Goal: Navigation & Orientation: Find specific page/section

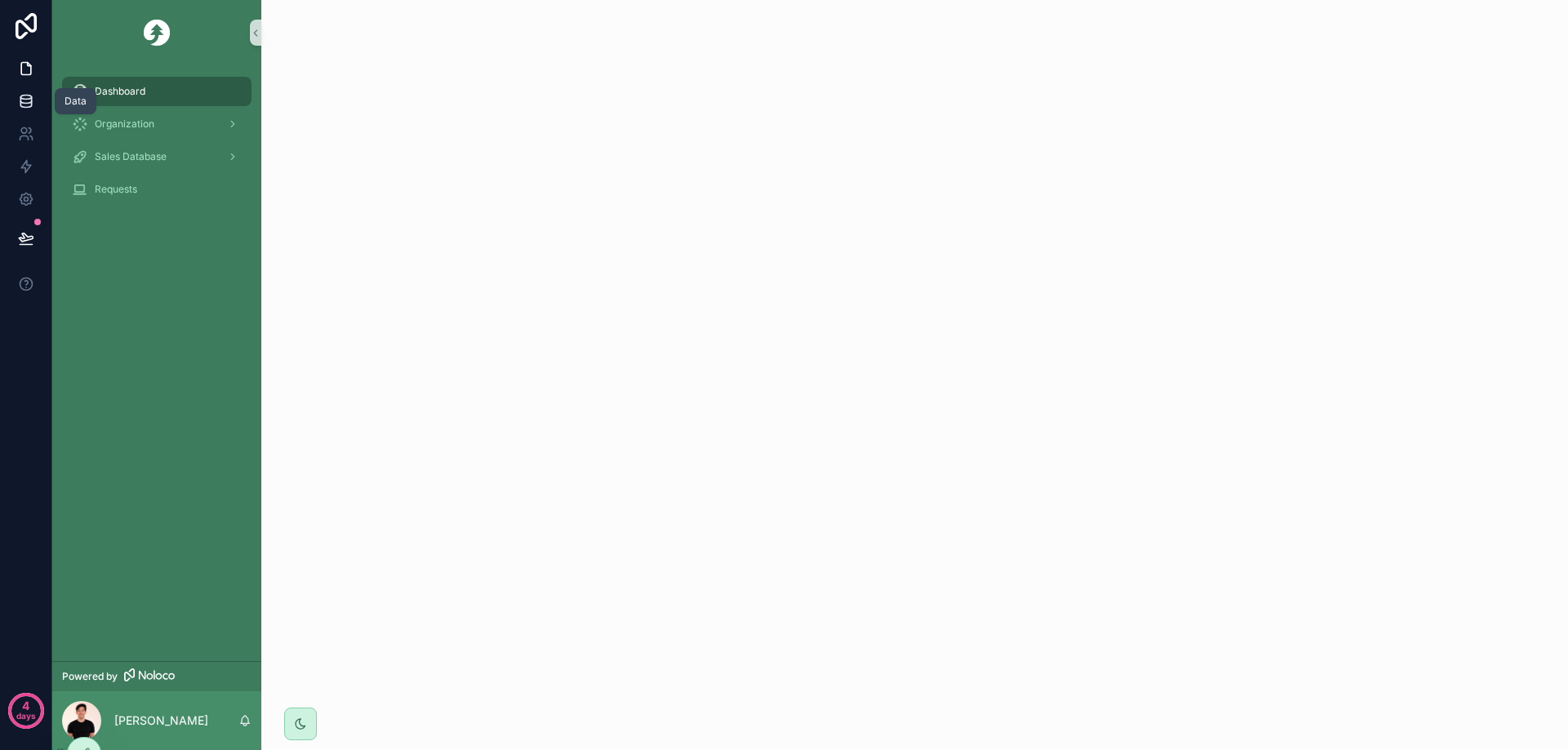
click at [40, 96] on link at bounding box center [26, 101] width 51 height 33
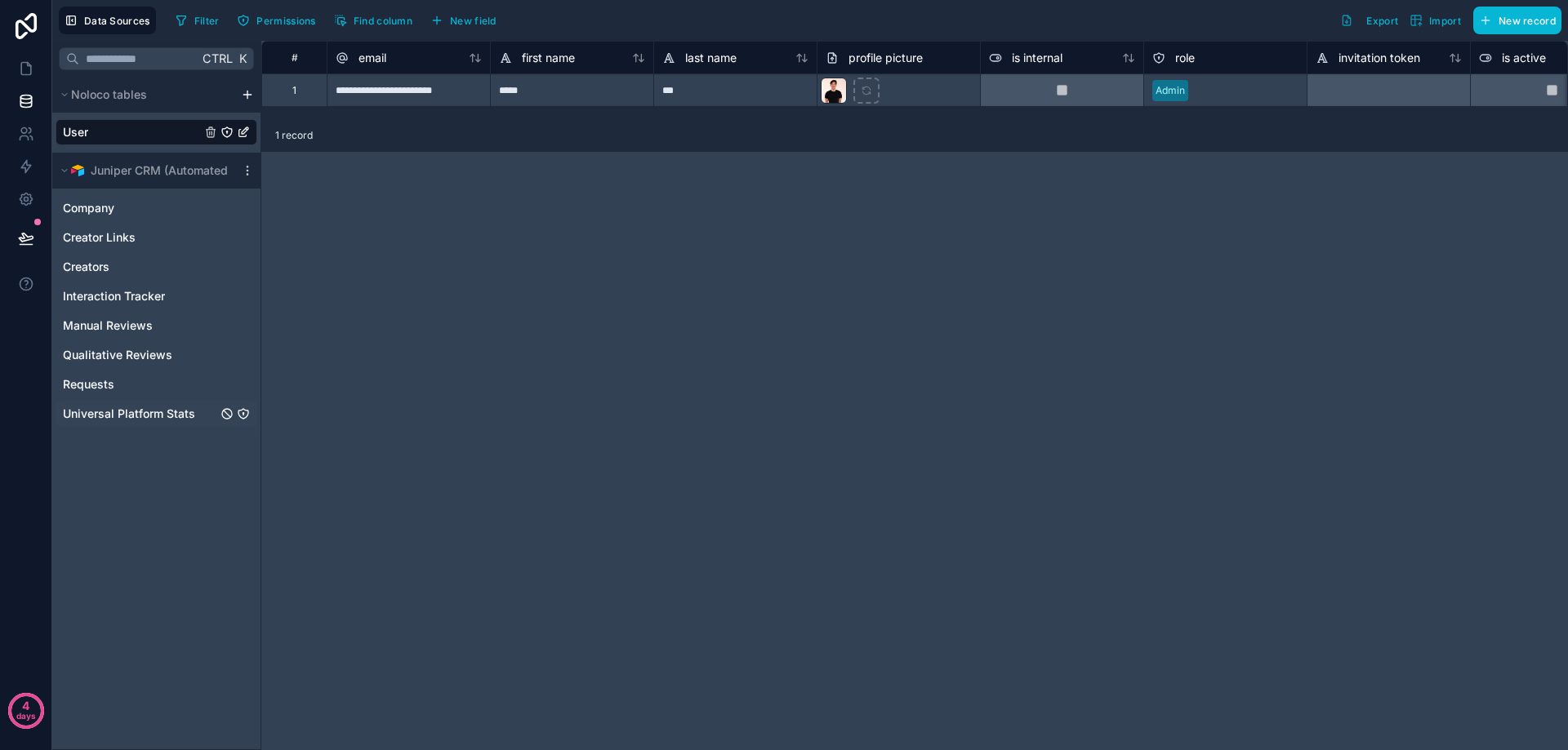
click at [132, 417] on span "Universal Platform Stats" at bounding box center [128, 413] width 132 height 17
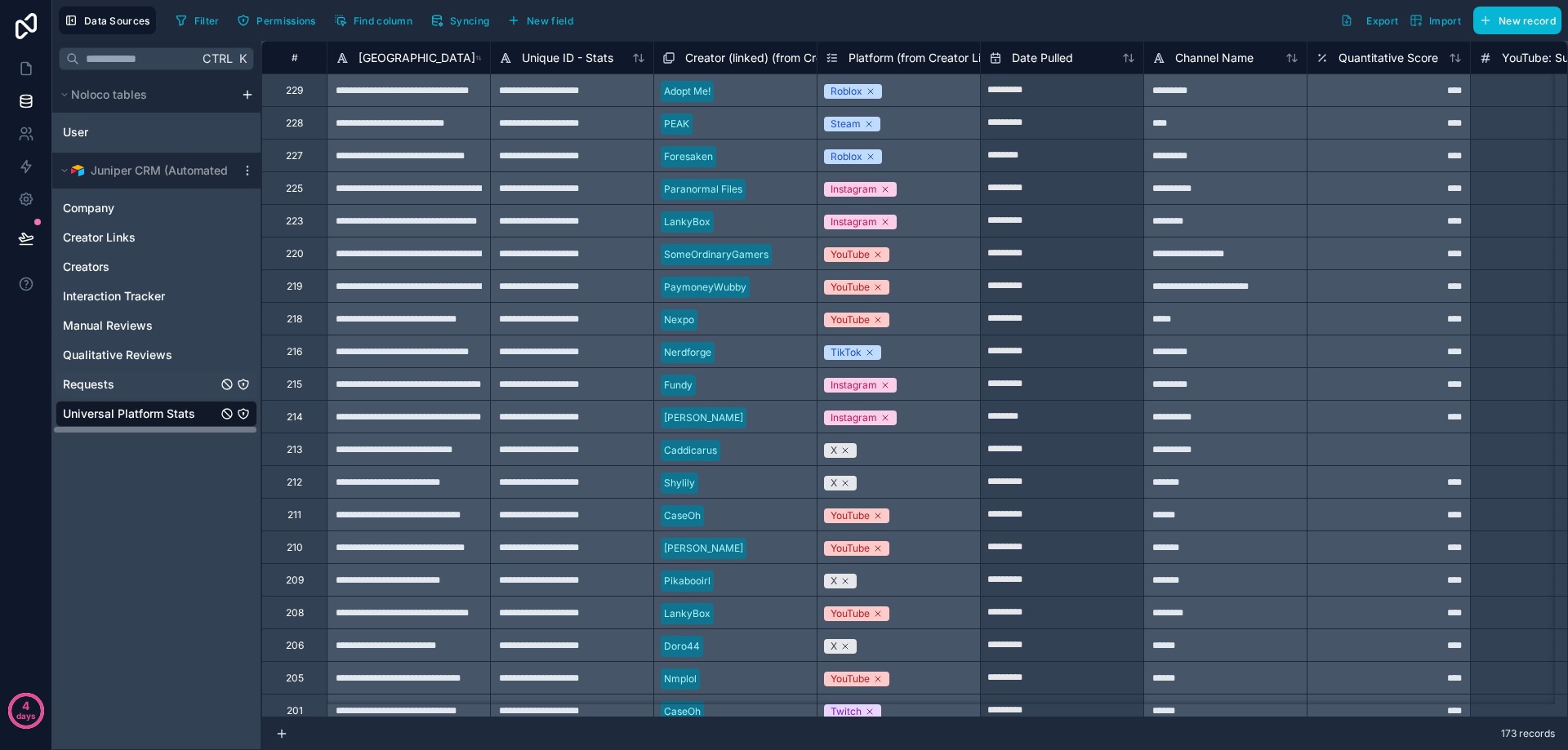
click at [97, 379] on div "Requests" at bounding box center [156, 384] width 201 height 26
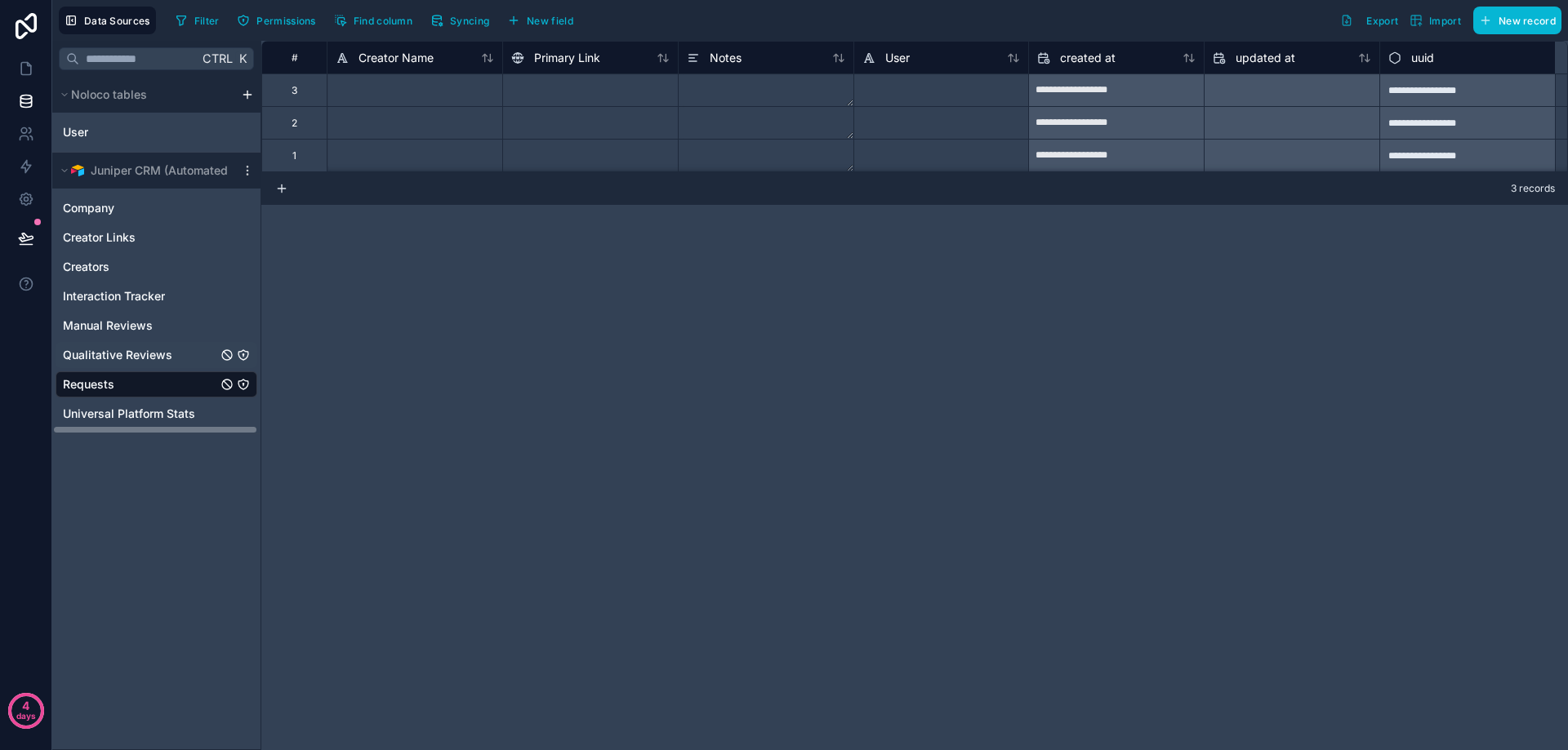
click at [127, 352] on span "Qualitative Reviews" at bounding box center [117, 355] width 109 height 17
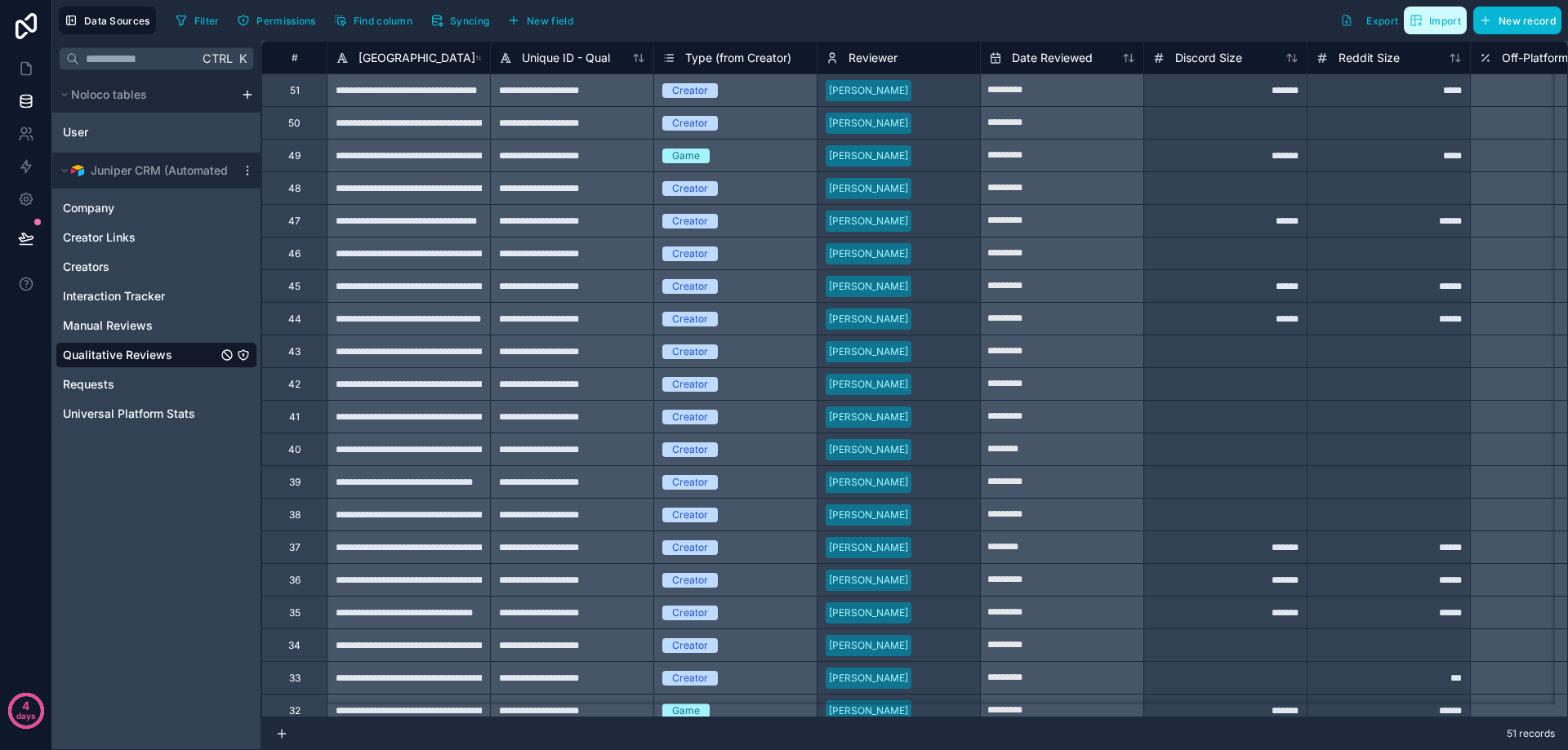
click at [1417, 28] on button "Import" at bounding box center [1434, 20] width 62 height 28
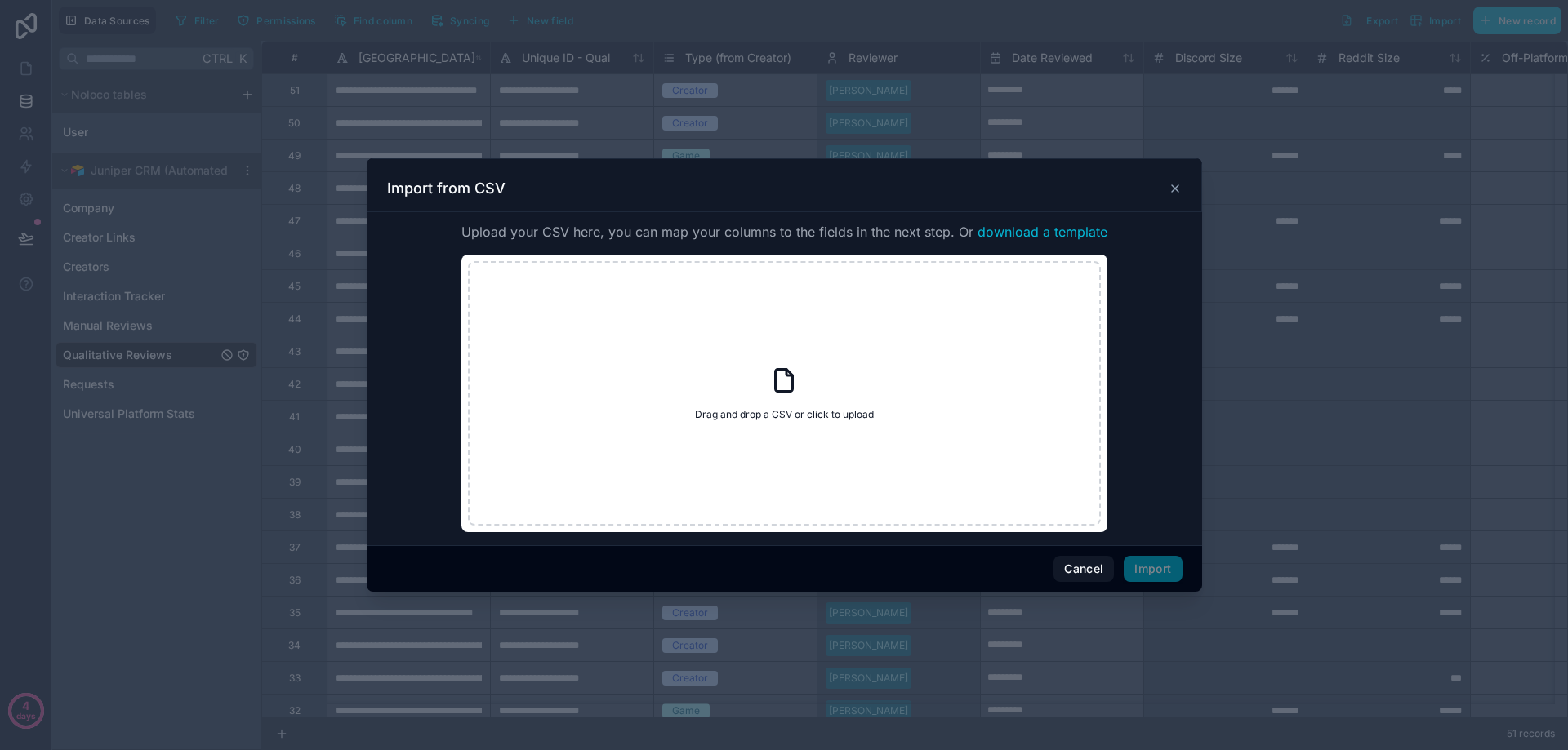
click at [1178, 186] on icon at bounding box center [1174, 188] width 6 height 6
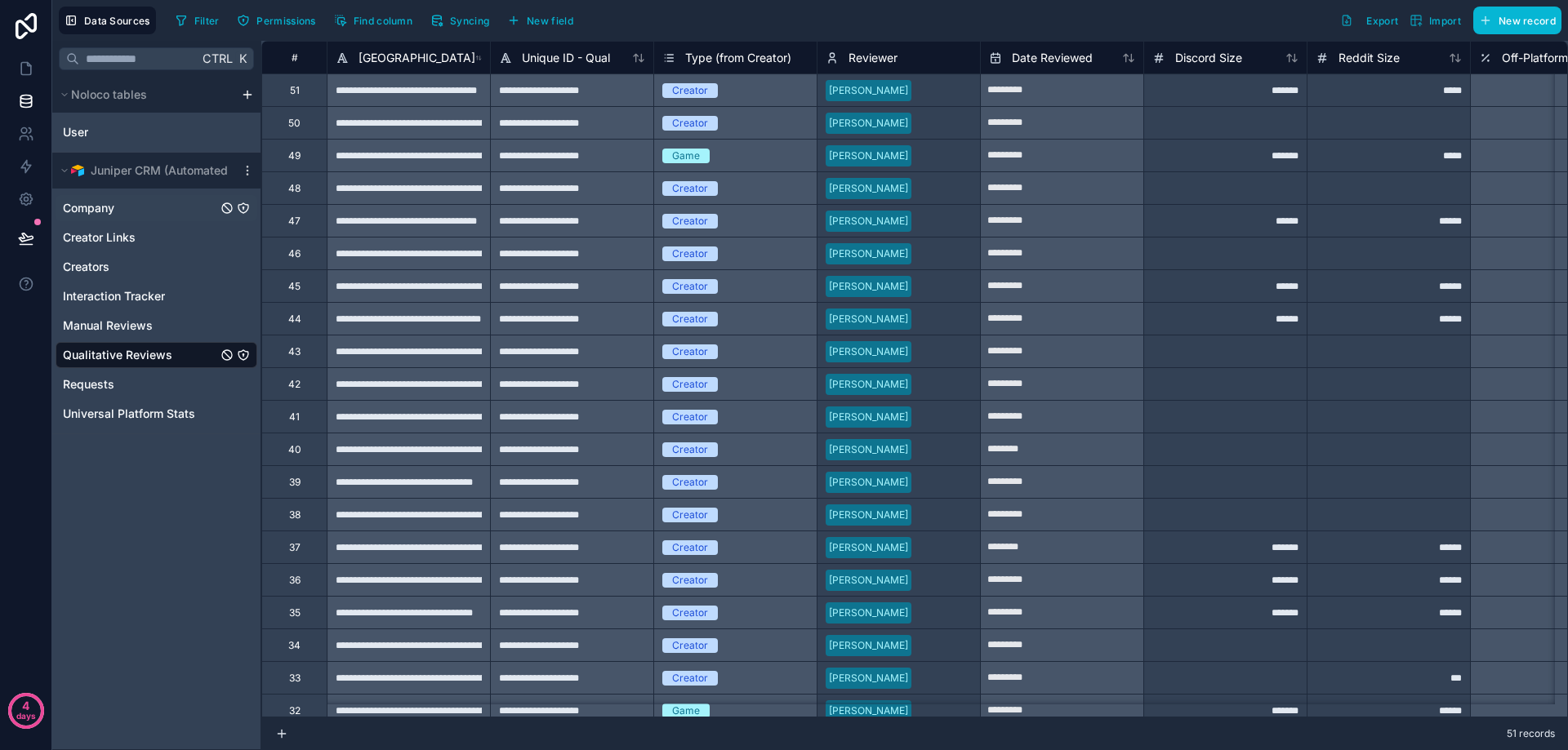
click at [130, 213] on div "Company" at bounding box center [156, 208] width 201 height 26
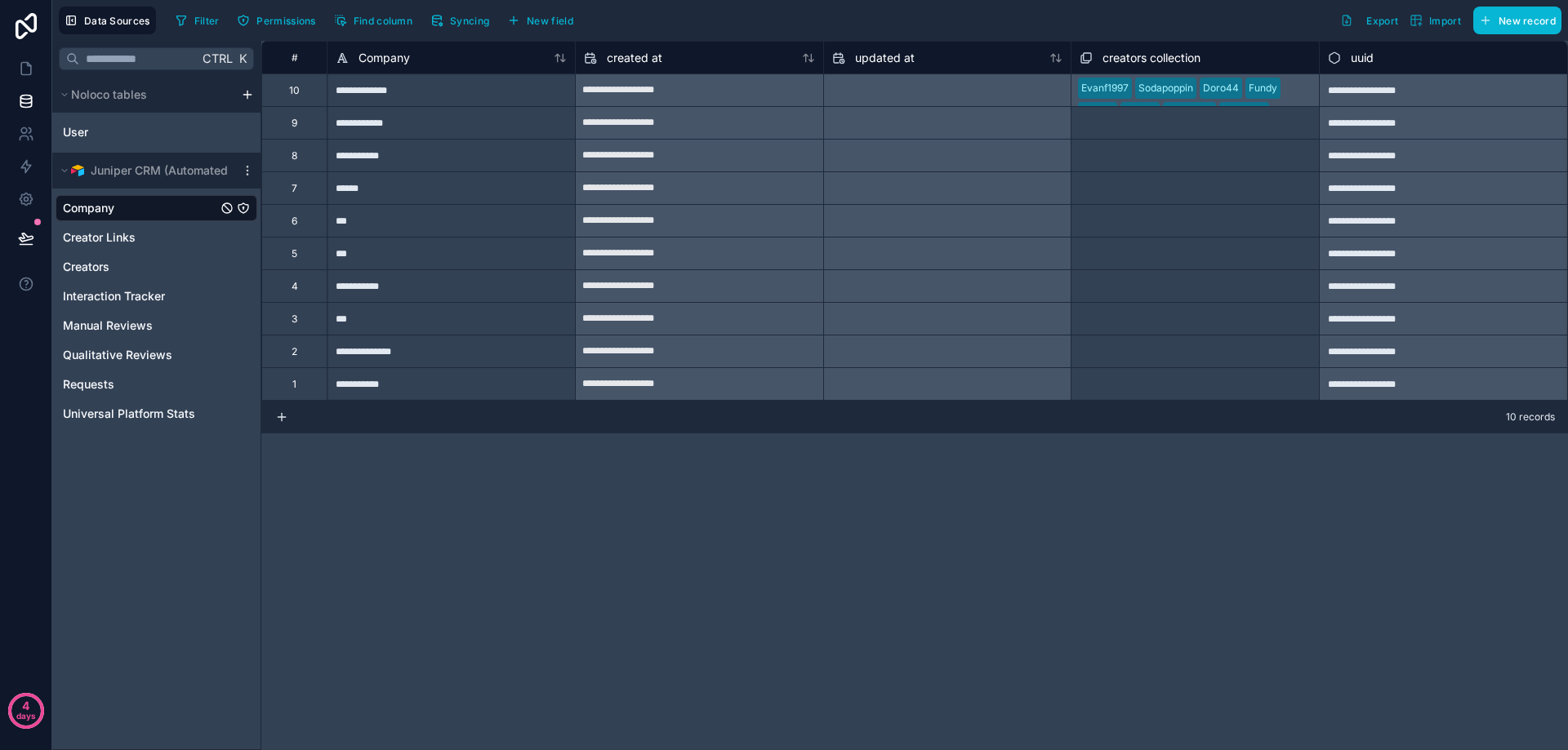
click at [1315, 162] on div "Select a creators collection" at bounding box center [1194, 156] width 247 height 18
click at [1297, 137] on div "Select a creators collection" at bounding box center [1194, 123] width 247 height 32
click at [1140, 124] on div "Select a creators collection" at bounding box center [1144, 124] width 127 height 13
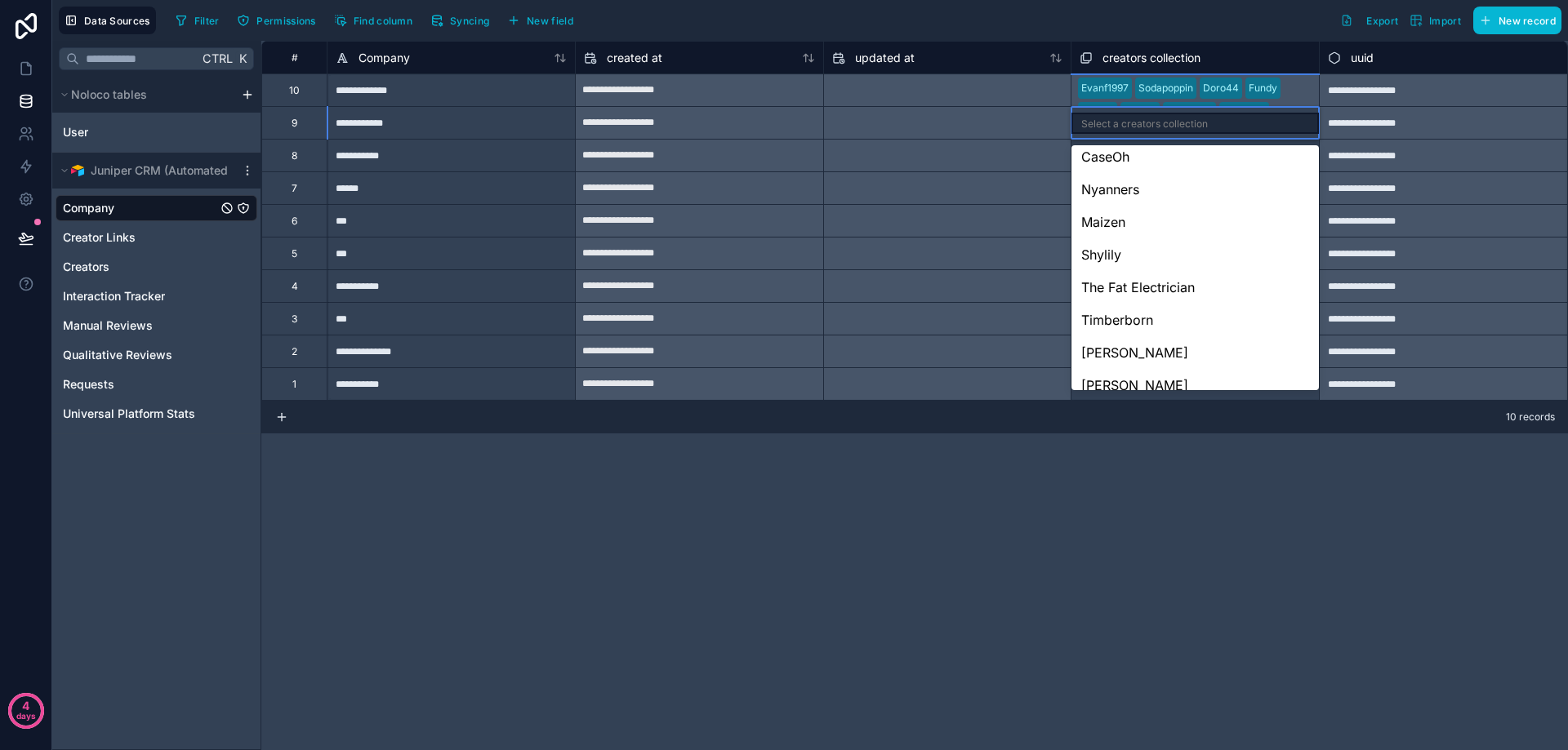
scroll to position [1387, 0]
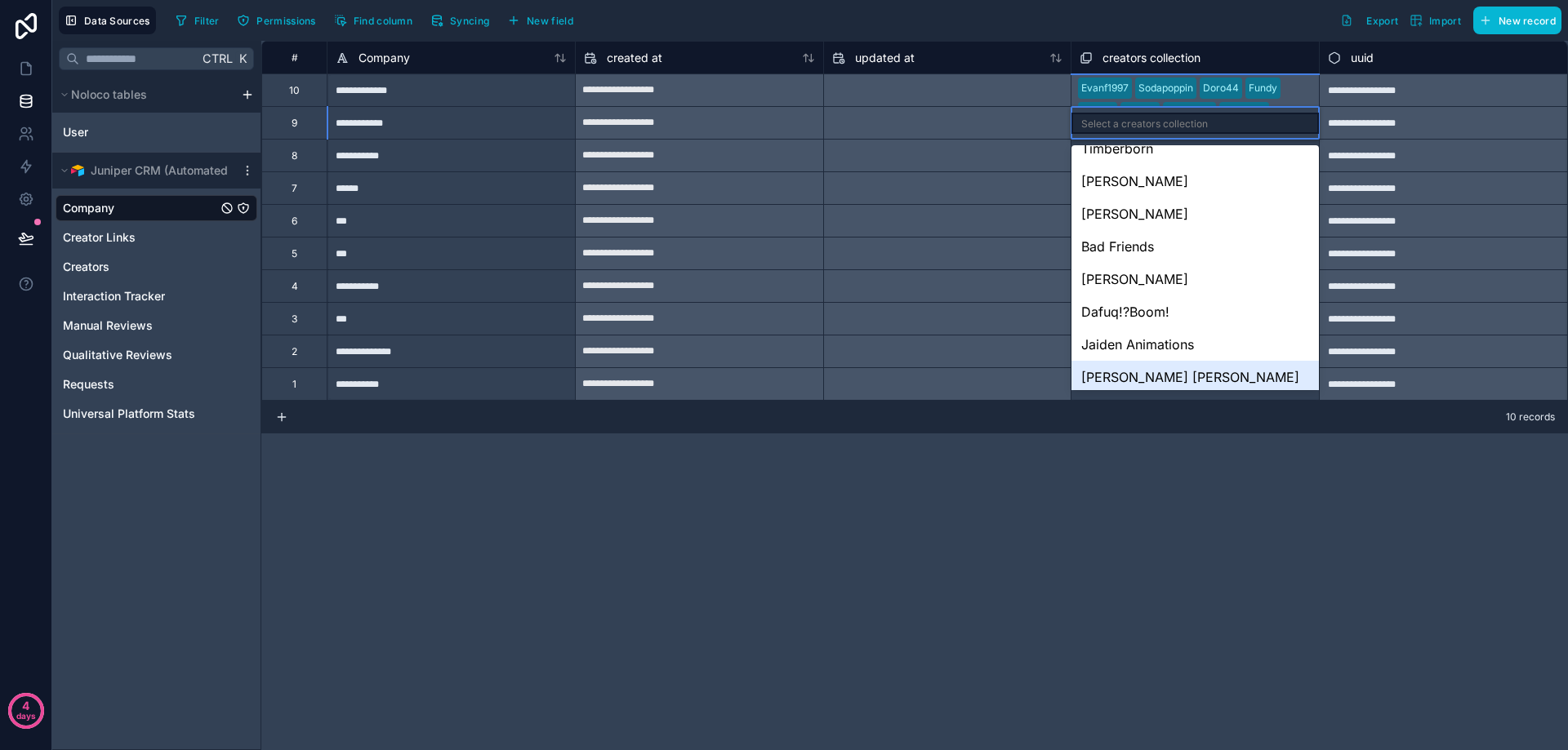
click at [1103, 506] on div "**********" at bounding box center [915, 395] width 1307 height 710
click at [101, 249] on div "Creator Links" at bounding box center [156, 237] width 201 height 26
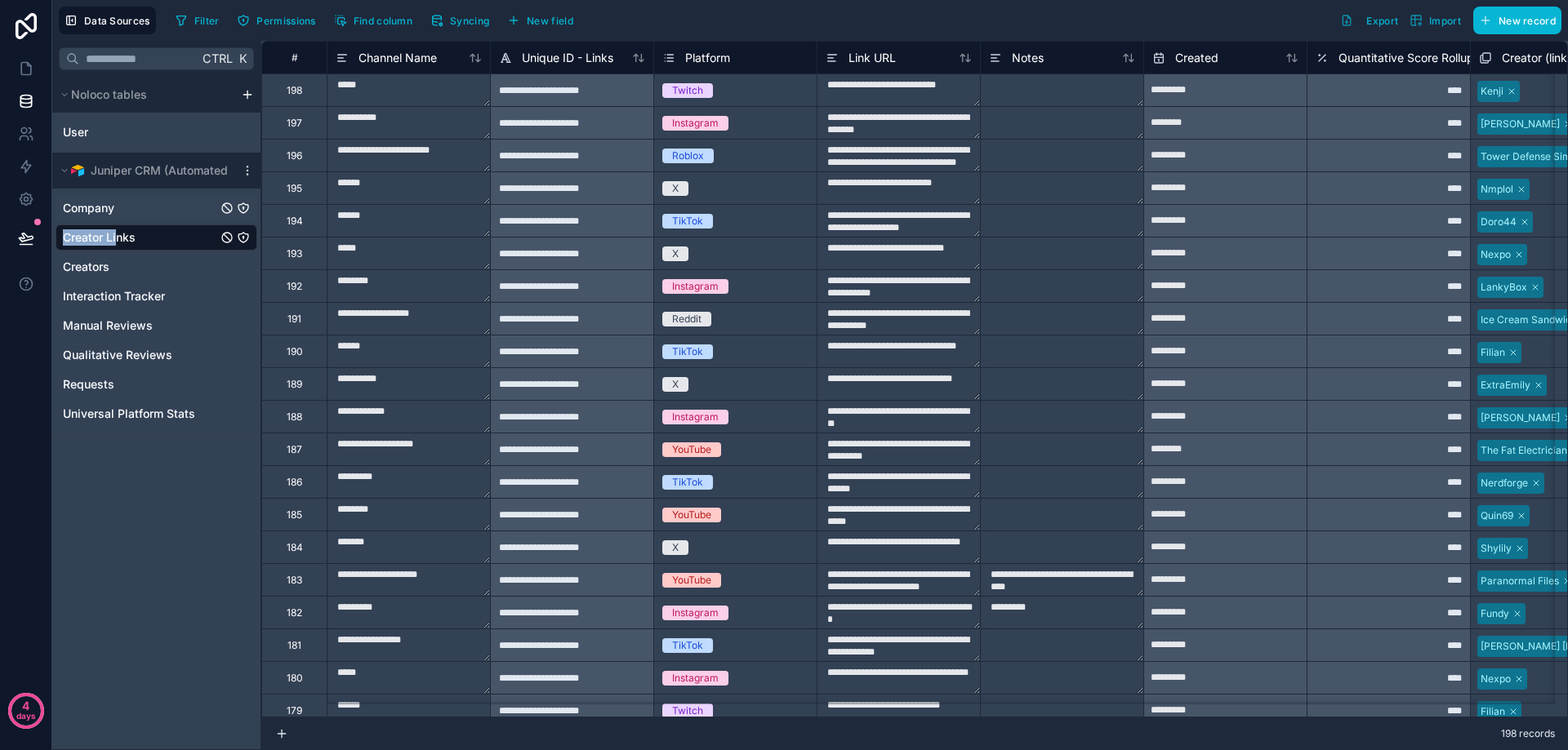
drag, startPoint x: 117, startPoint y: 243, endPoint x: 131, endPoint y: 203, distance: 42.4
click at [131, 203] on div "Company Creator Links Creators Interaction Tracker Manual Reviews Qualitative R…" at bounding box center [156, 307] width 201 height 238
click at [118, 239] on span "Creator Links" at bounding box center [98, 237] width 73 height 17
click at [110, 268] on div "Creators" at bounding box center [156, 267] width 201 height 26
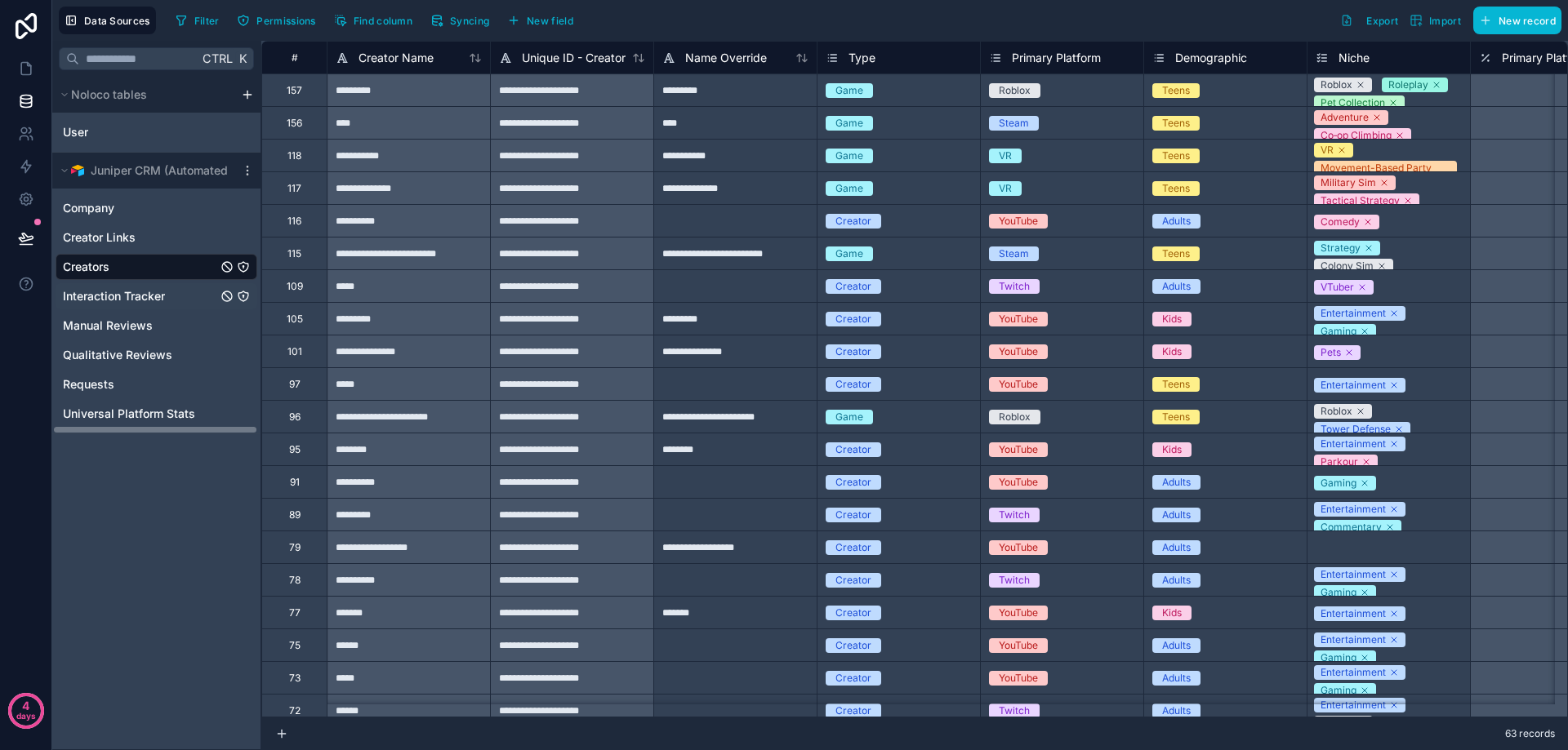
click at [120, 308] on div "Interaction Tracker" at bounding box center [156, 296] width 201 height 26
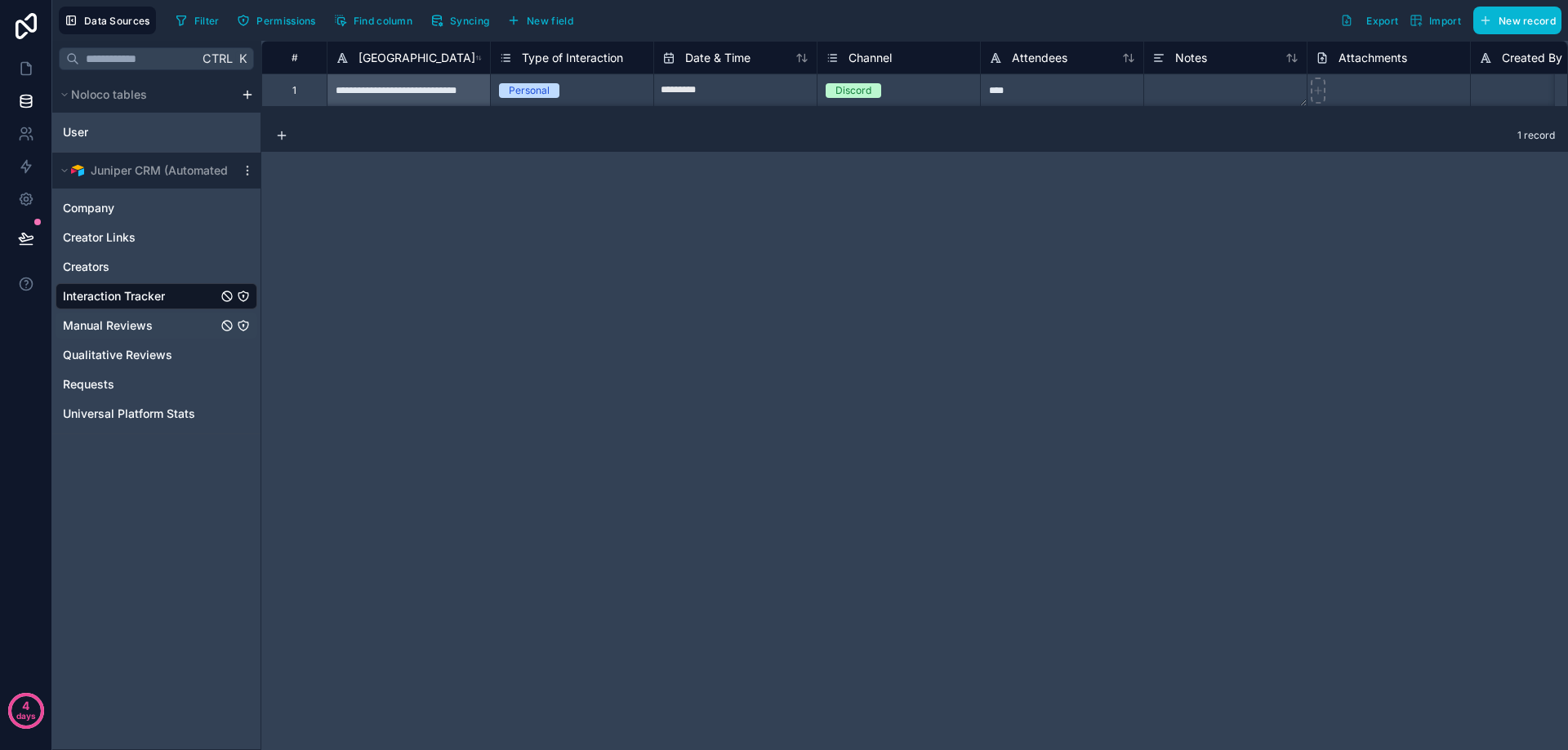
click at [112, 337] on div "Manual Reviews" at bounding box center [156, 326] width 201 height 26
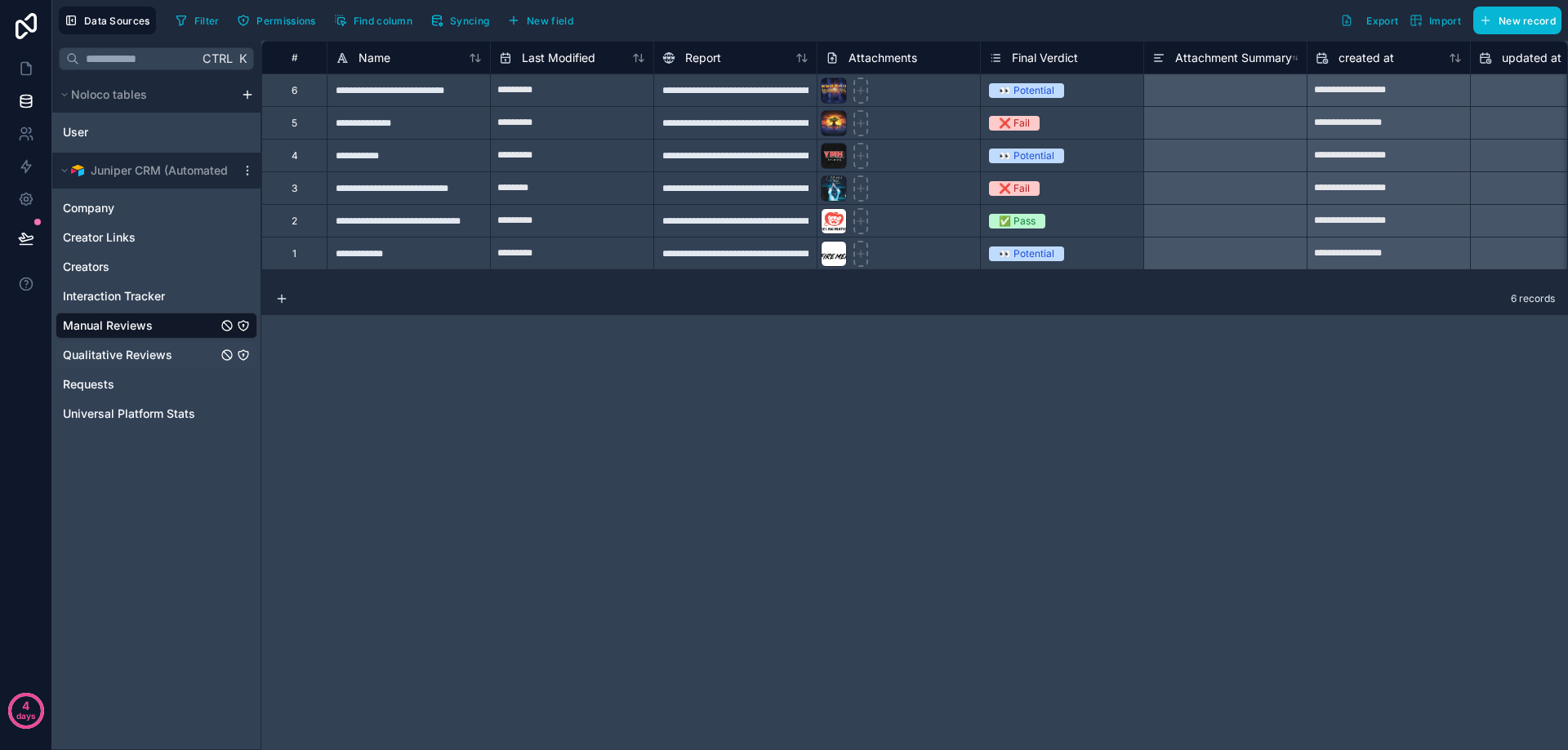
click at [111, 360] on span "Qualitative Reviews" at bounding box center [117, 355] width 109 height 17
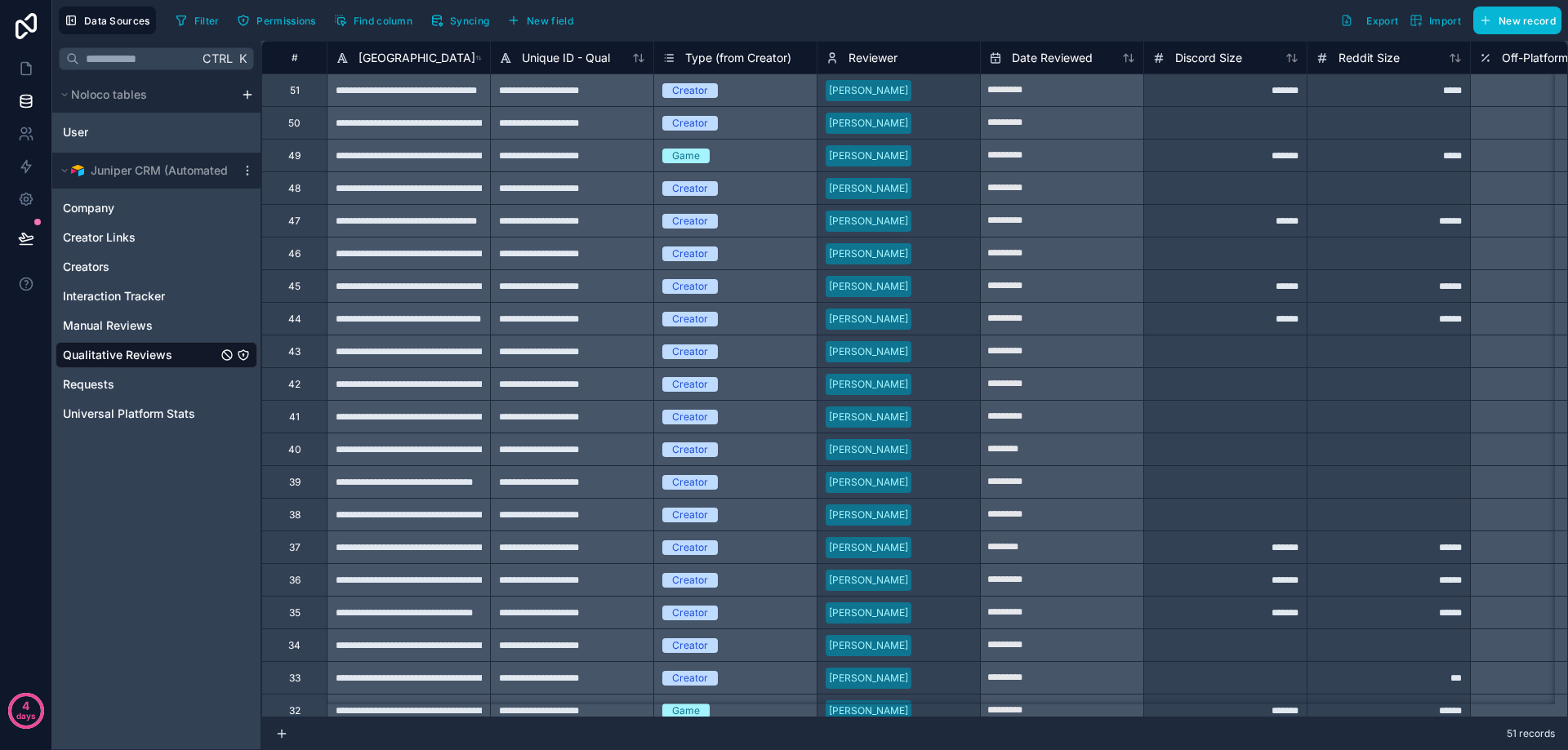
click at [109, 339] on div "Company Creator Links Creators Interaction Tracker Manual Reviews Qualitative R…" at bounding box center [156, 307] width 201 height 238
click at [106, 380] on span "Requests" at bounding box center [88, 384] width 51 height 17
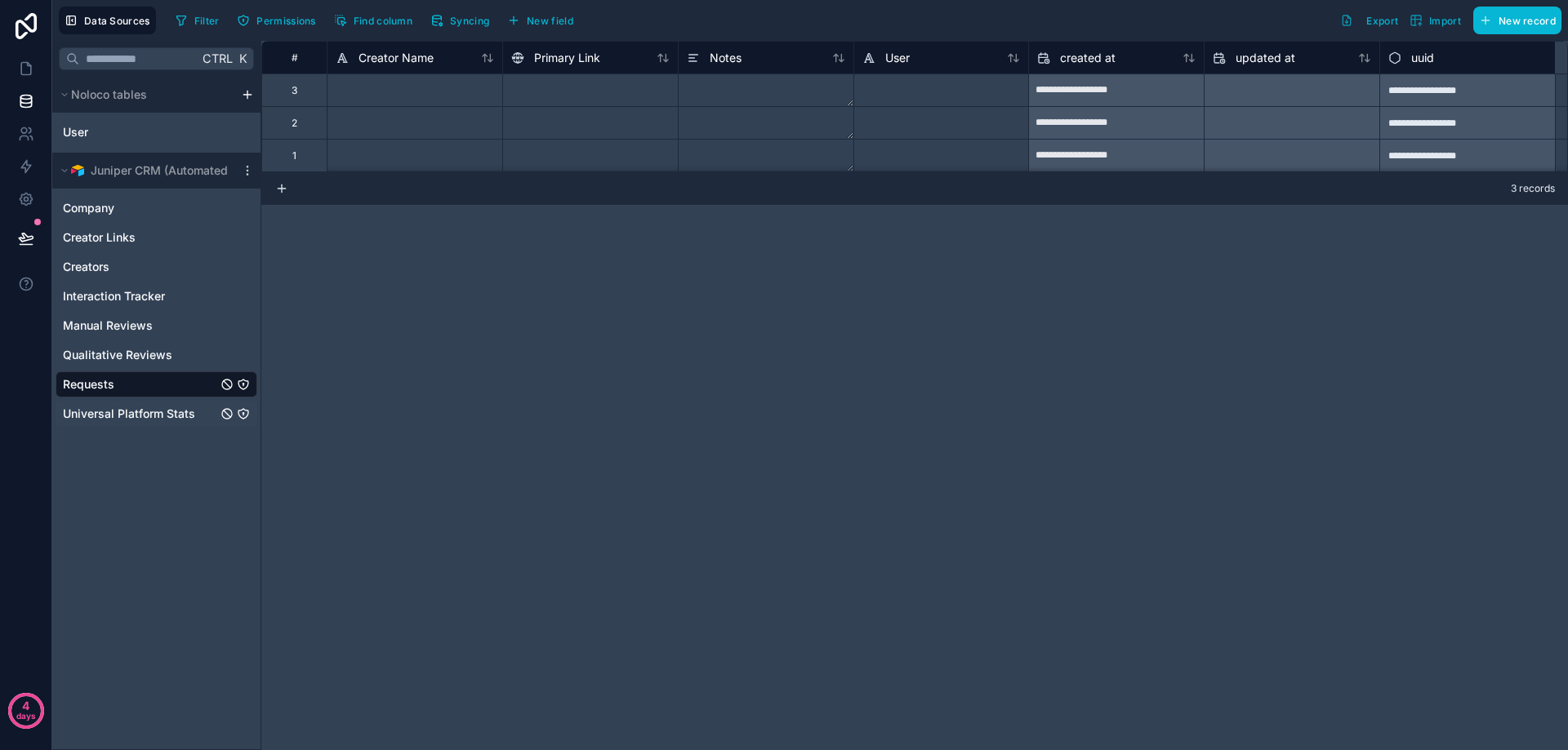
click at [120, 417] on span "Universal Platform Stats" at bounding box center [128, 413] width 132 height 17
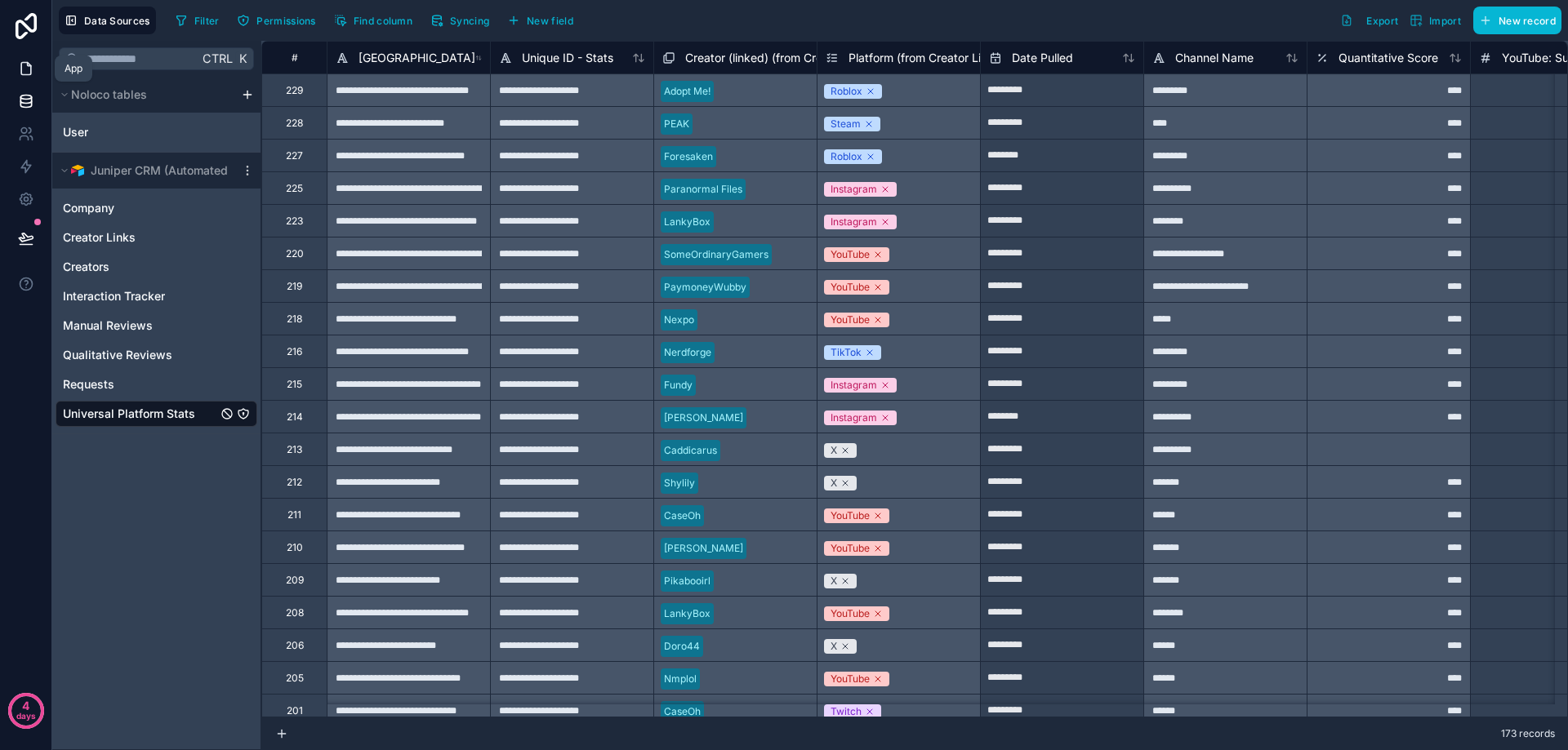
click at [33, 74] on icon at bounding box center [26, 69] width 17 height 17
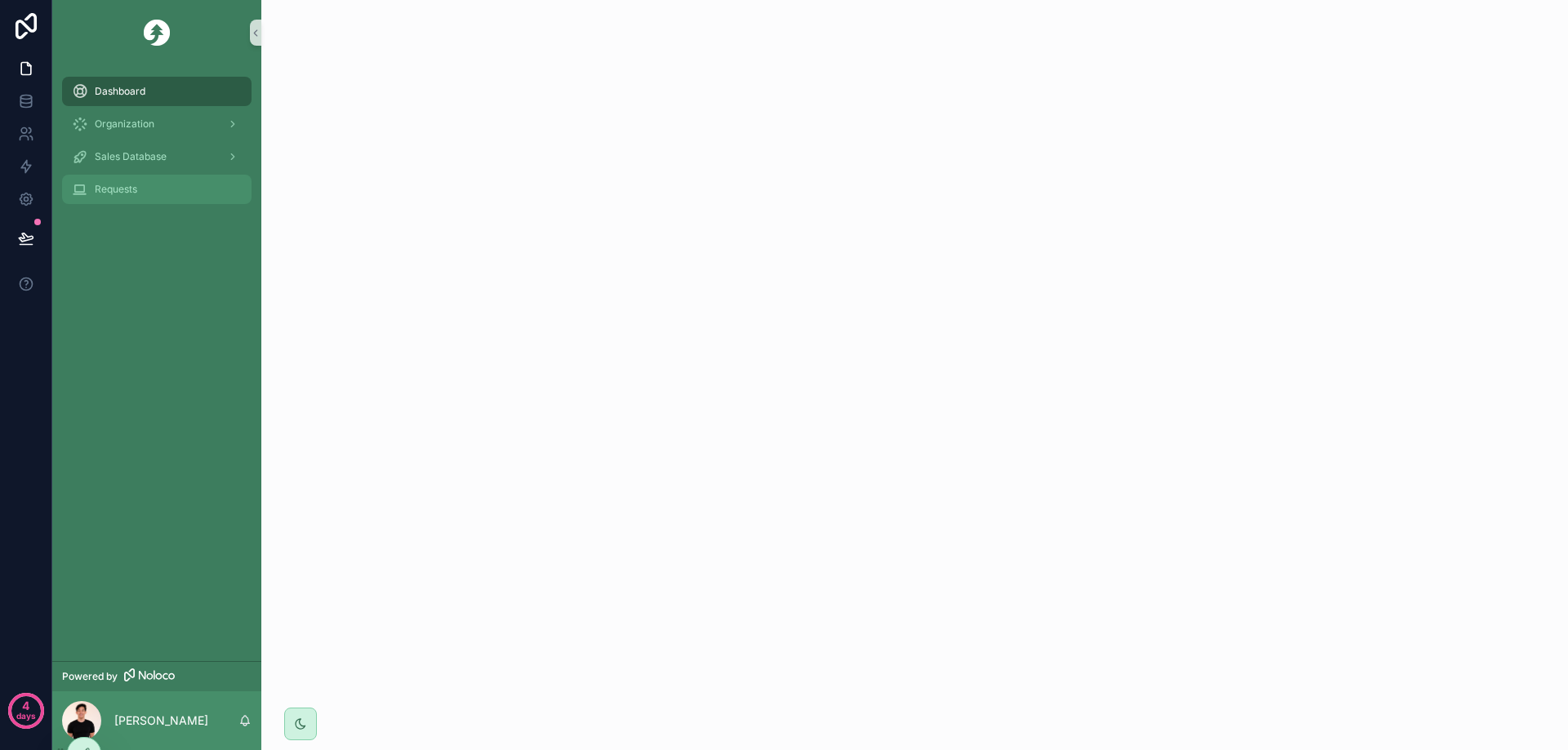
click at [131, 195] on span "Requests" at bounding box center [116, 189] width 42 height 13
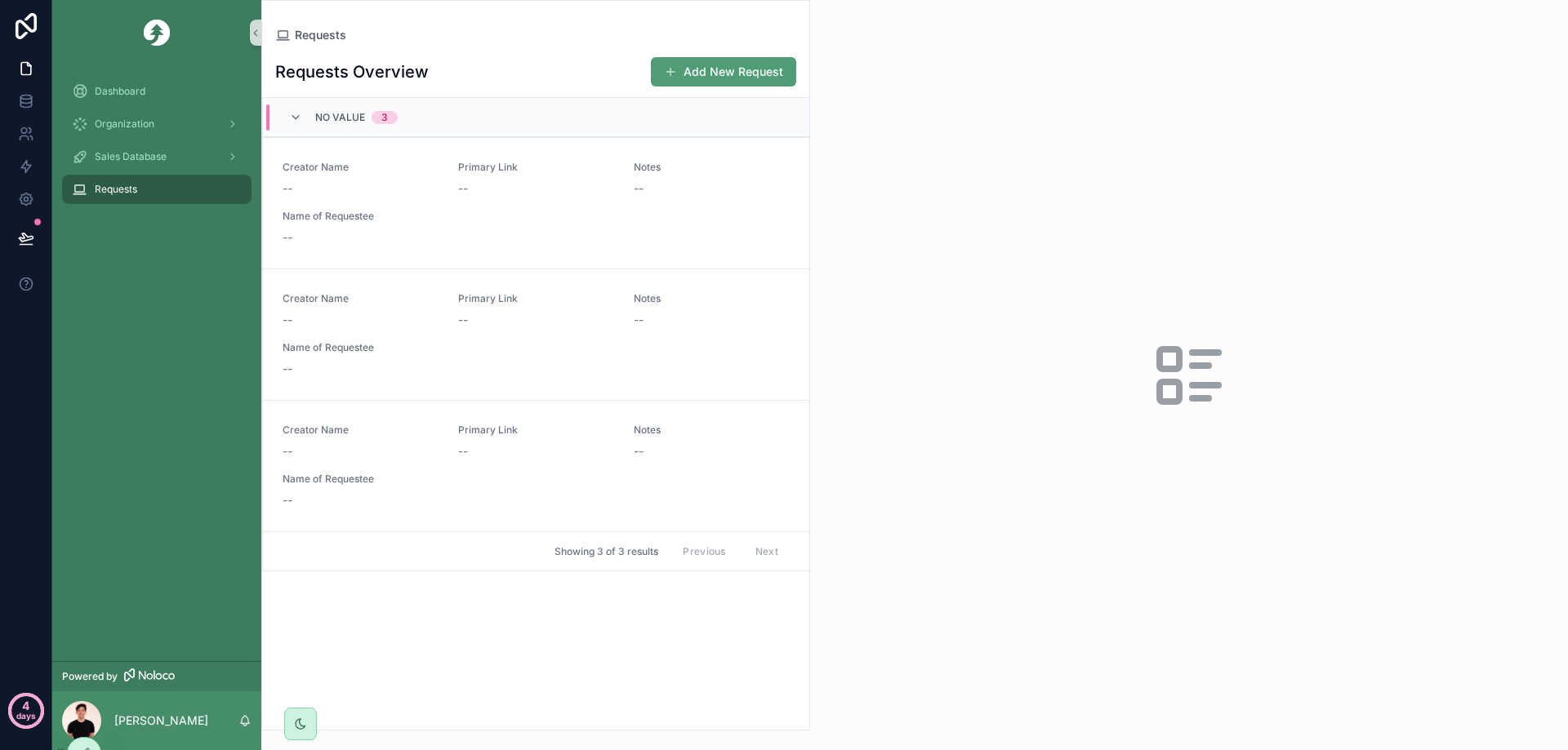
click at [22, 708] on p "days" at bounding box center [26, 716] width 19 height 23
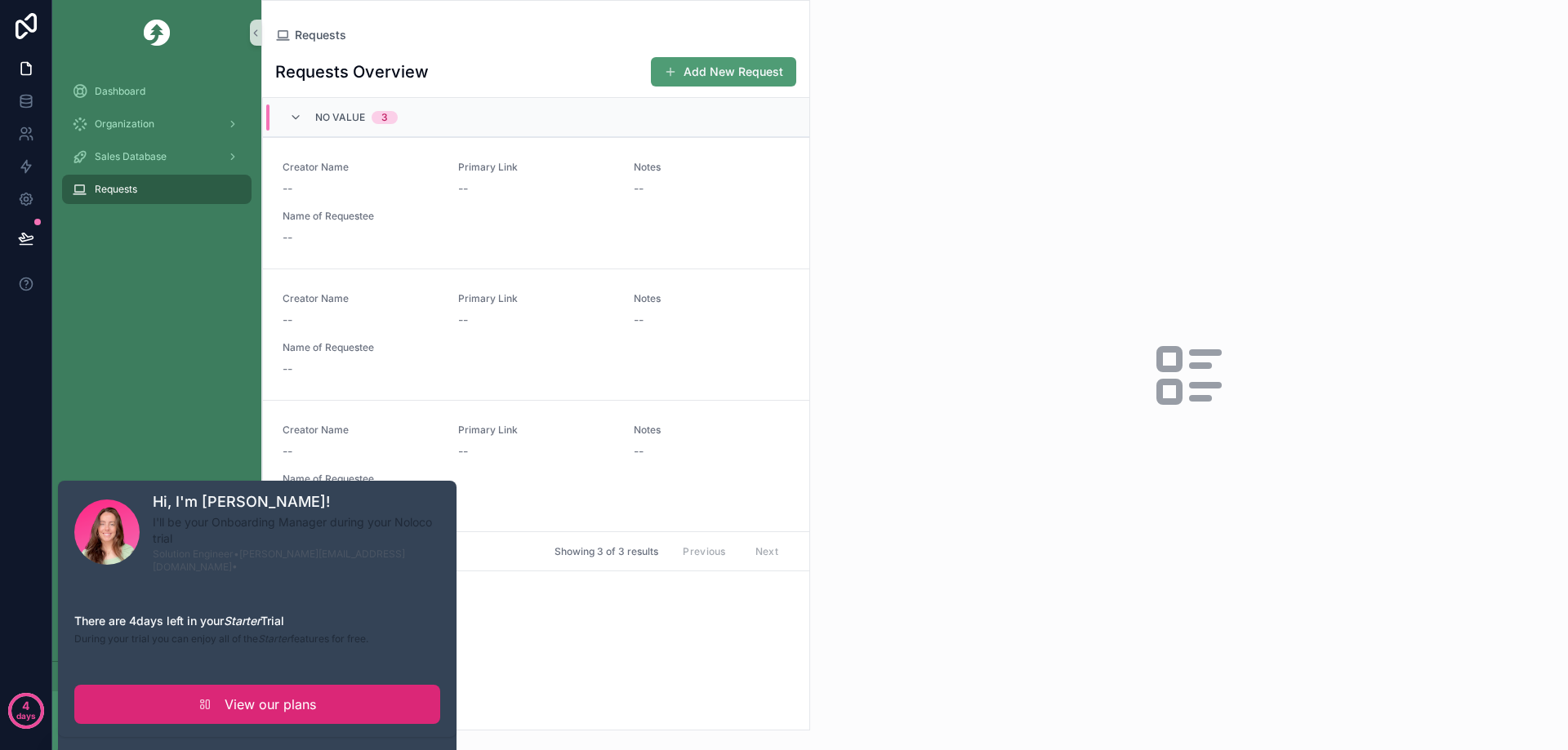
click at [198, 687] on link "View our plans" at bounding box center [257, 704] width 366 height 40
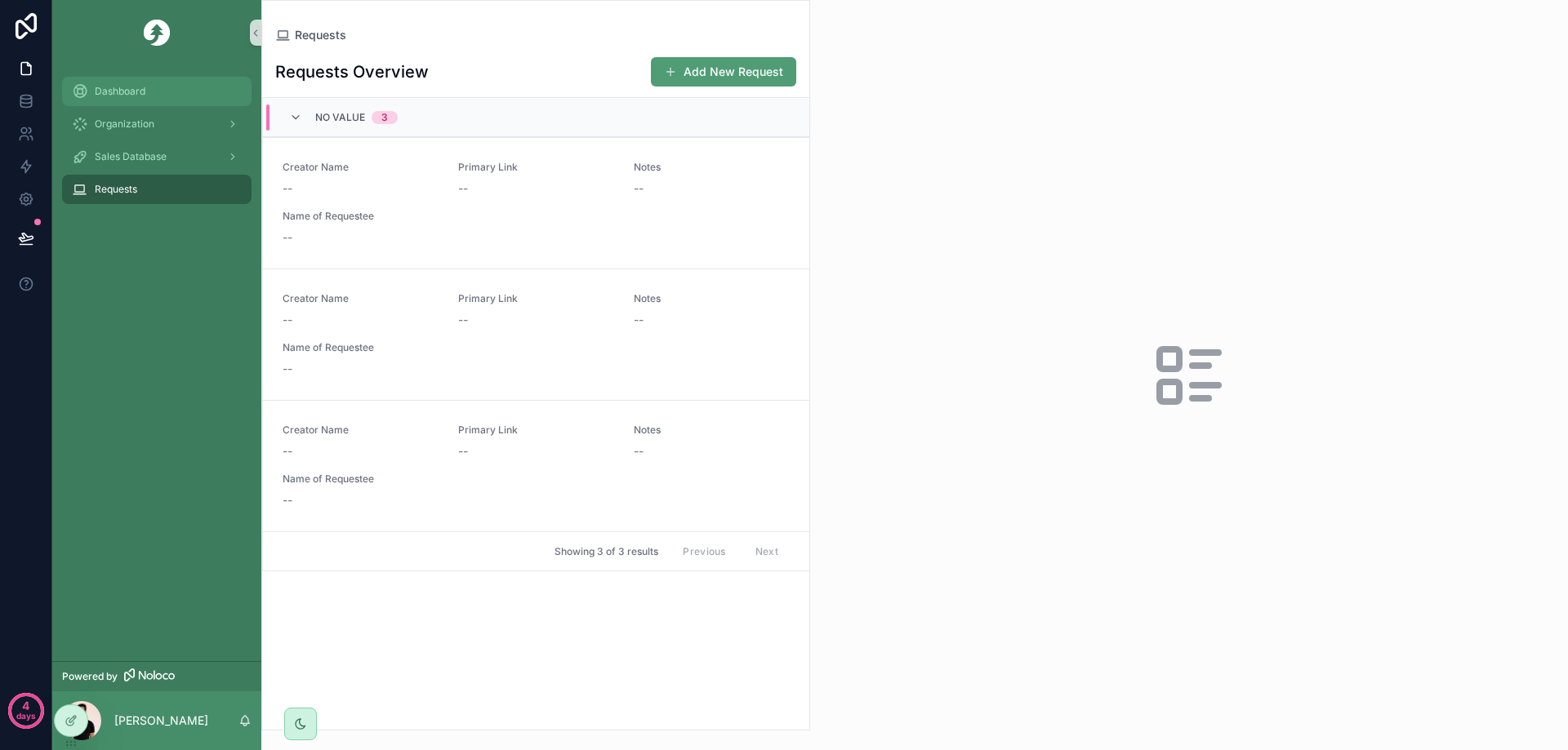
click at [131, 98] on div "Dashboard" at bounding box center [157, 91] width 170 height 26
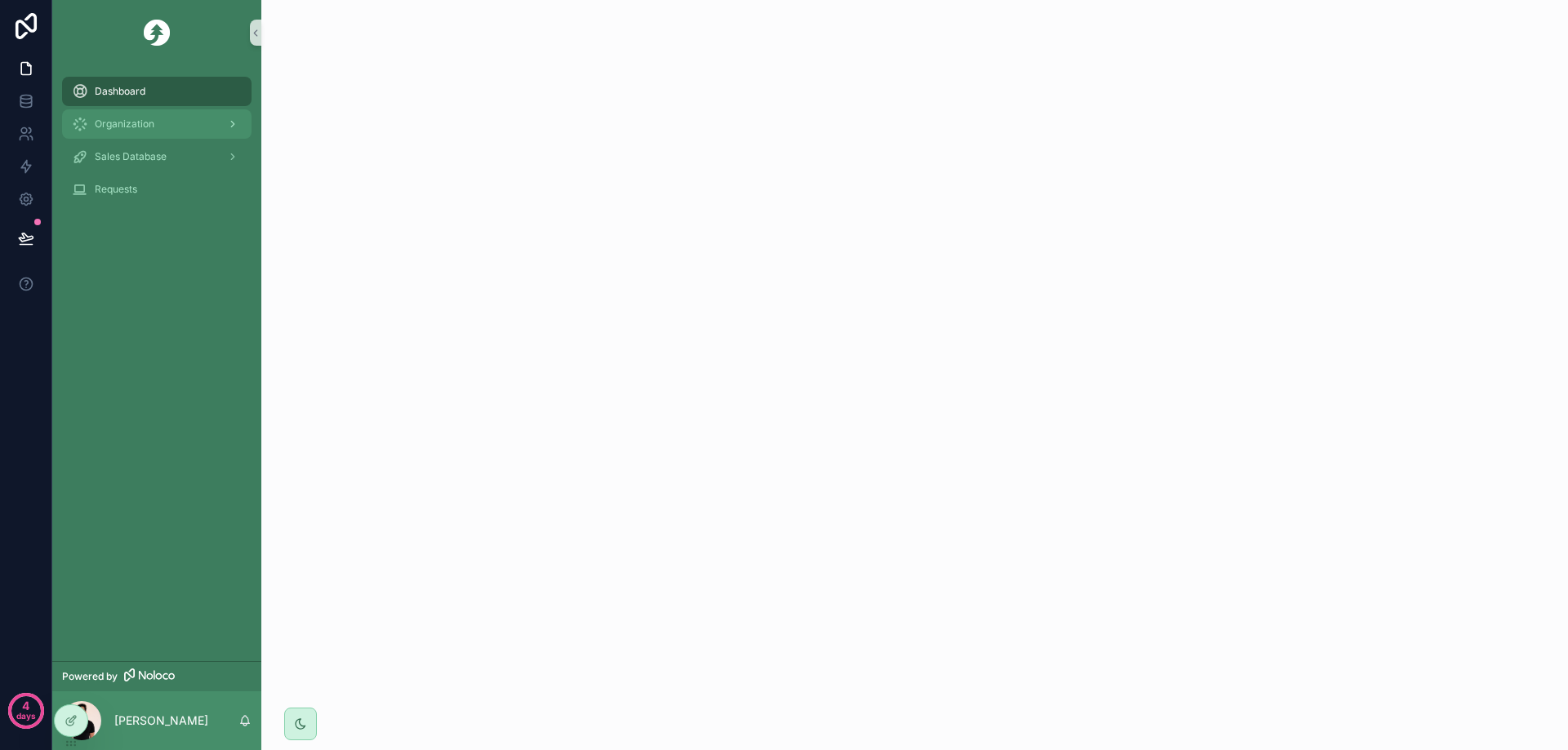
click at [158, 131] on div "Organization" at bounding box center [157, 124] width 170 height 26
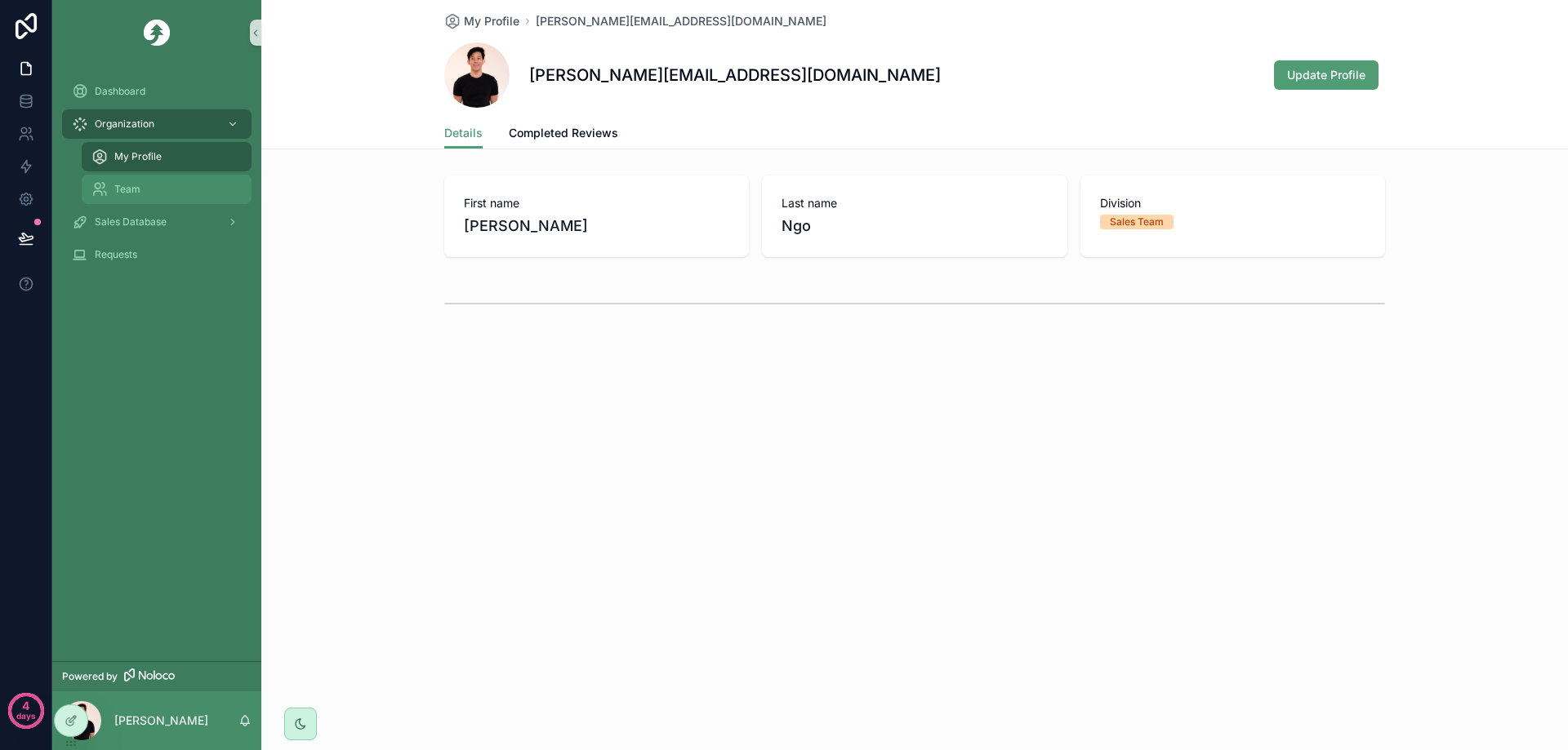
click at [135, 196] on div "Team" at bounding box center [166, 190] width 150 height 26
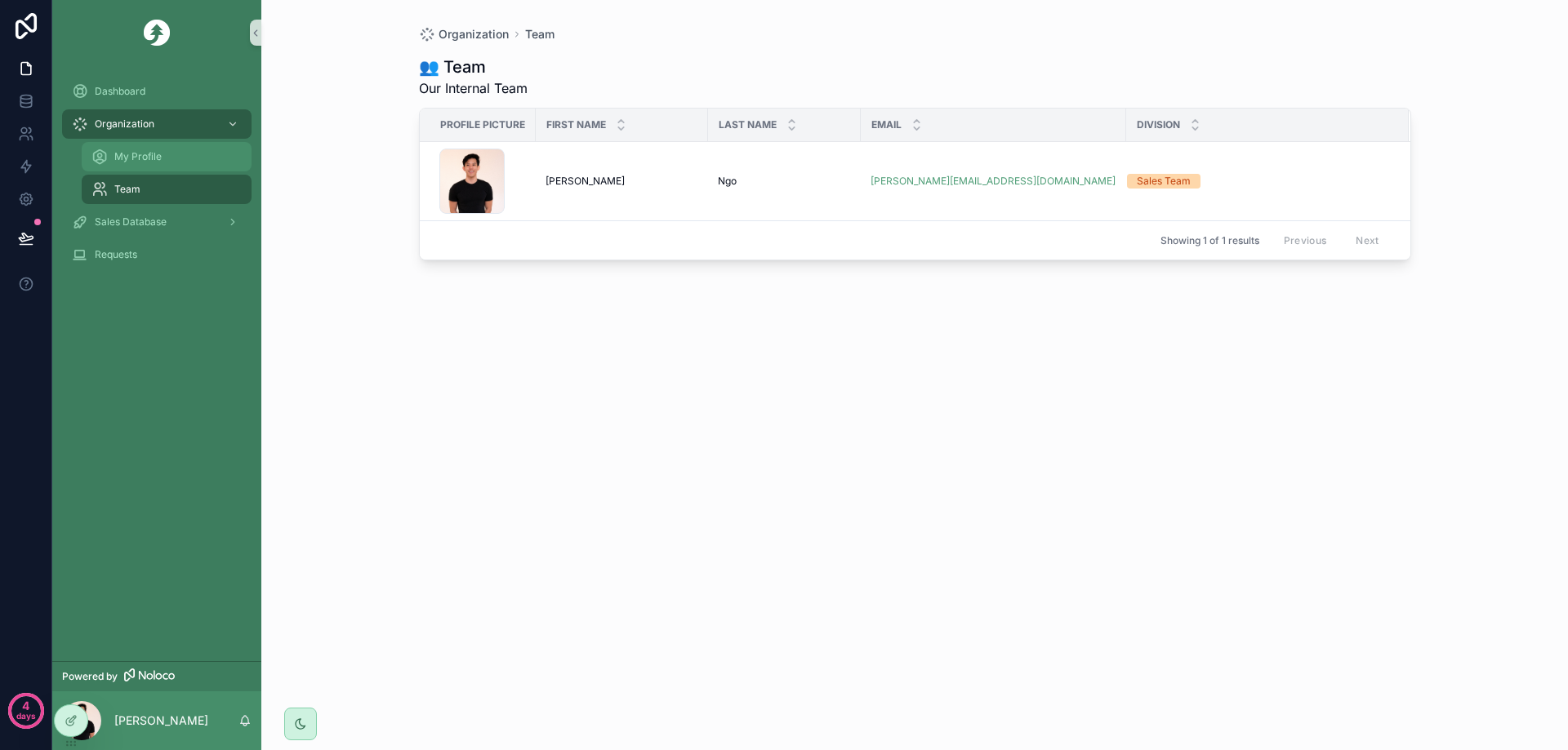
click at [182, 159] on div "My Profile" at bounding box center [166, 157] width 150 height 26
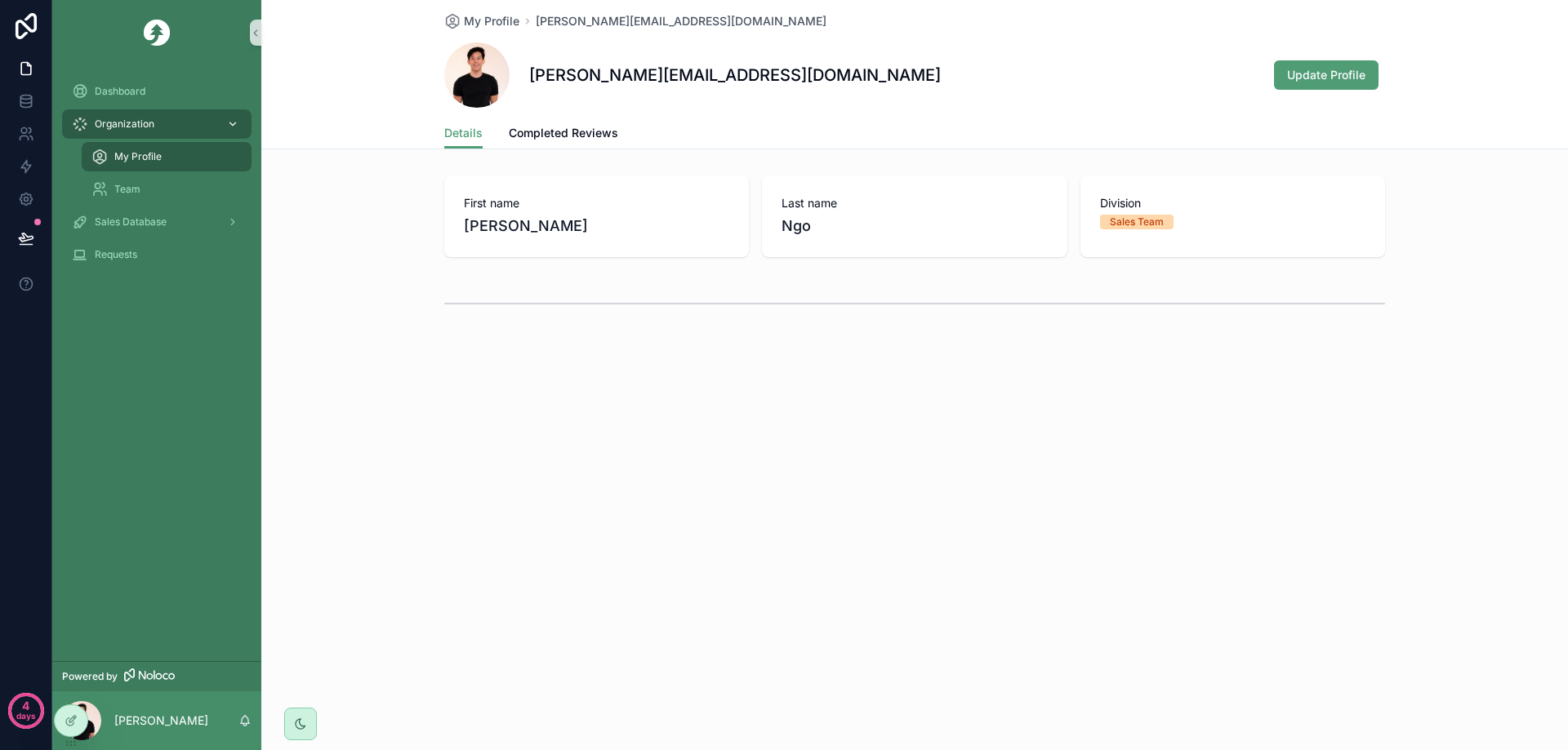
click at [147, 122] on span "Organization" at bounding box center [125, 124] width 60 height 13
click at [144, 213] on div "Sales Database" at bounding box center [157, 222] width 170 height 26
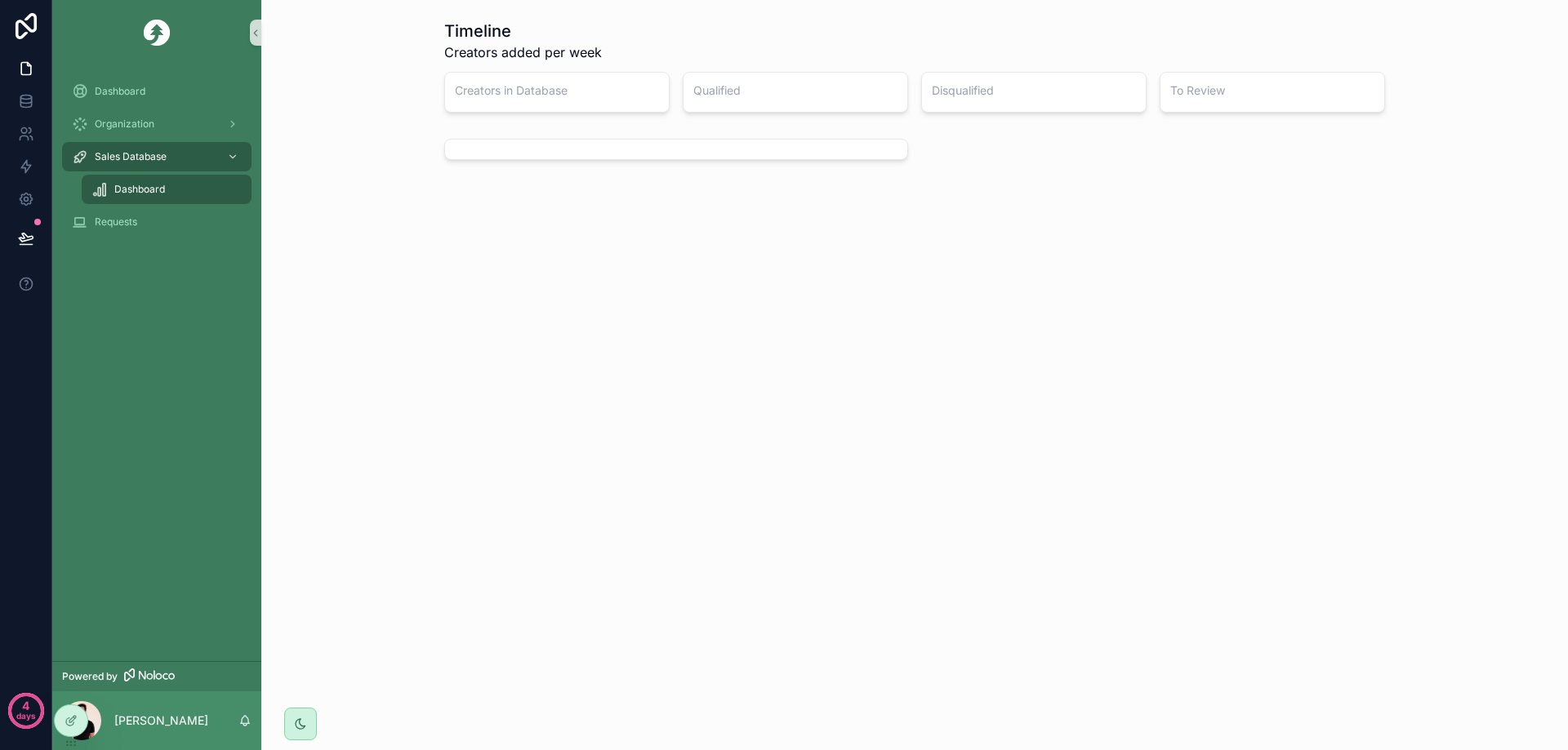
click at [514, 91] on h3 "Creators in Database" at bounding box center [557, 91] width 204 height 17
click at [106, 131] on div "Organization" at bounding box center [157, 124] width 170 height 26
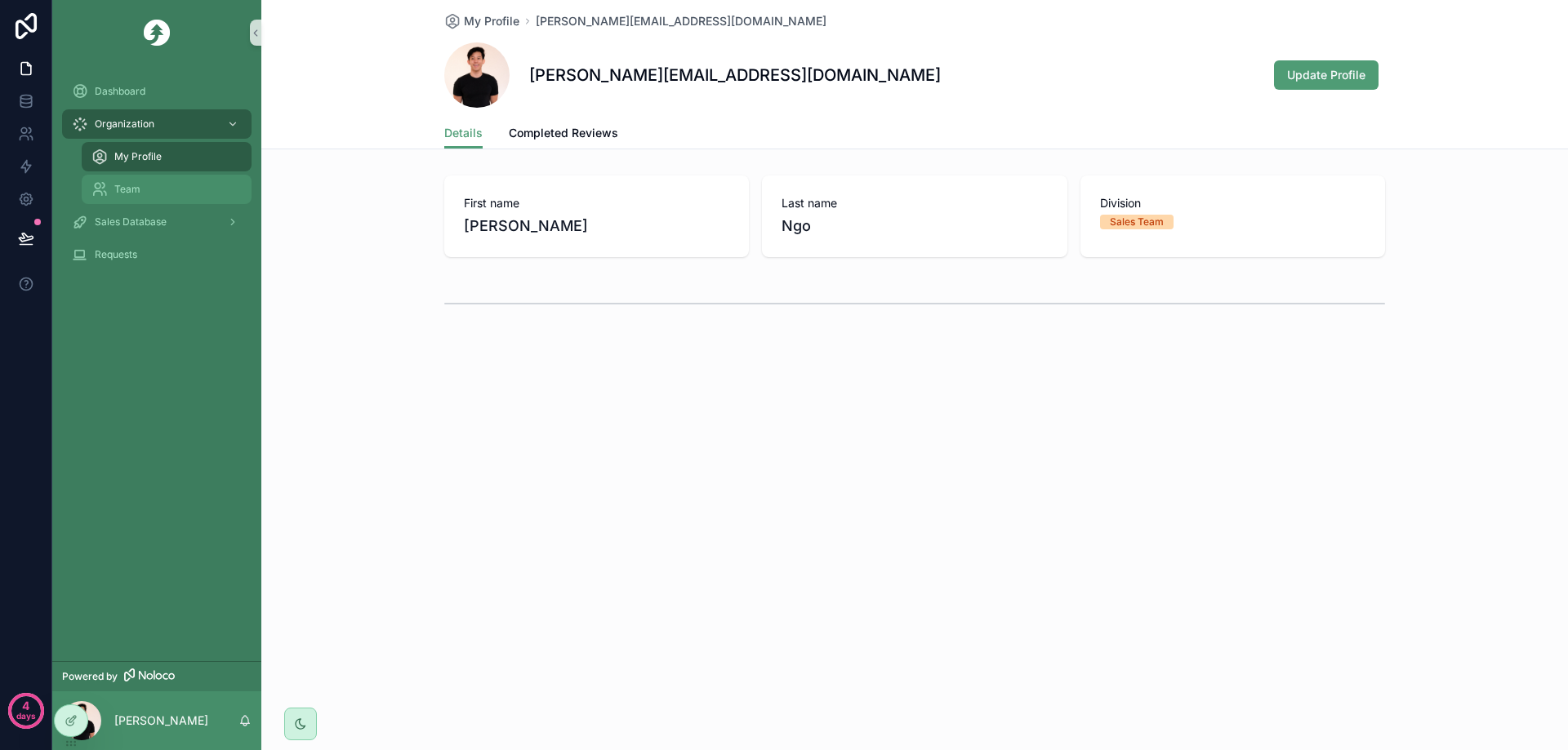
click at [131, 198] on div "Team" at bounding box center [166, 190] width 150 height 26
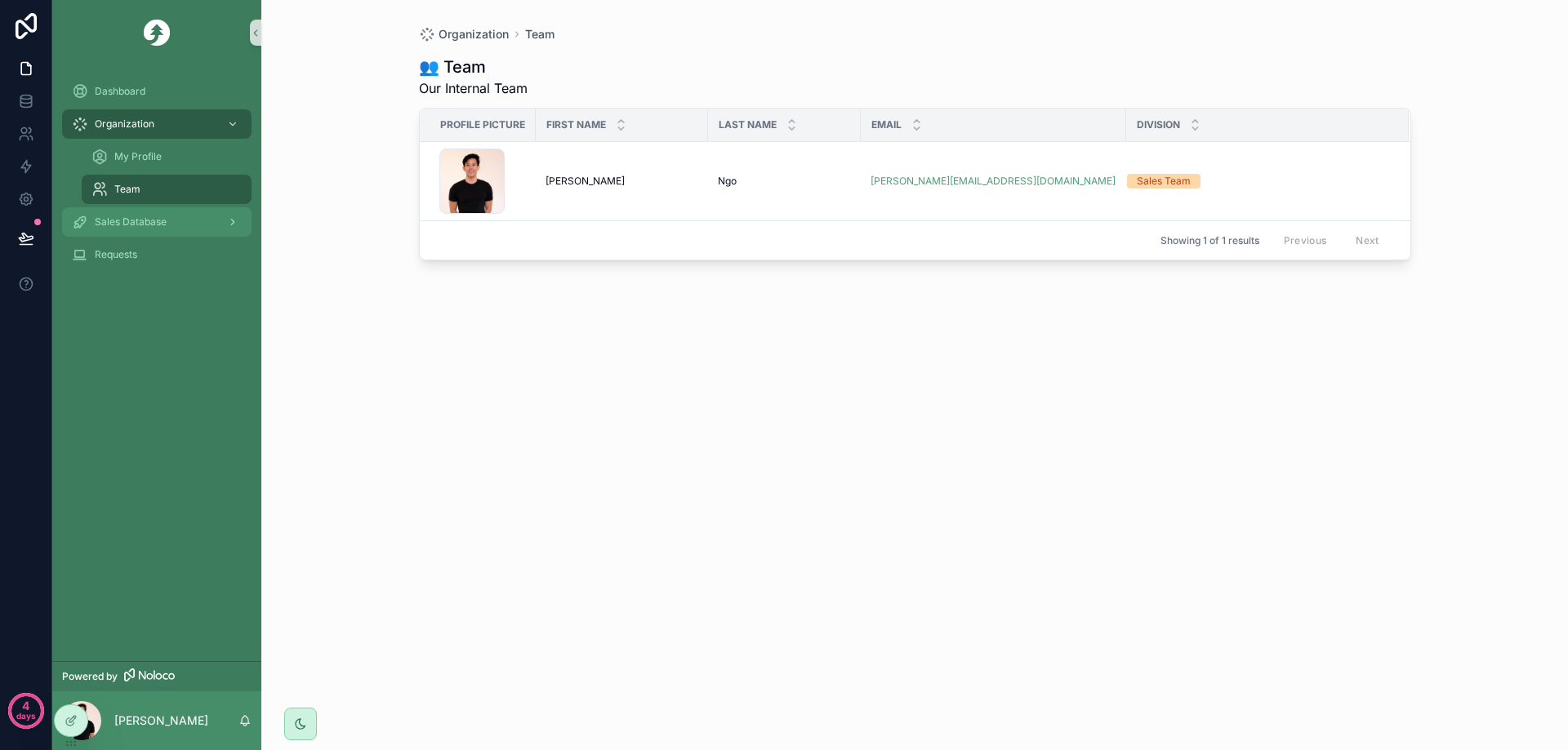
click at [128, 211] on div "Sales Database" at bounding box center [157, 222] width 170 height 26
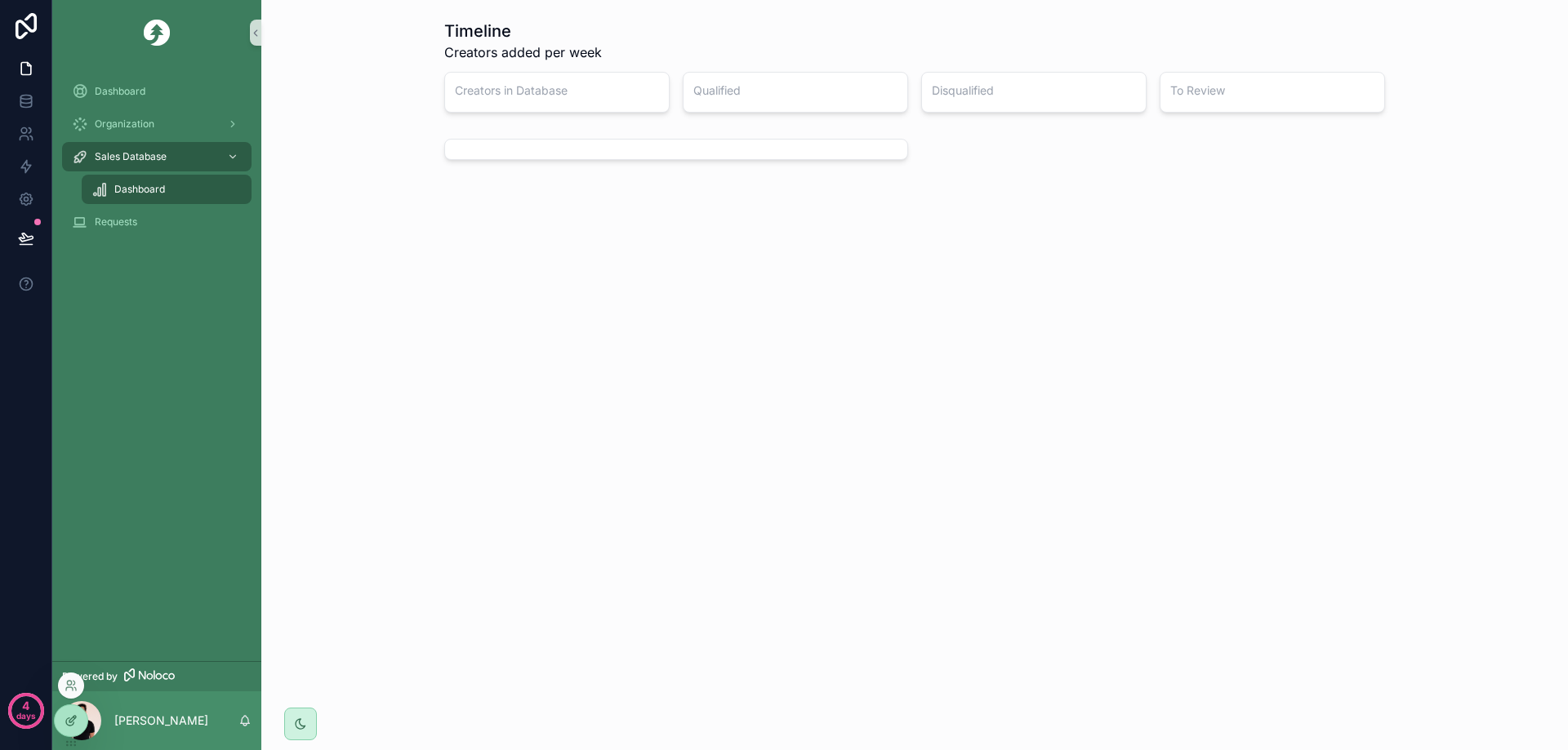
click at [70, 714] on div at bounding box center [70, 720] width 33 height 31
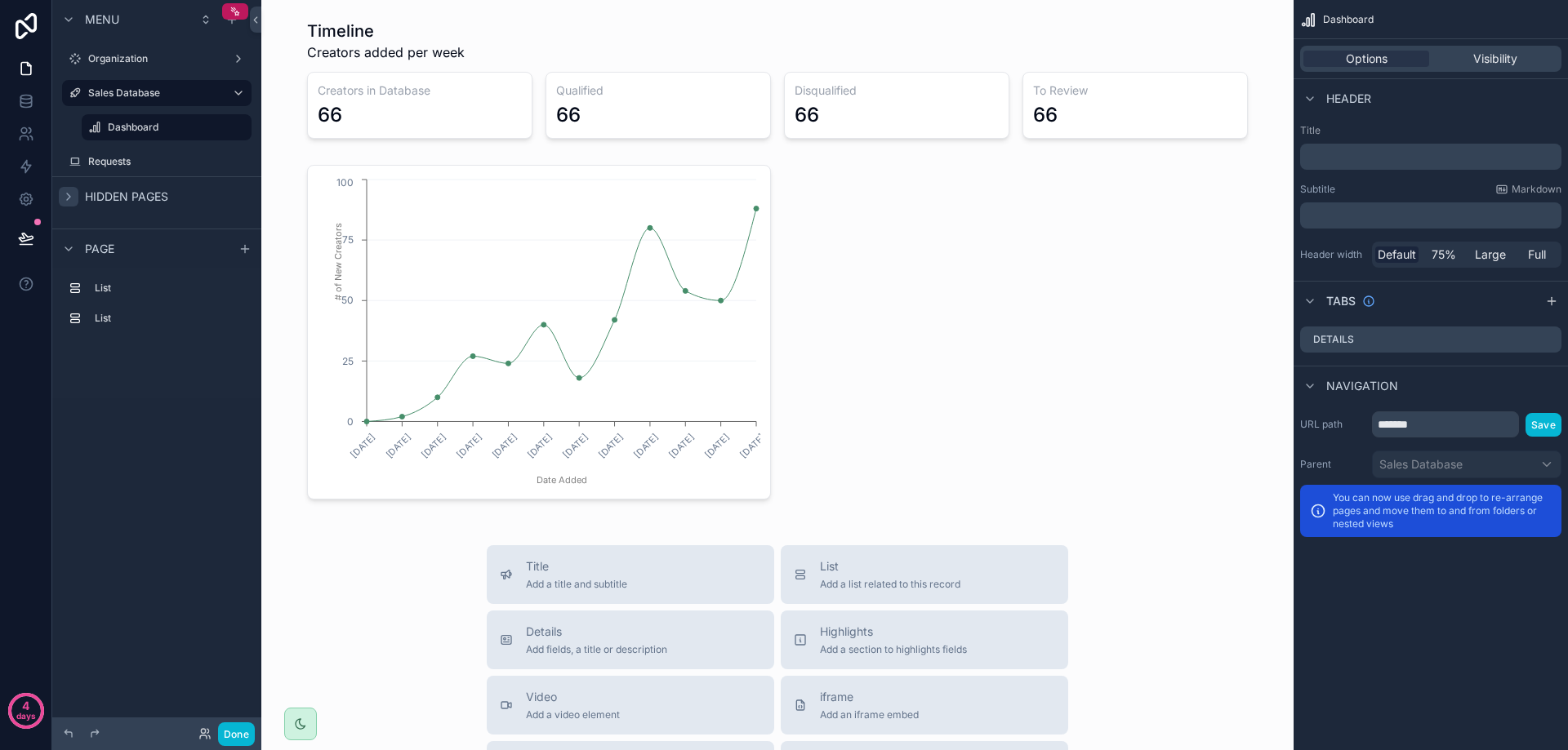
click at [69, 201] on icon "scrollable content" at bounding box center [69, 196] width 13 height 13
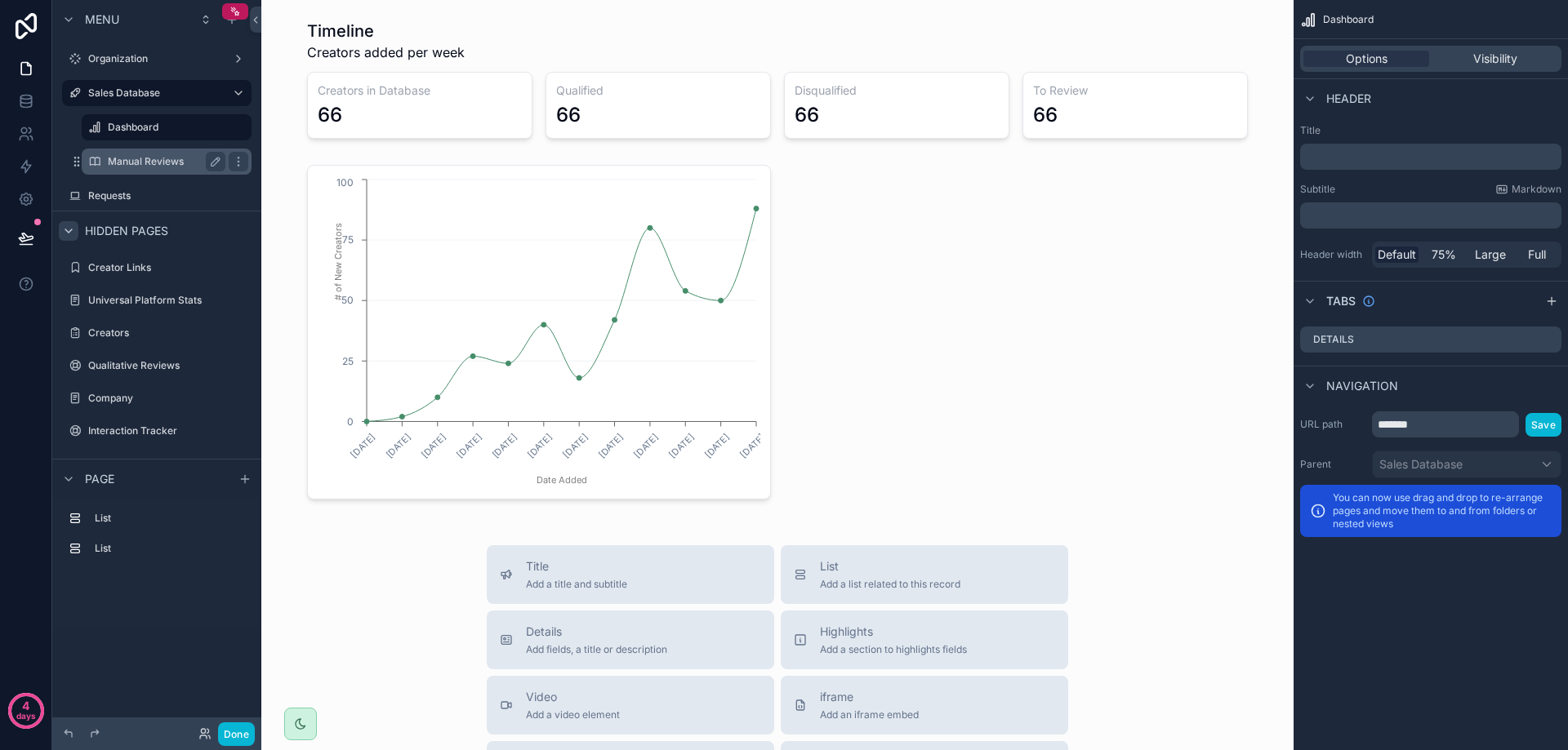
click at [135, 170] on div "Manual Reviews" at bounding box center [167, 162] width 118 height 19
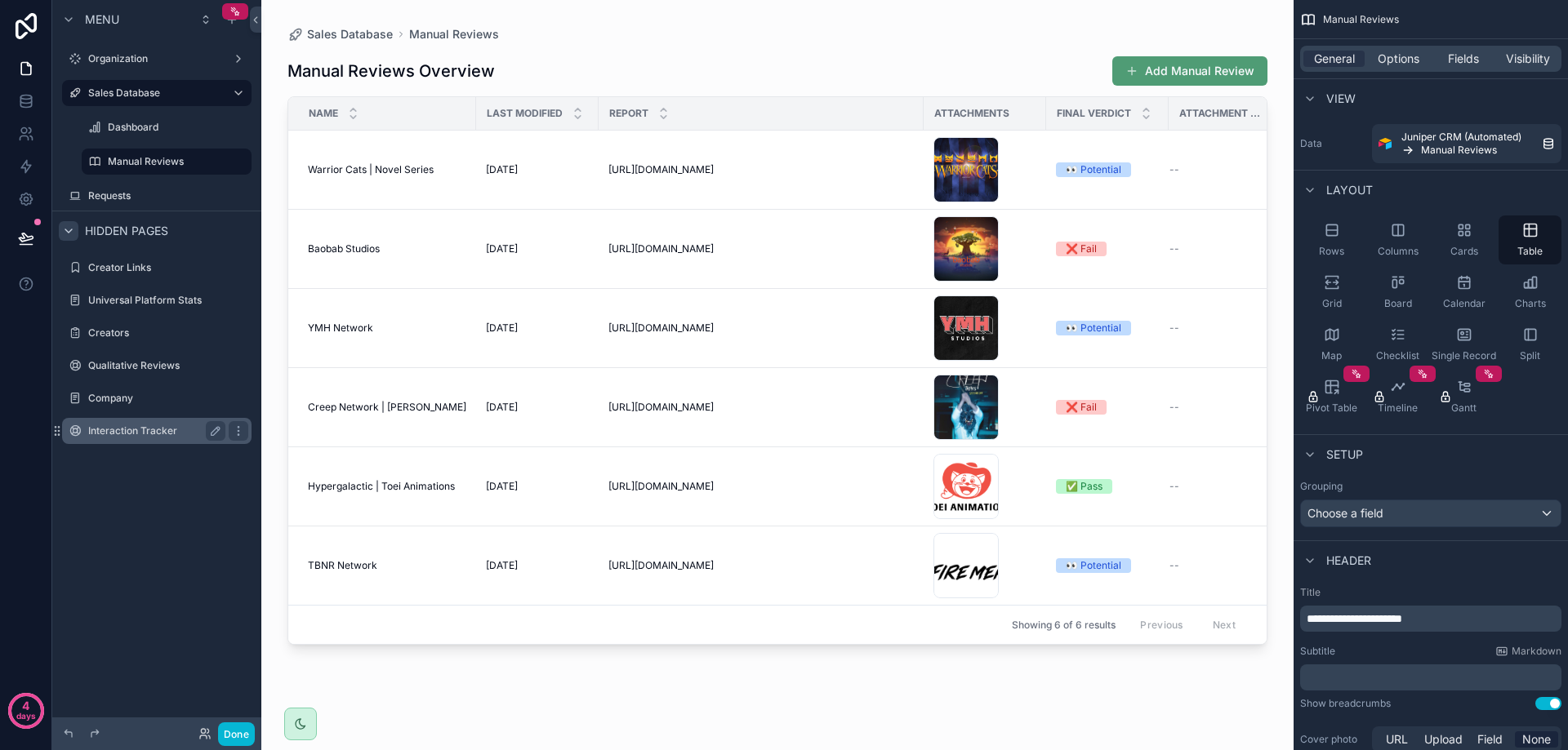
click at [145, 423] on div "Interaction Tracker" at bounding box center [157, 431] width 137 height 19
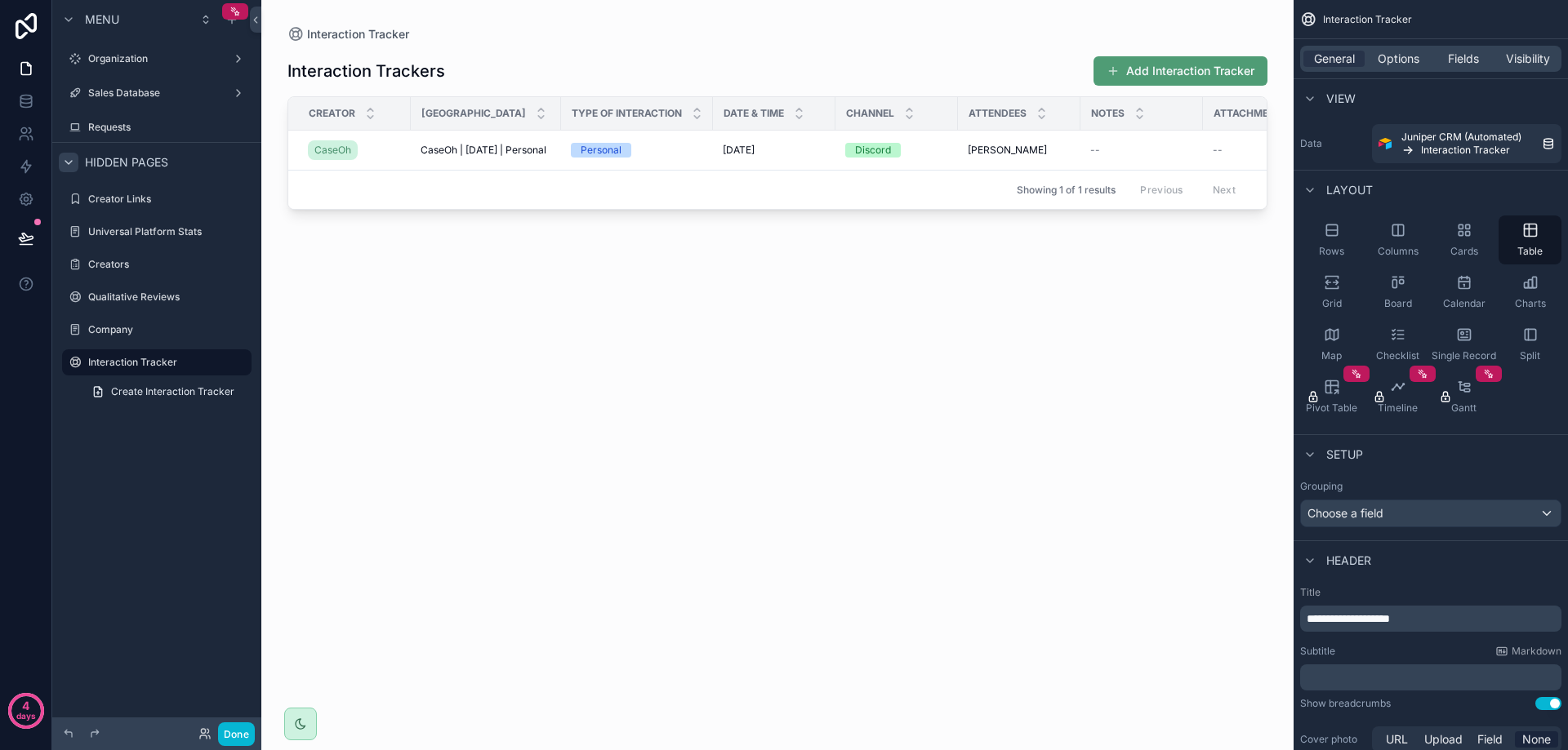
click at [670, 212] on div "scrollable content" at bounding box center [777, 365] width 1032 height 731
click at [120, 327] on label "Company" at bounding box center [153, 330] width 131 height 13
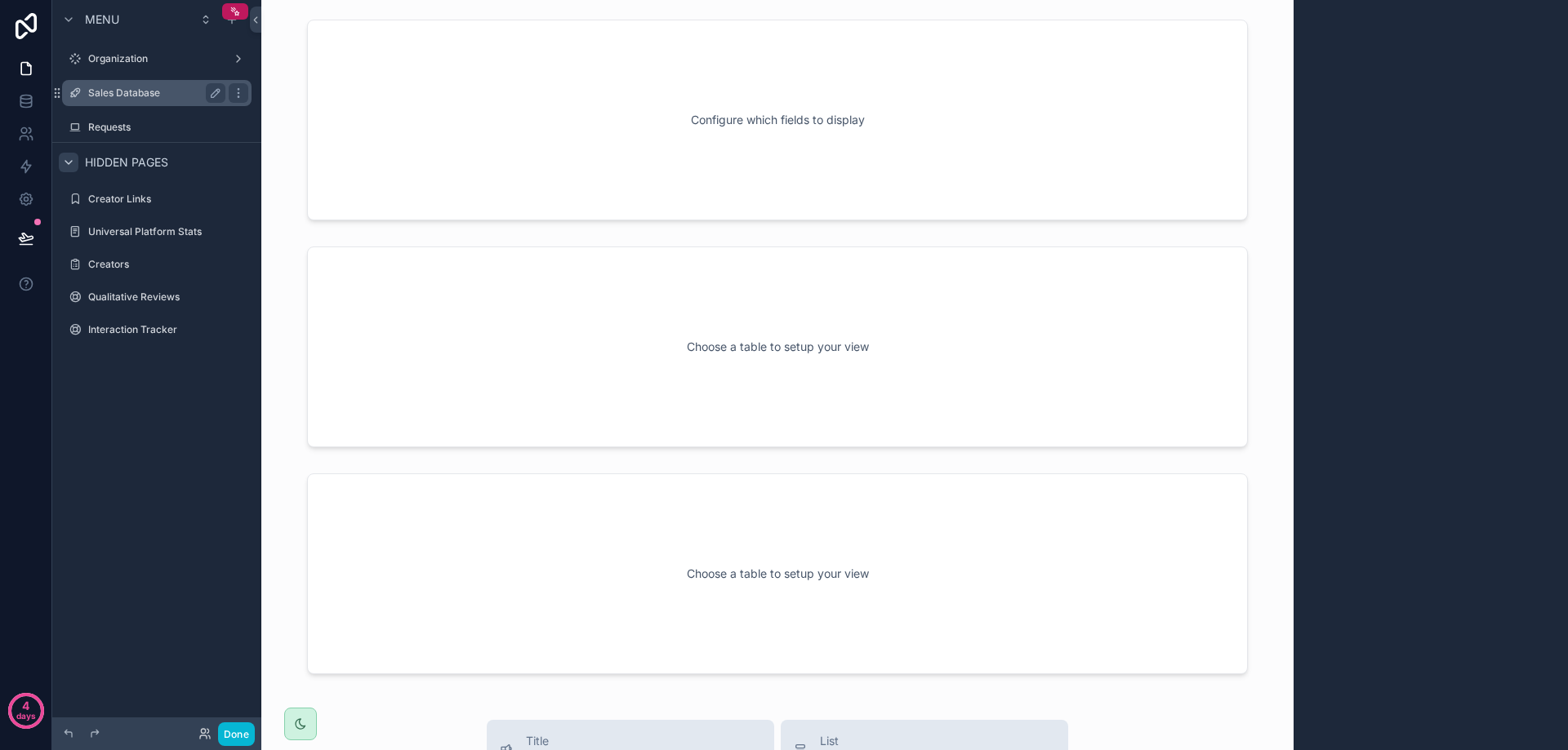
click at [145, 91] on label "Sales Database" at bounding box center [153, 92] width 131 height 13
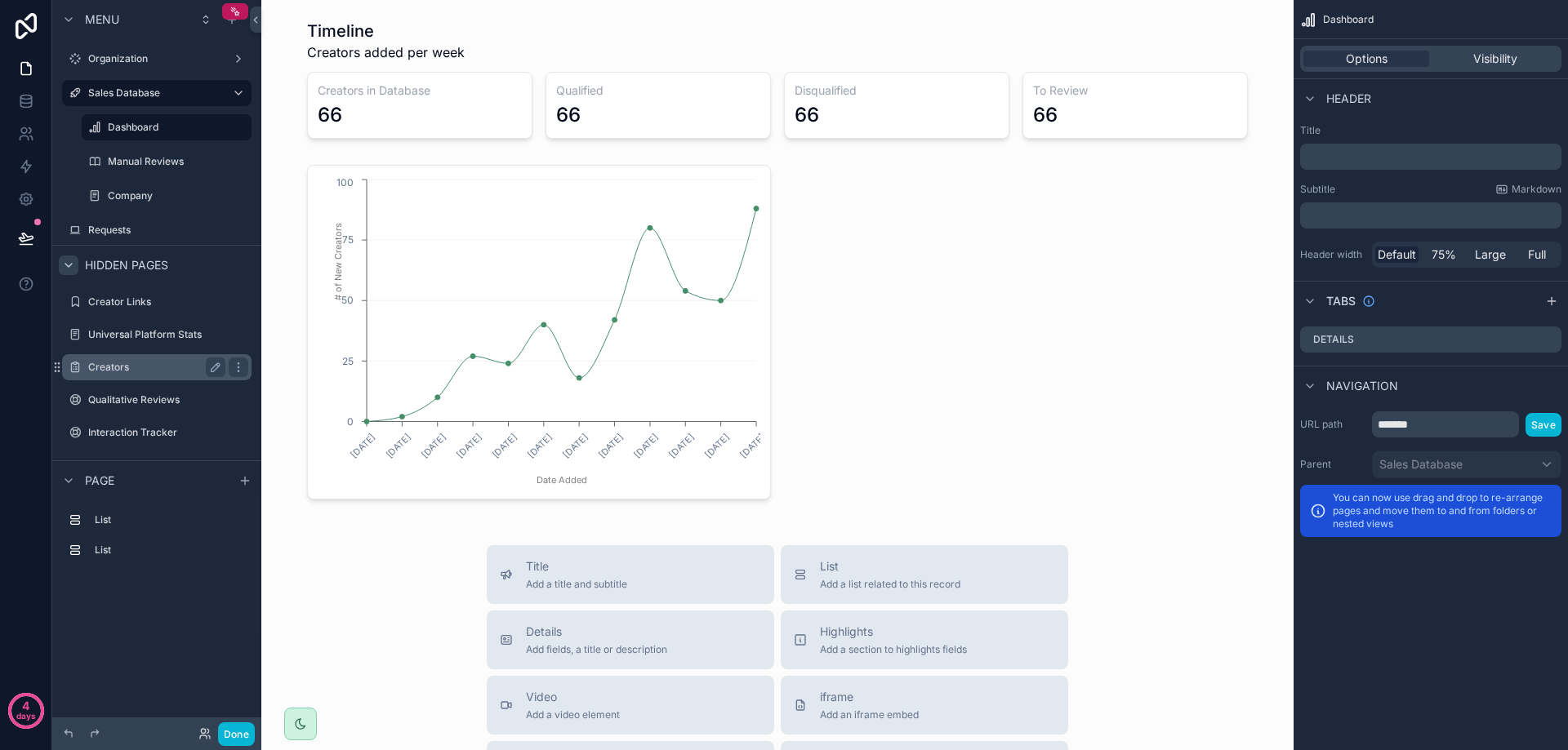
click at [142, 364] on label "Creators" at bounding box center [153, 367] width 131 height 13
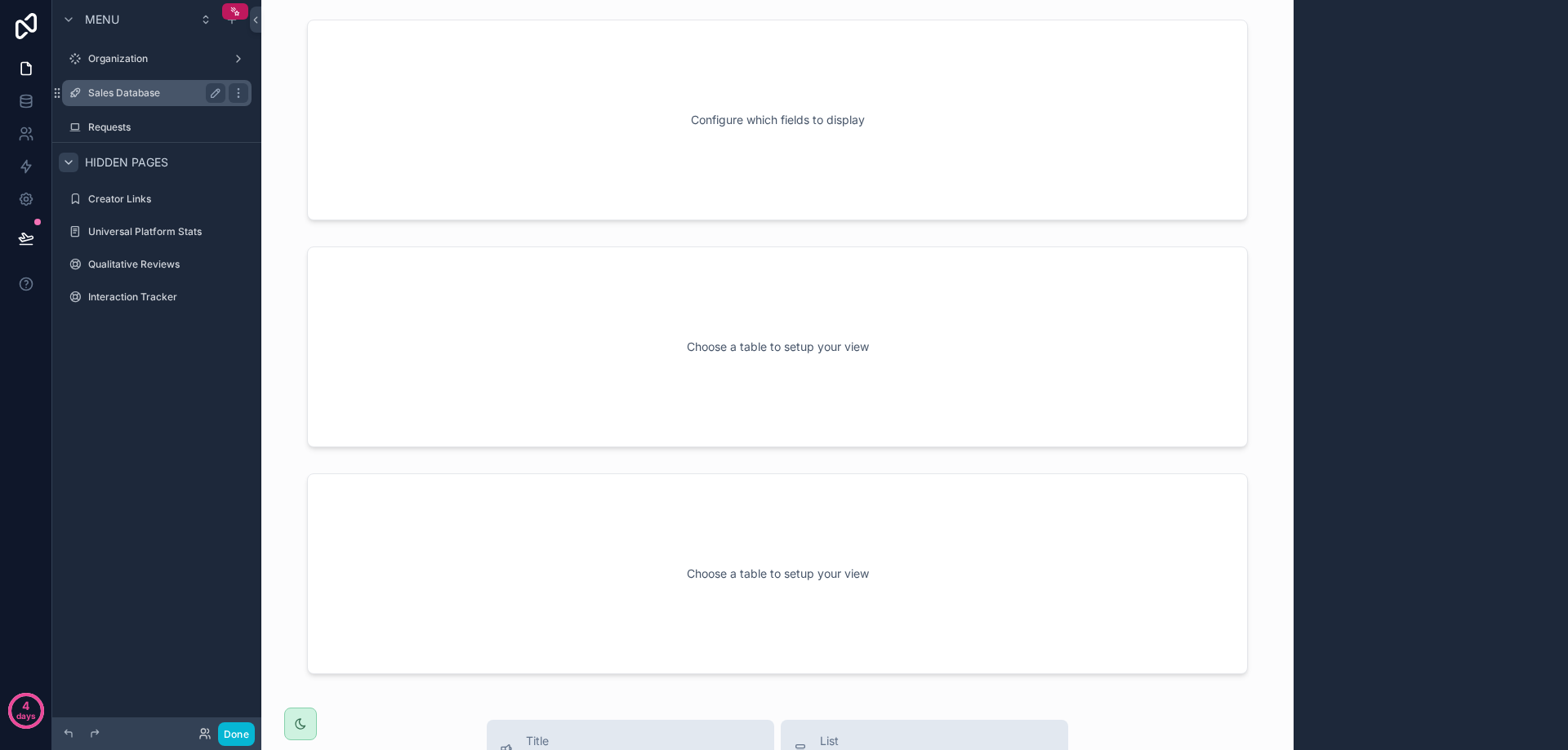
click at [129, 97] on label "Sales Database" at bounding box center [153, 92] width 131 height 13
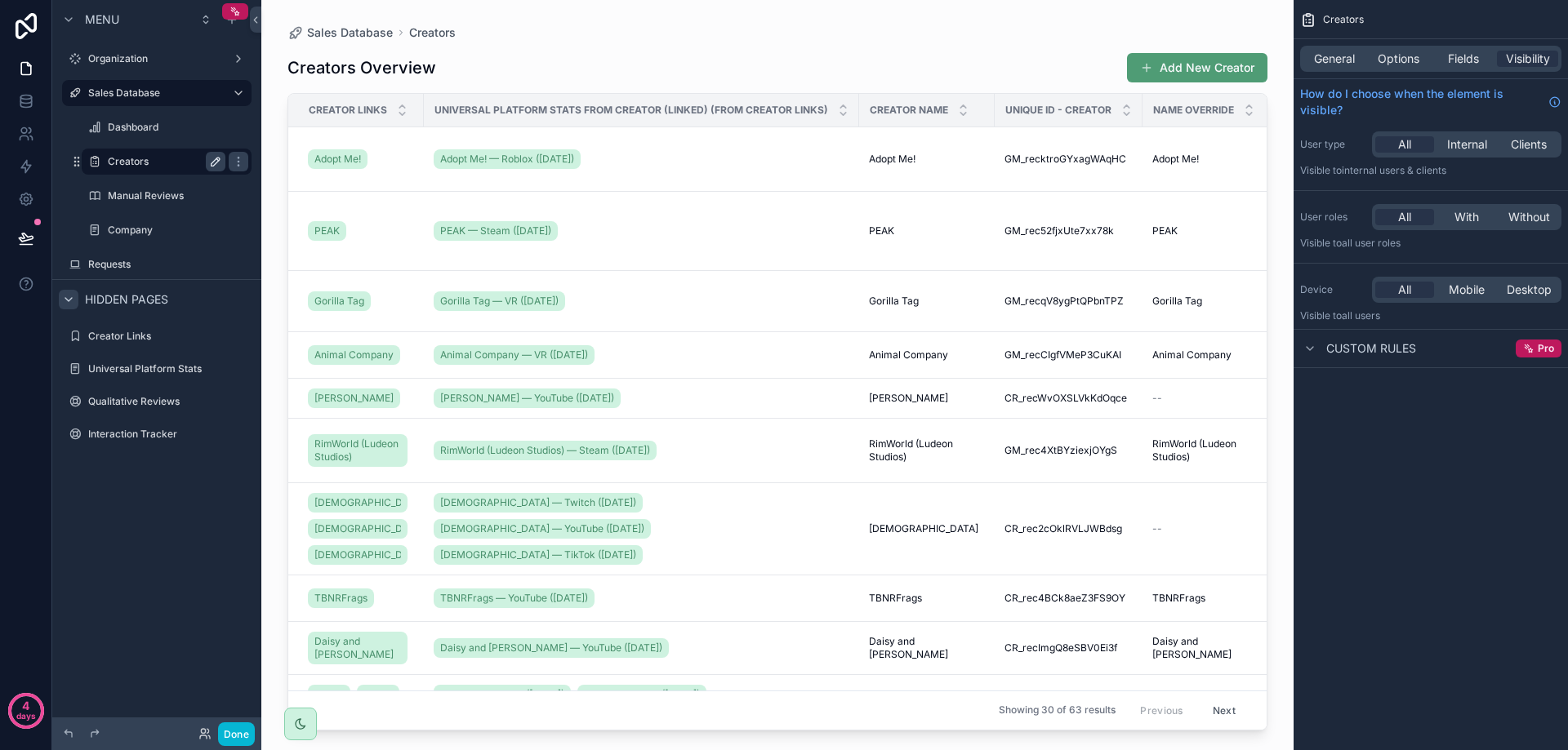
click at [219, 165] on icon "scrollable content" at bounding box center [215, 161] width 13 height 13
click at [156, 171] on div "********" at bounding box center [167, 162] width 164 height 26
click at [157, 161] on input "********" at bounding box center [165, 162] width 114 height 19
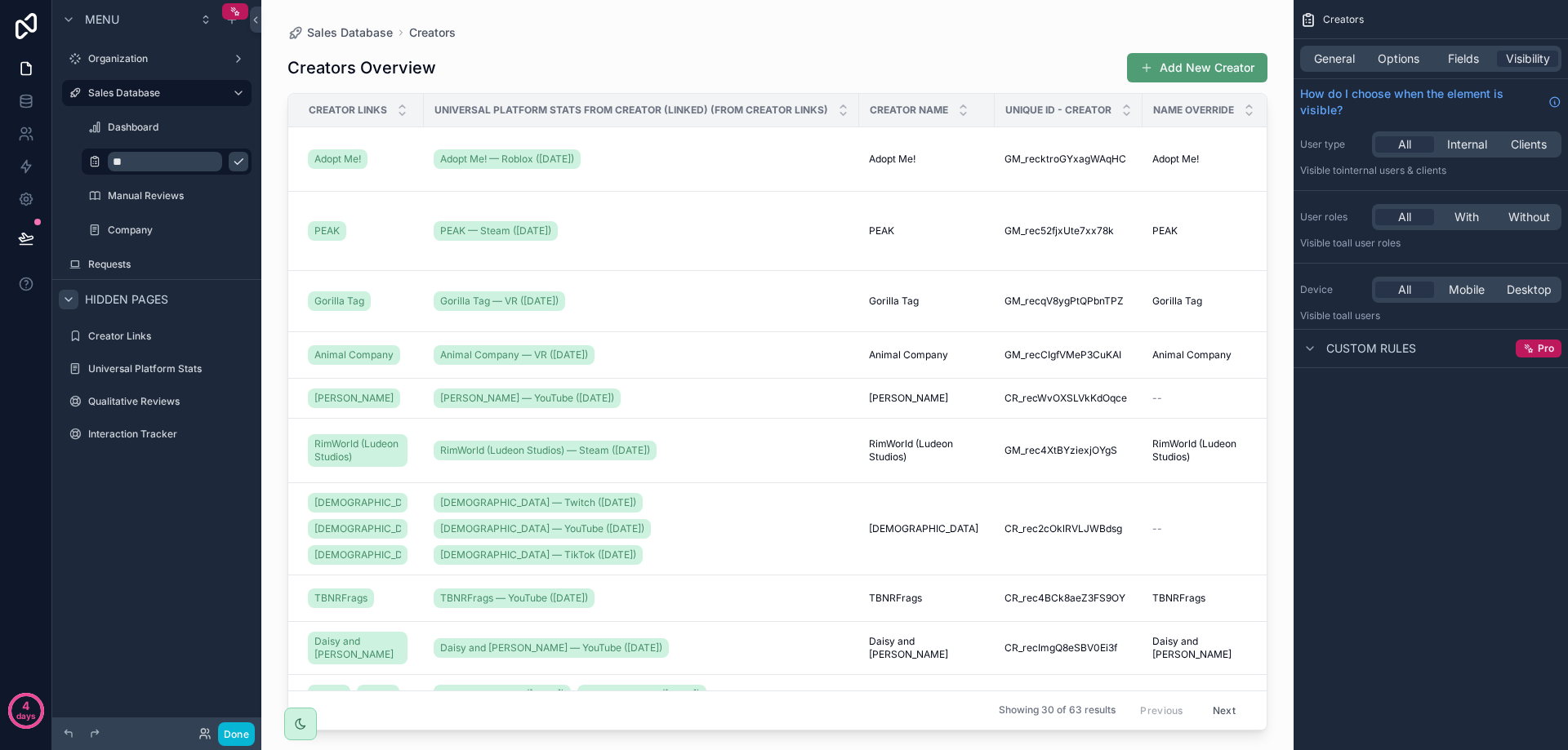
type input "*"
type input "**********"
click at [232, 157] on icon "scrollable content" at bounding box center [238, 161] width 13 height 13
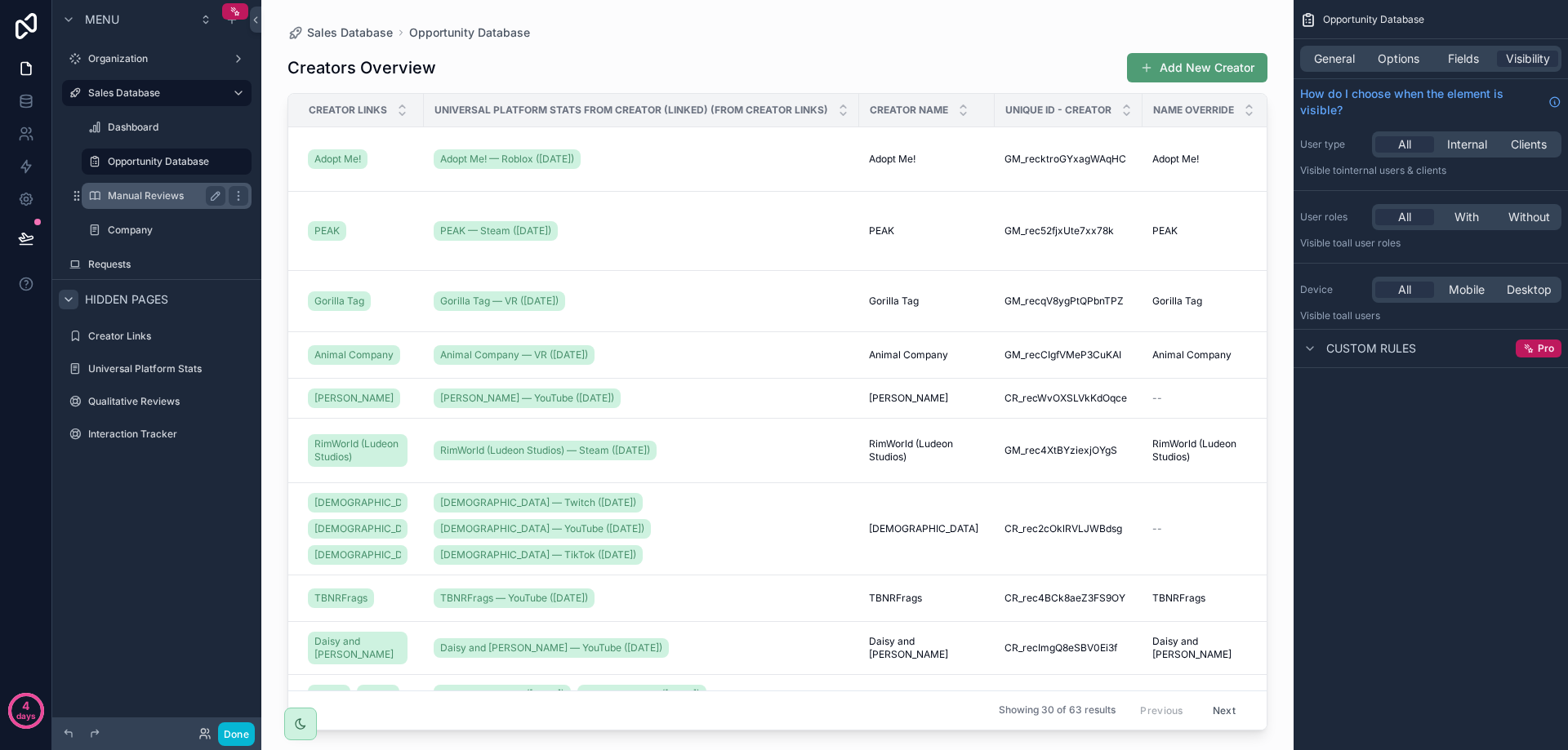
click at [140, 194] on label "Manual Reviews" at bounding box center [164, 195] width 111 height 13
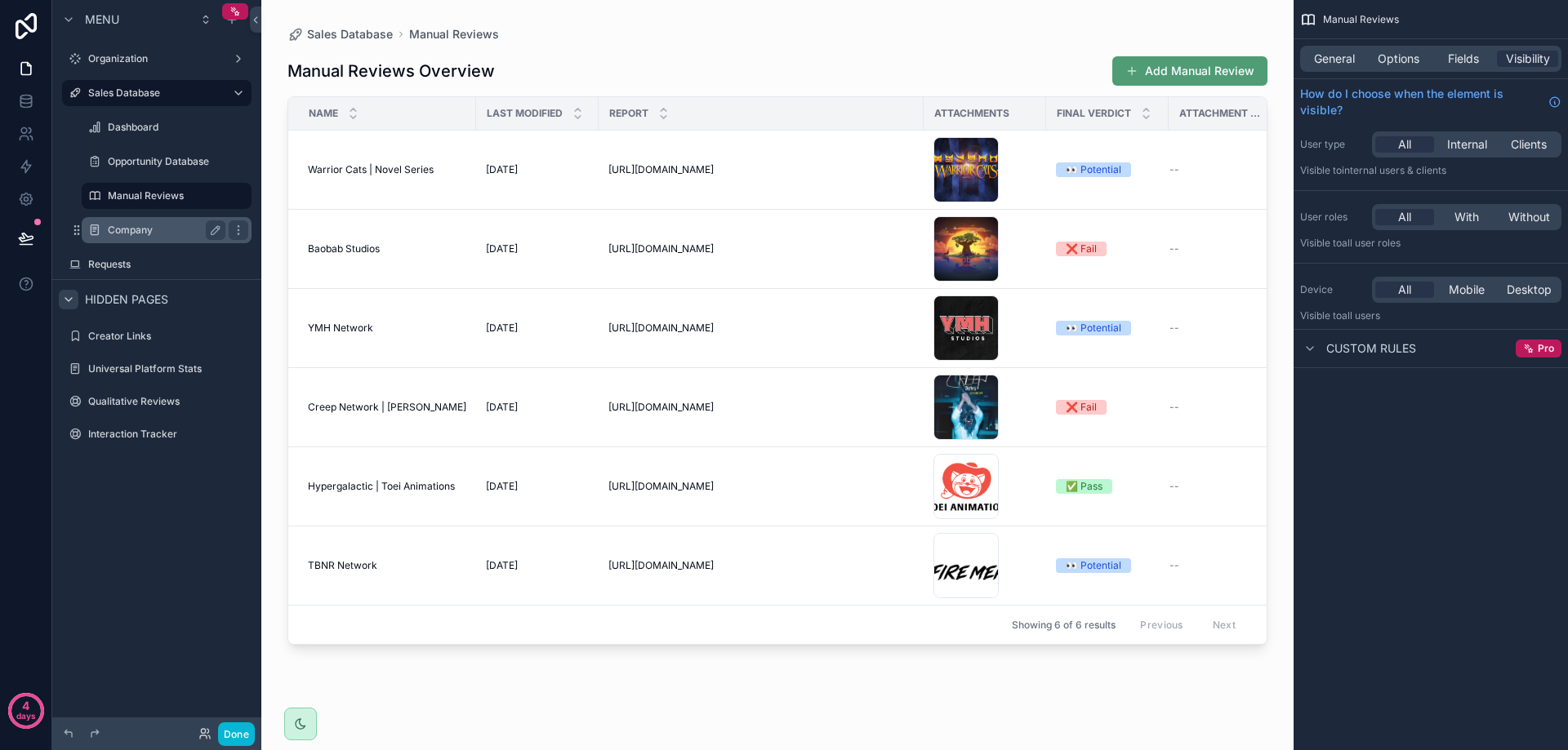
click at [144, 229] on label "Company" at bounding box center [164, 229] width 111 height 13
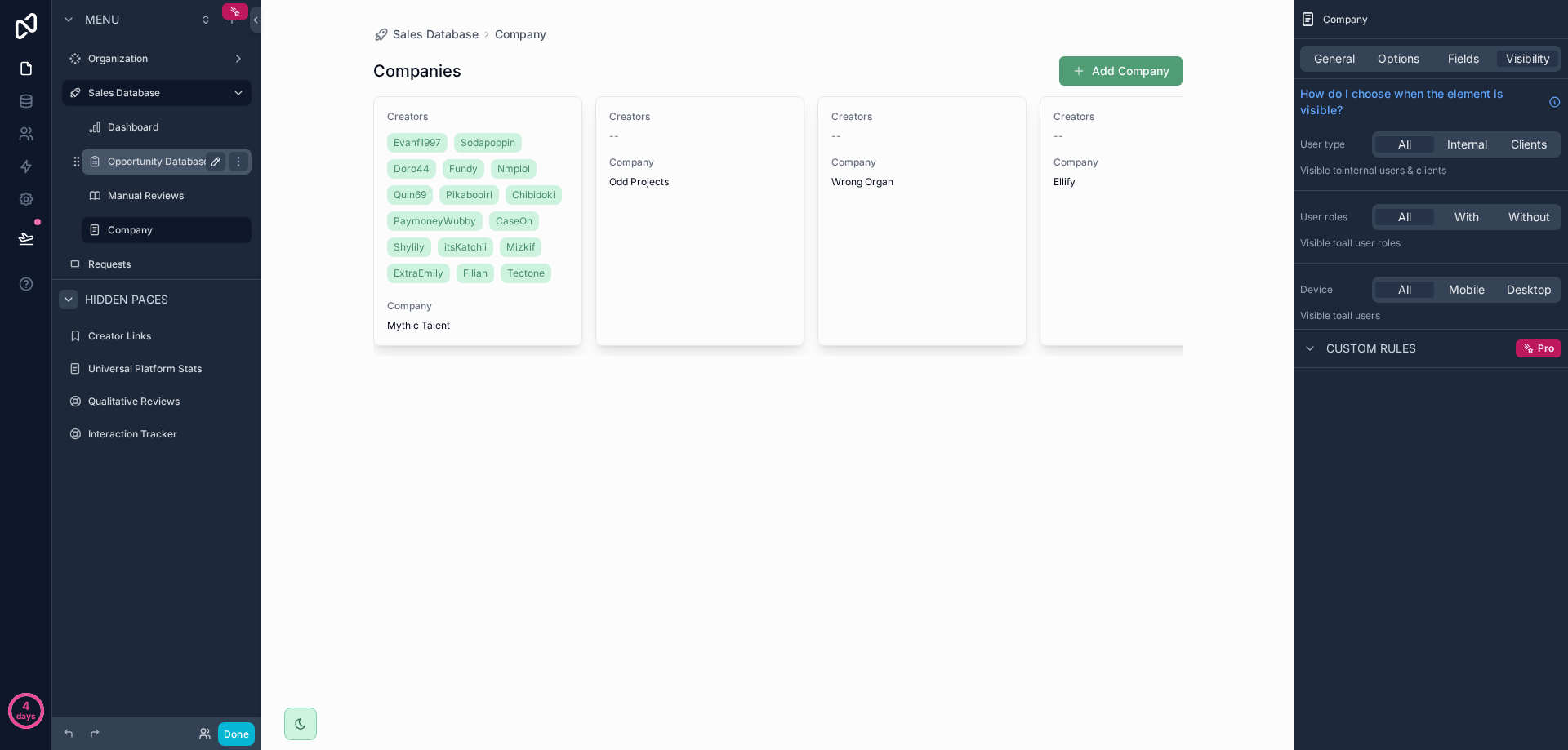
click at [154, 169] on div "Opportunity Database" at bounding box center [167, 162] width 118 height 19
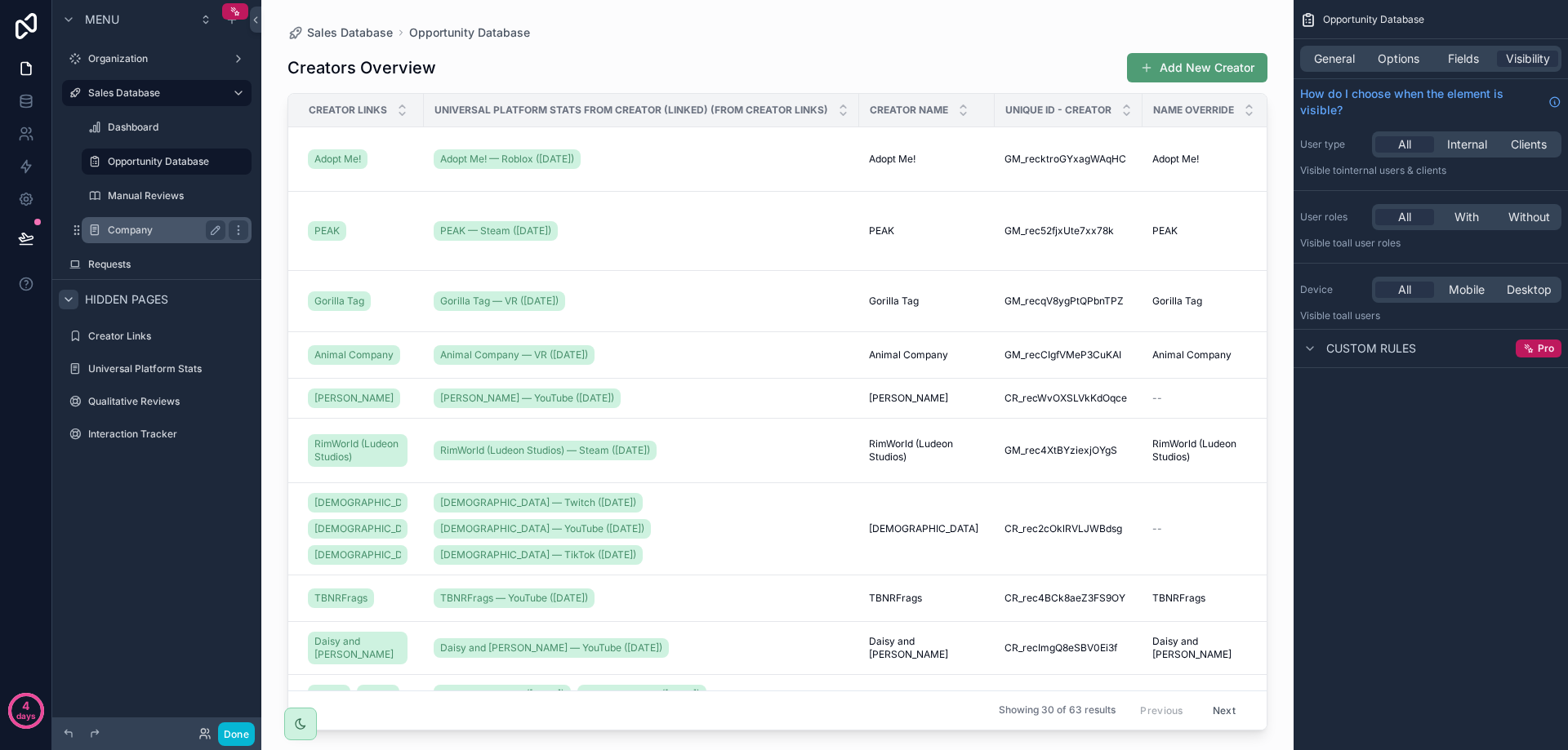
click at [136, 226] on label "Company" at bounding box center [164, 229] width 111 height 13
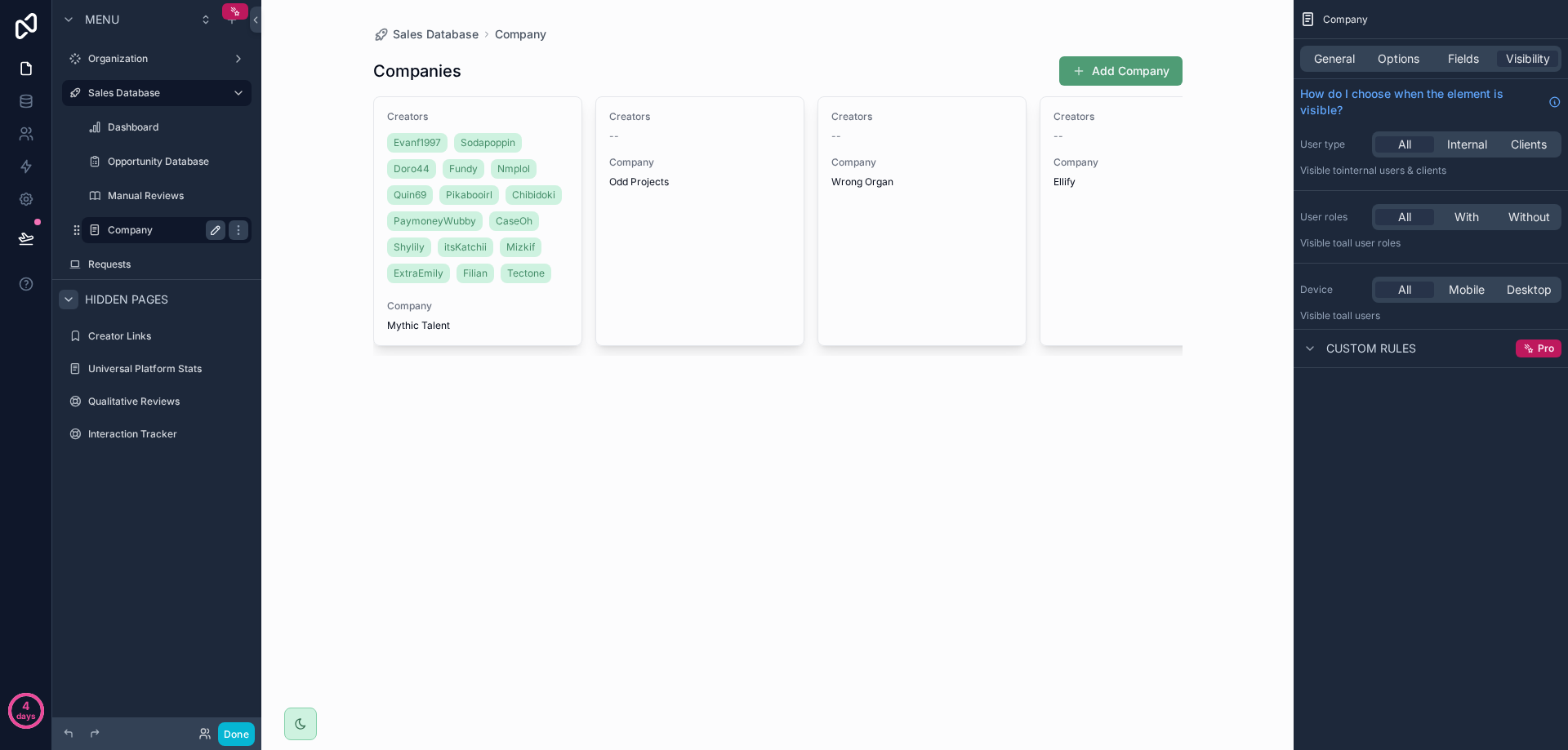
click at [220, 234] on icon "scrollable content" at bounding box center [215, 229] width 13 height 13
click at [179, 236] on input "*******" at bounding box center [154, 230] width 91 height 19
type input "******"
type input "********"
click at [232, 230] on icon "scrollable content" at bounding box center [238, 229] width 13 height 13
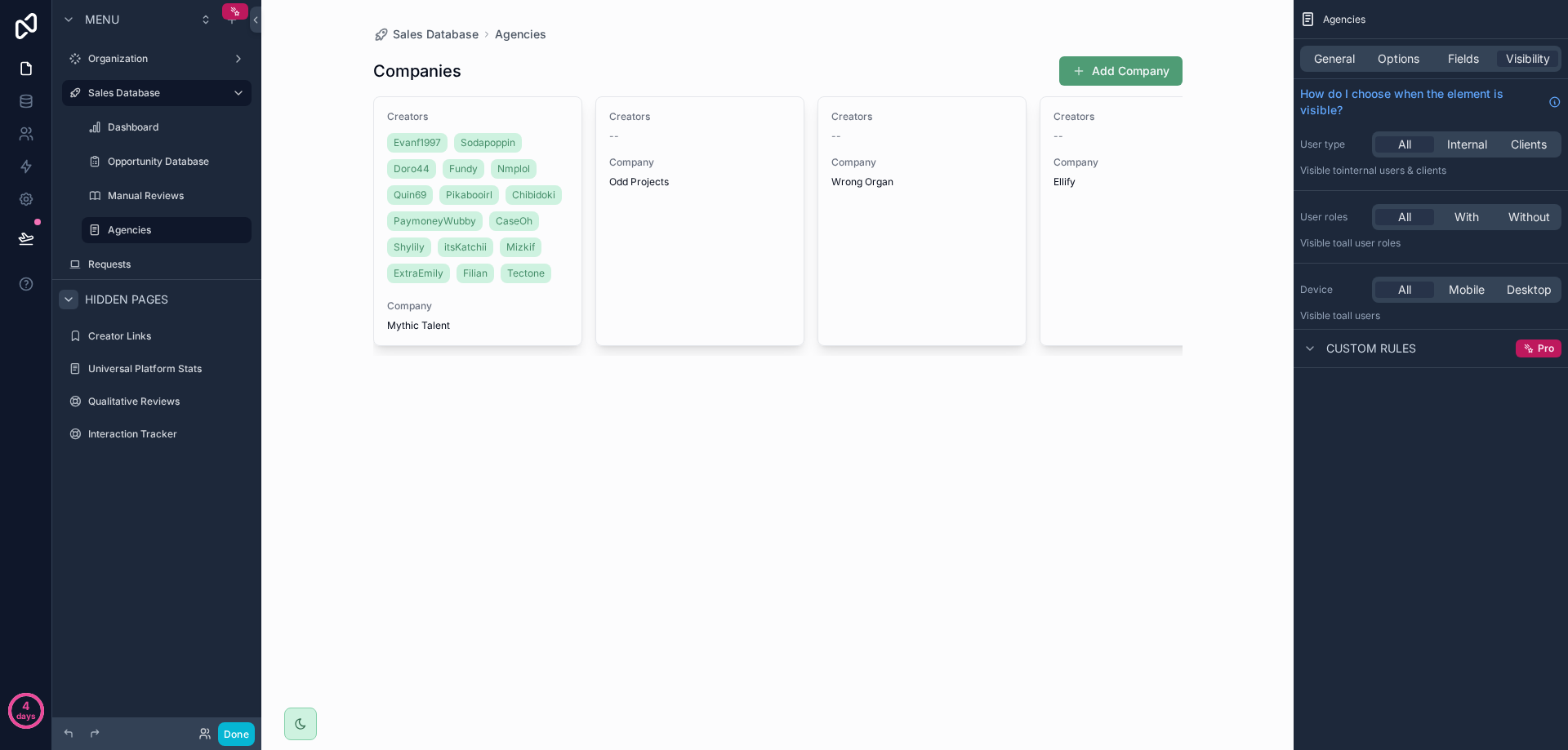
click at [427, 74] on div "scrollable content" at bounding box center [777, 204] width 835 height 408
click at [145, 329] on div "Creator Links" at bounding box center [157, 336] width 137 height 19
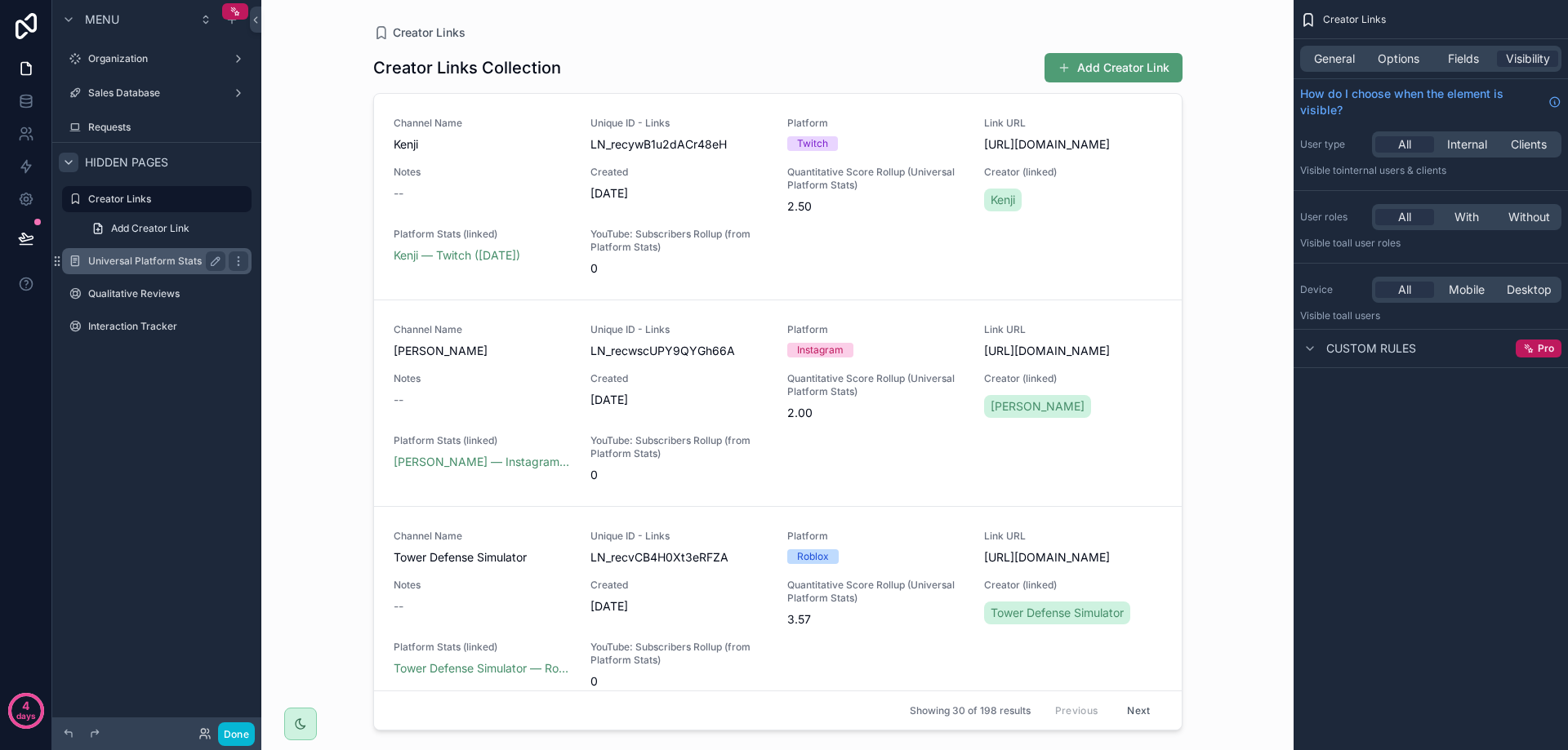
click at [132, 264] on label "Universal Platform Stats" at bounding box center [153, 261] width 131 height 13
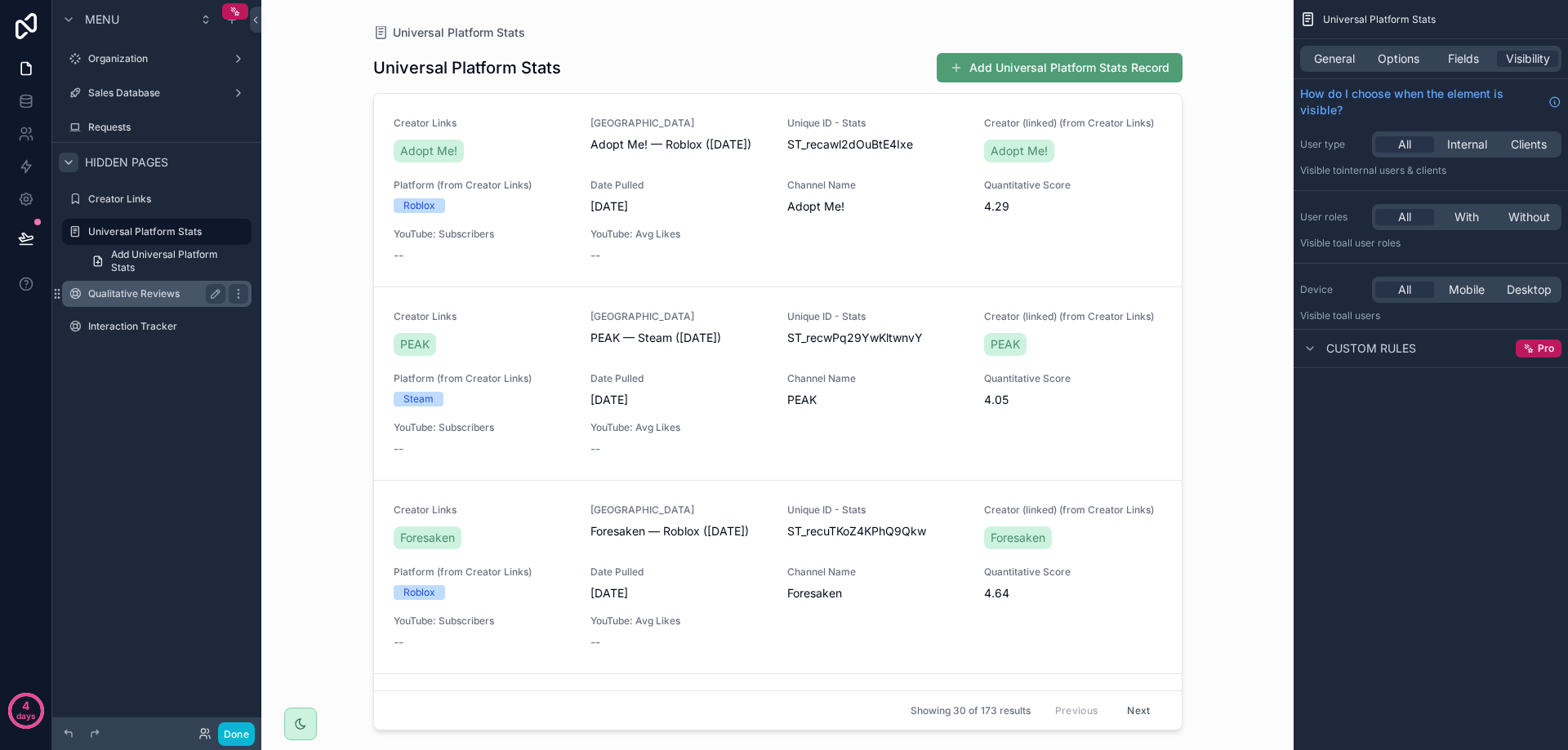
click at [131, 297] on label "Qualitative Reviews" at bounding box center [153, 294] width 131 height 13
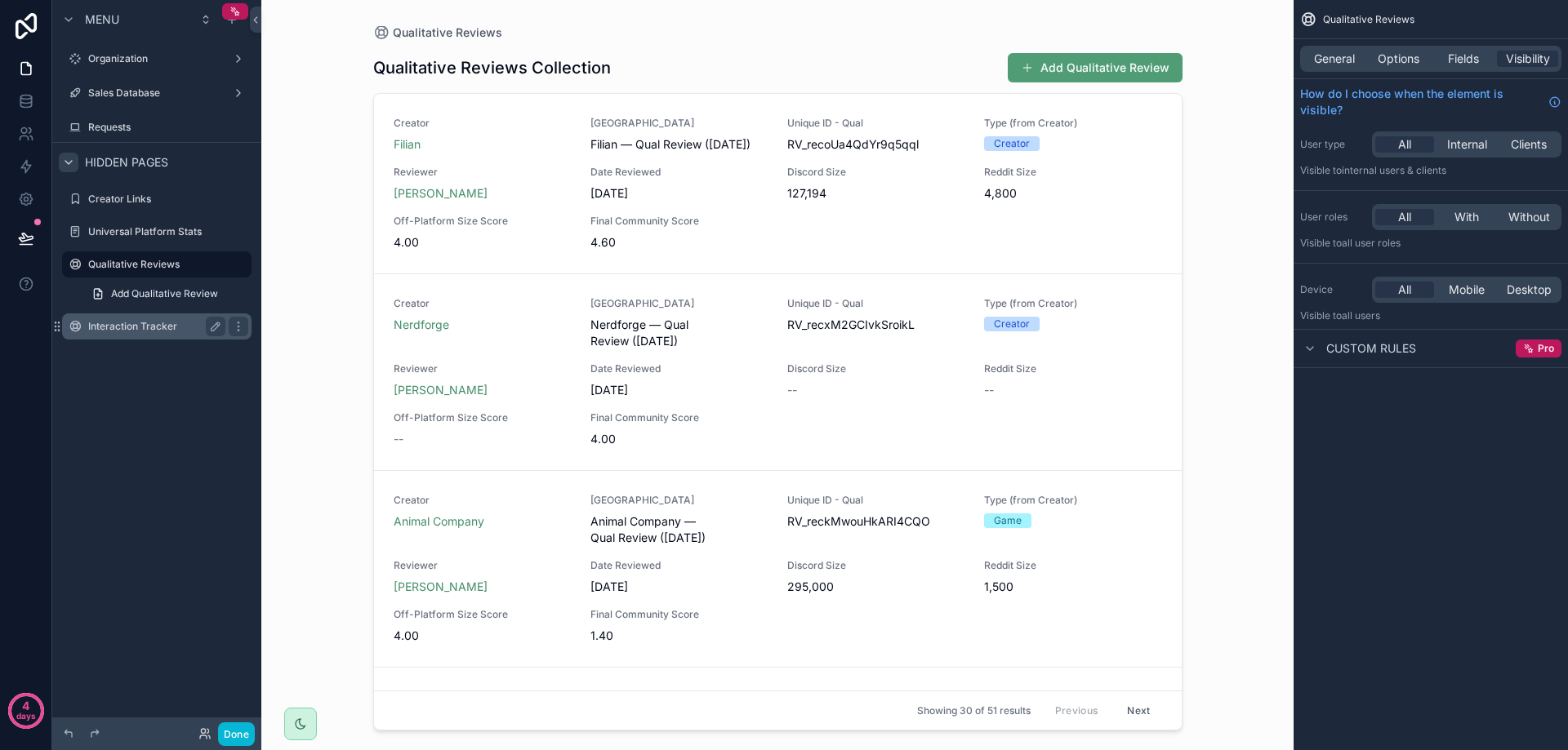
click at [140, 333] on div "Interaction Tracker" at bounding box center [157, 326] width 137 height 19
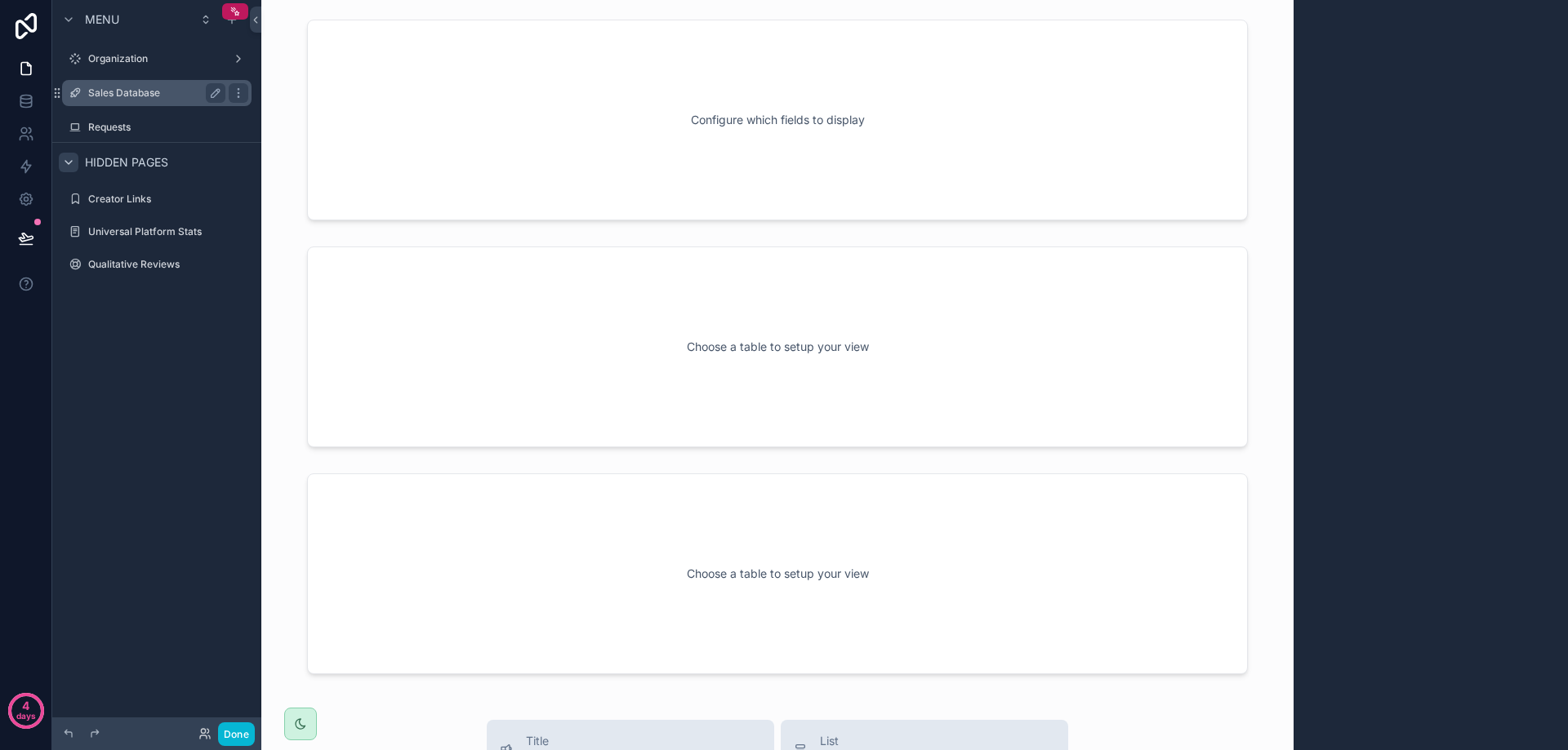
click at [126, 97] on label "Sales Database" at bounding box center [153, 92] width 131 height 13
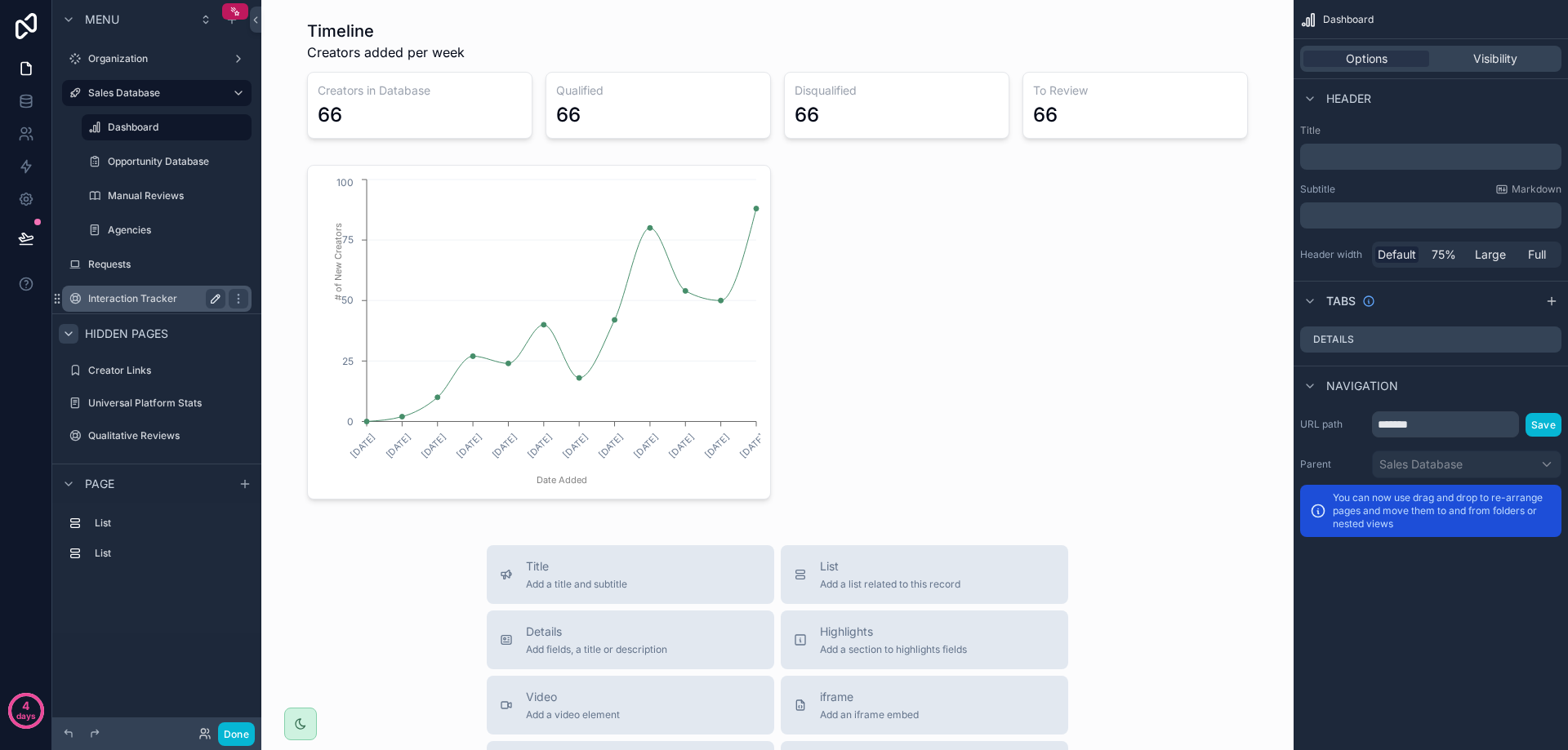
click at [210, 296] on icon "scrollable content" at bounding box center [215, 298] width 13 height 13
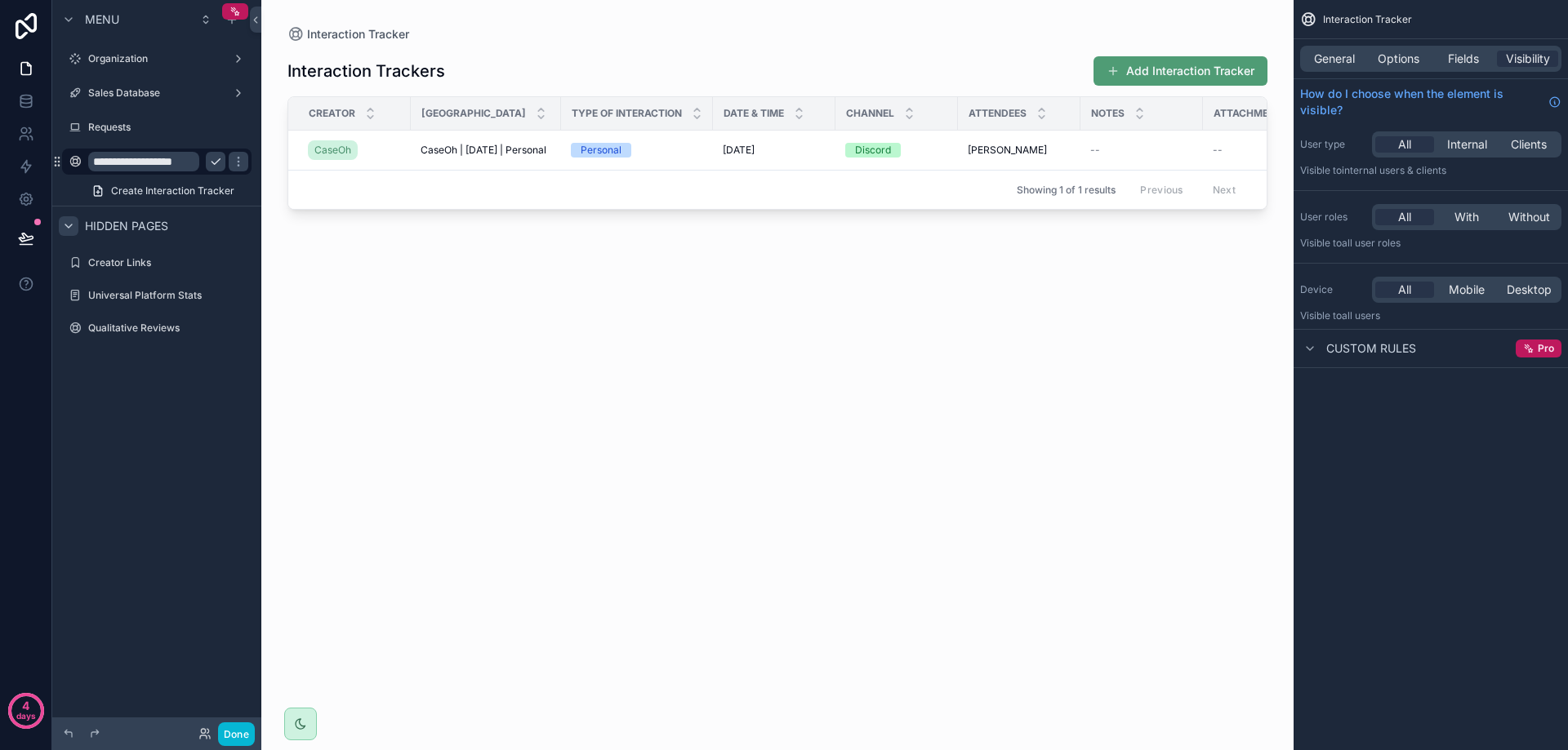
click at [178, 165] on input "**********" at bounding box center [143, 162] width 111 height 19
type input "**********"
click at [236, 160] on icon "scrollable content" at bounding box center [238, 161] width 13 height 13
click at [232, 167] on icon "scrollable content" at bounding box center [238, 161] width 13 height 13
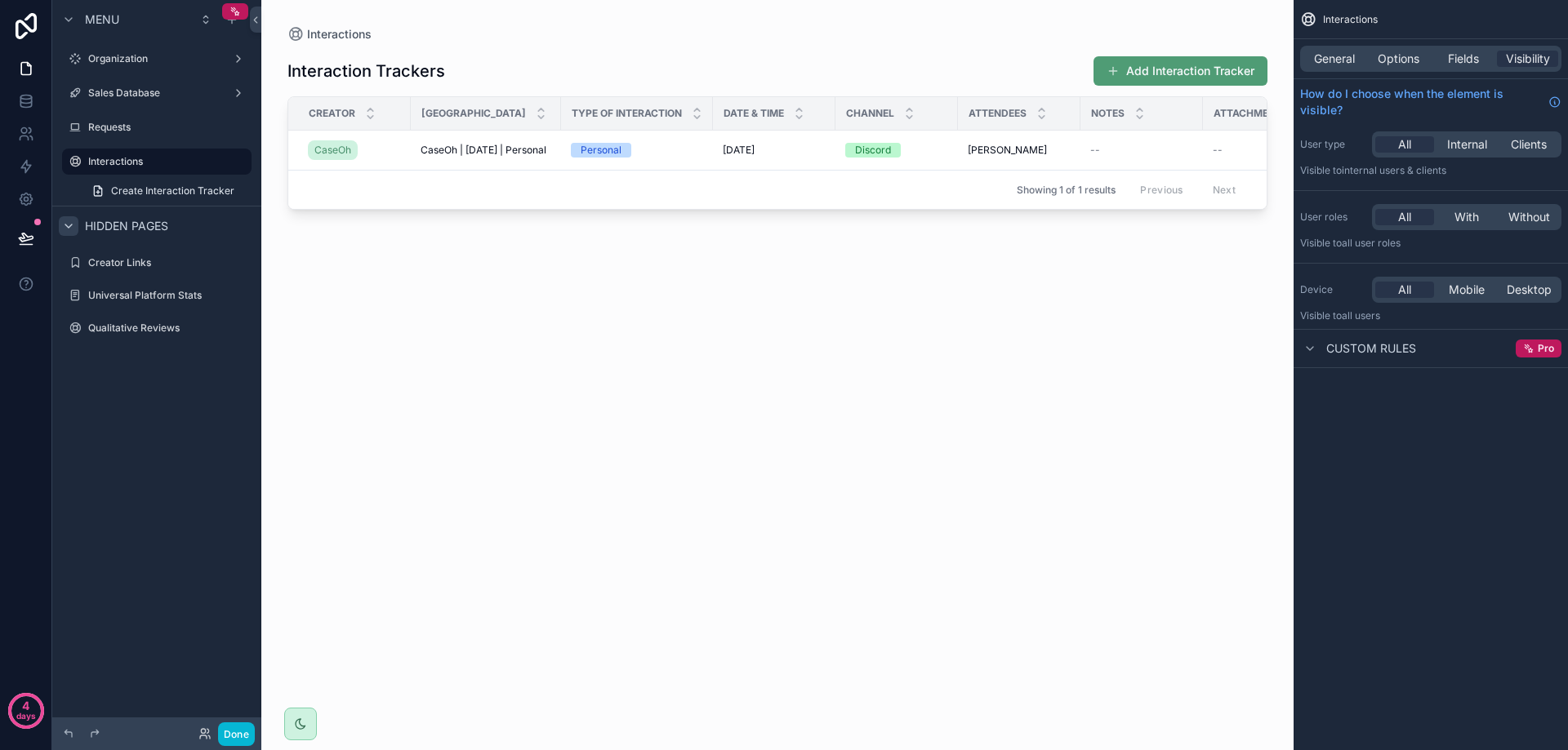
click at [183, 444] on div "Menu Organization Sales Database Requests Interactions Create Interaction Track…" at bounding box center [157, 365] width 209 height 731
click at [244, 737] on button "Done" at bounding box center [237, 734] width 37 height 24
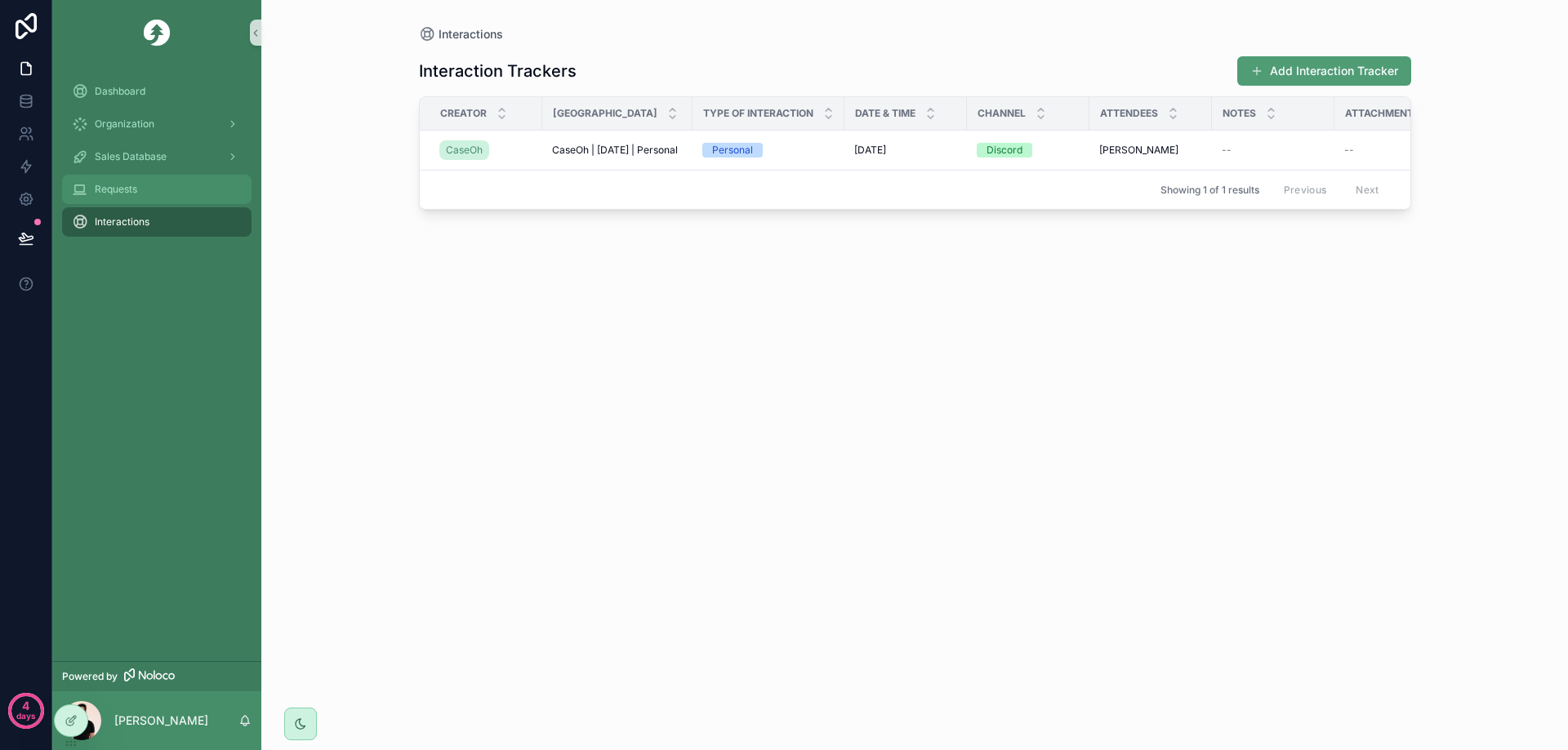
click at [120, 178] on div "Requests" at bounding box center [157, 190] width 170 height 26
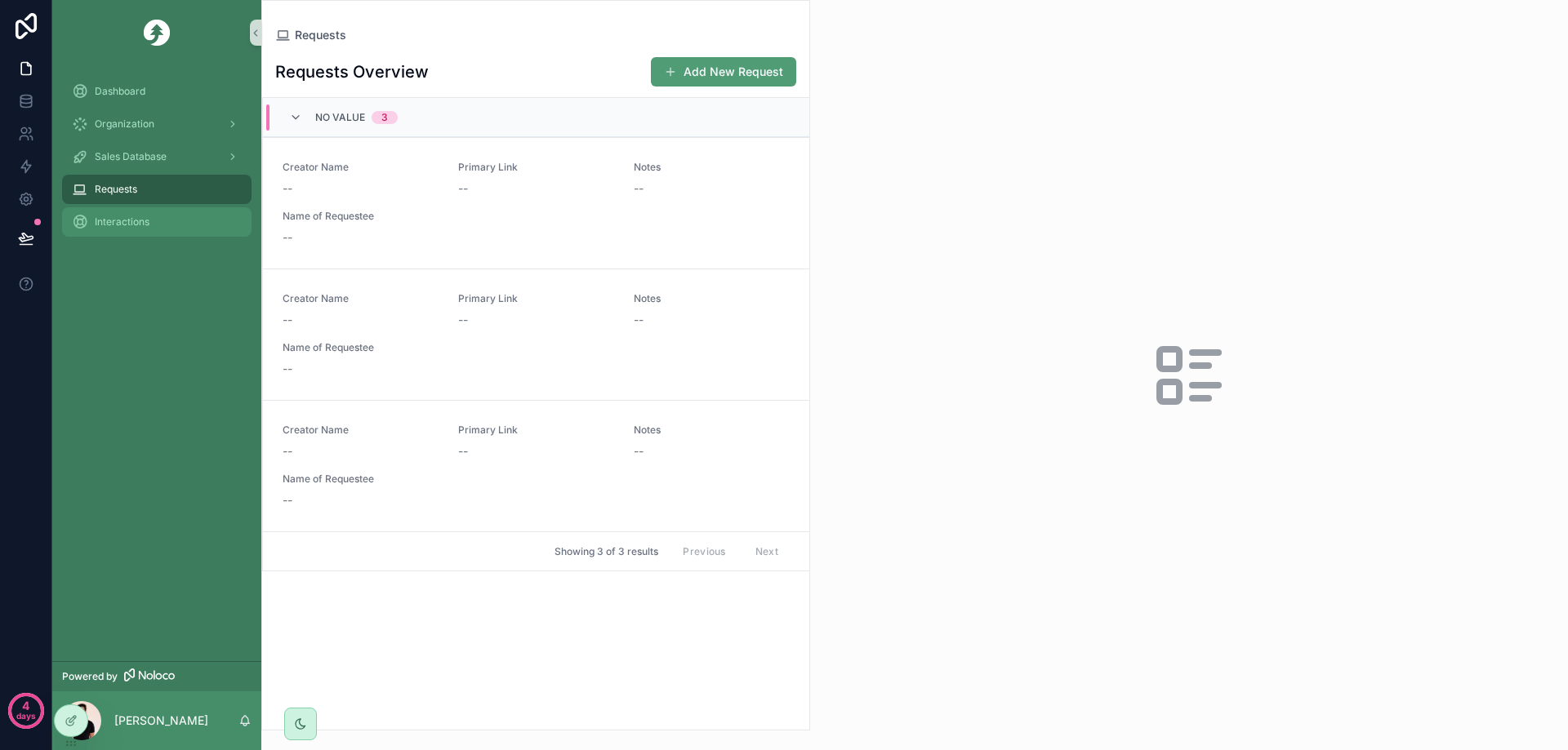
click at [145, 228] on span "Interactions" at bounding box center [122, 222] width 55 height 13
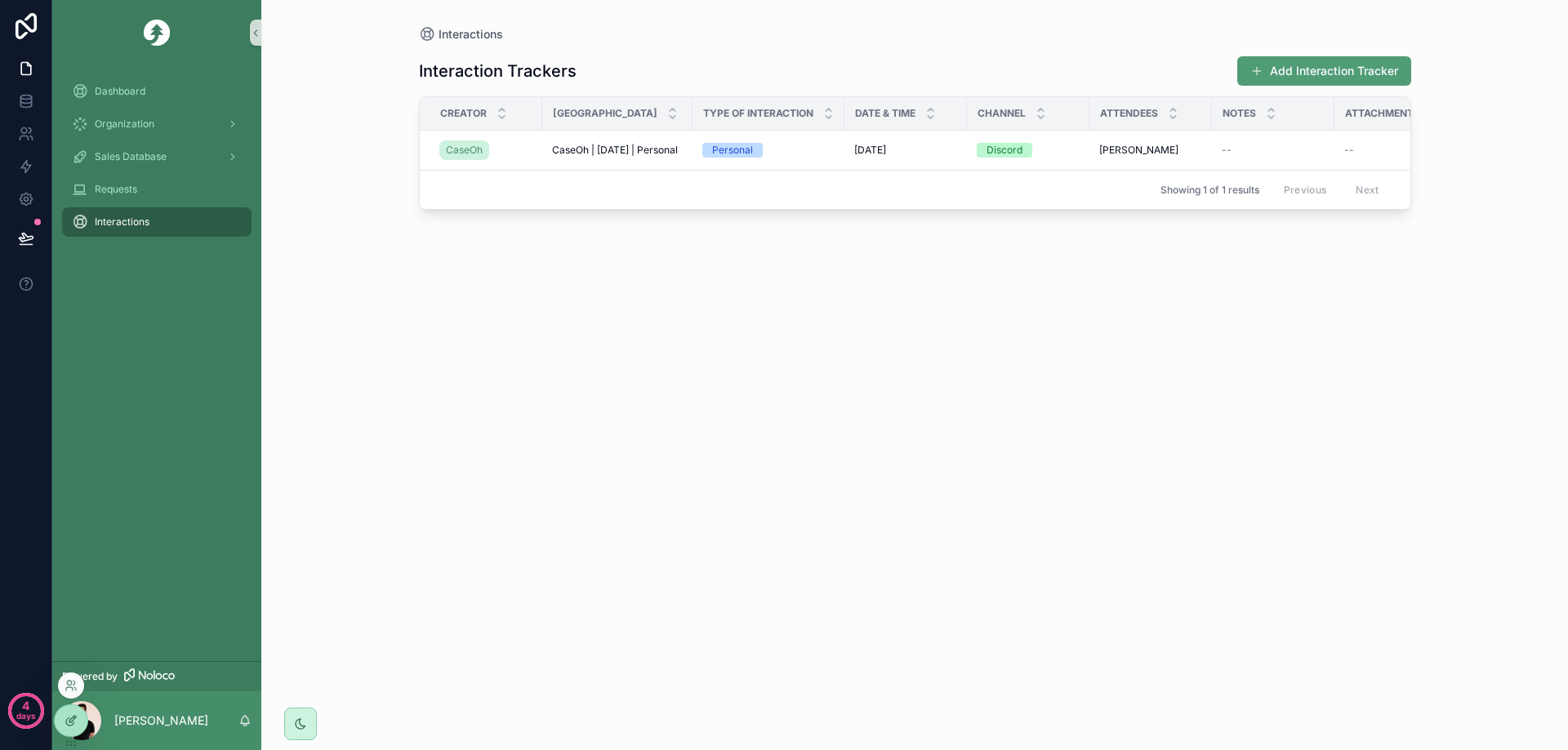
click at [75, 714] on icon at bounding box center [70, 720] width 13 height 13
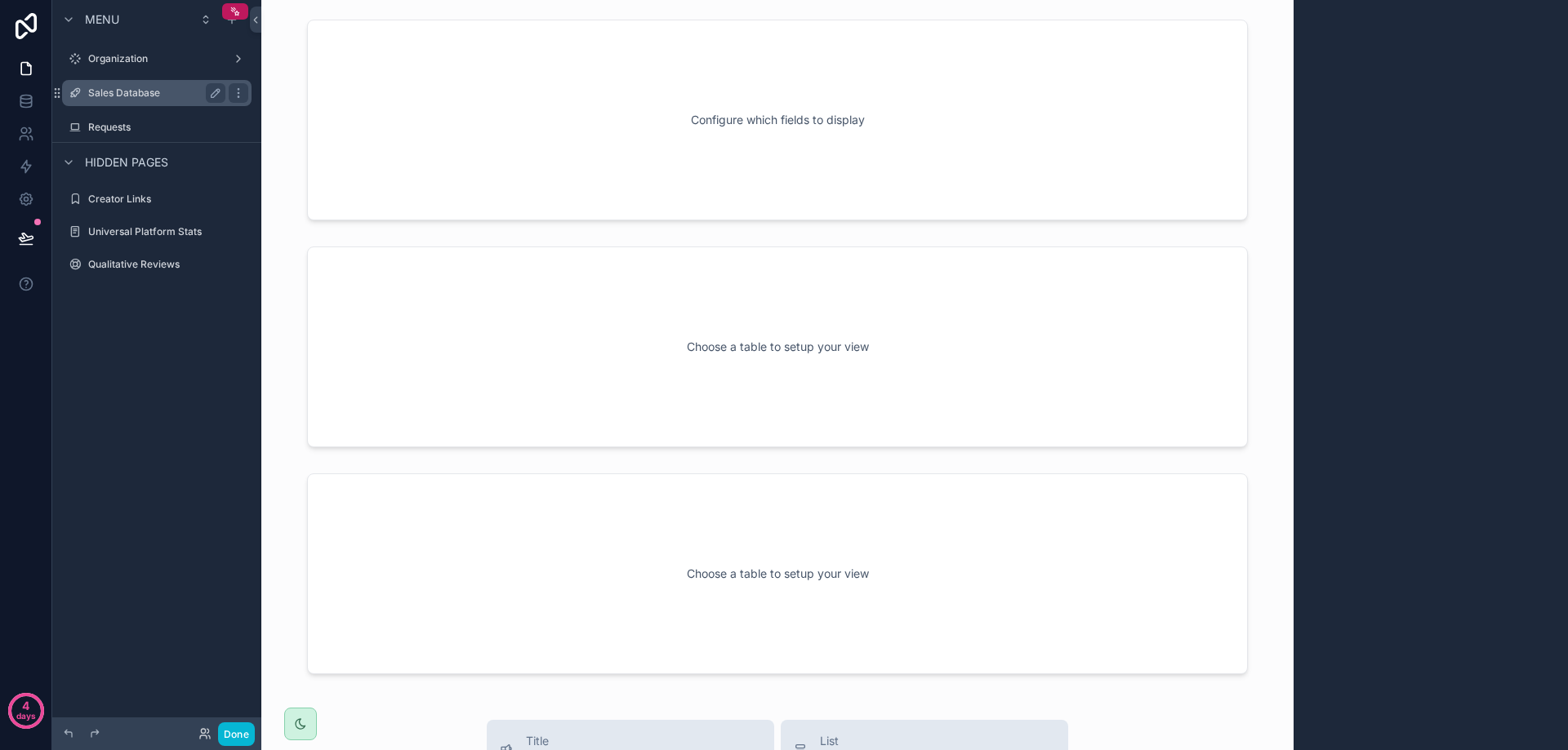
click at [125, 102] on div "Sales Database" at bounding box center [157, 93] width 137 height 19
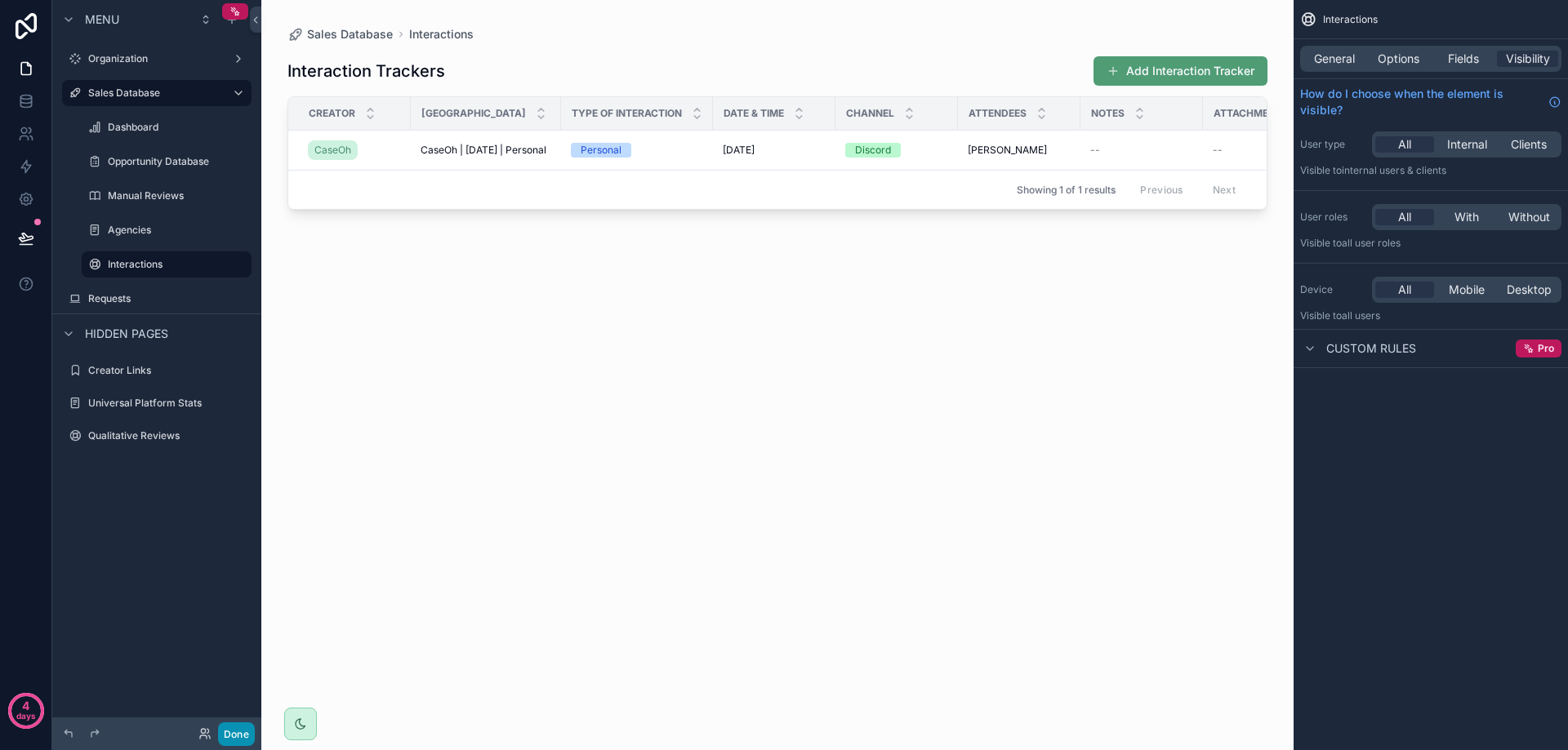
click at [235, 732] on button "Done" at bounding box center [237, 734] width 37 height 24
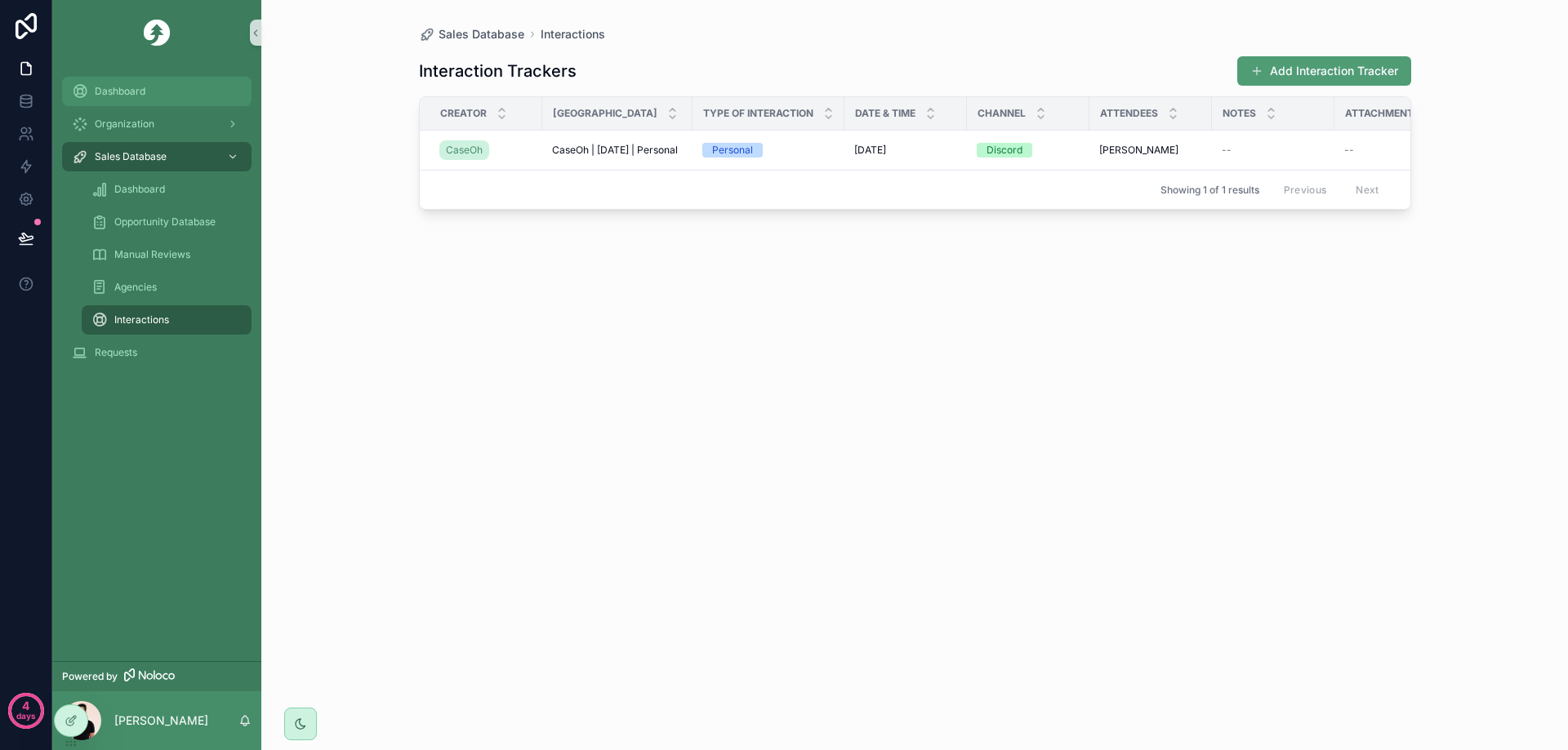
click at [150, 92] on div "Dashboard" at bounding box center [157, 91] width 170 height 26
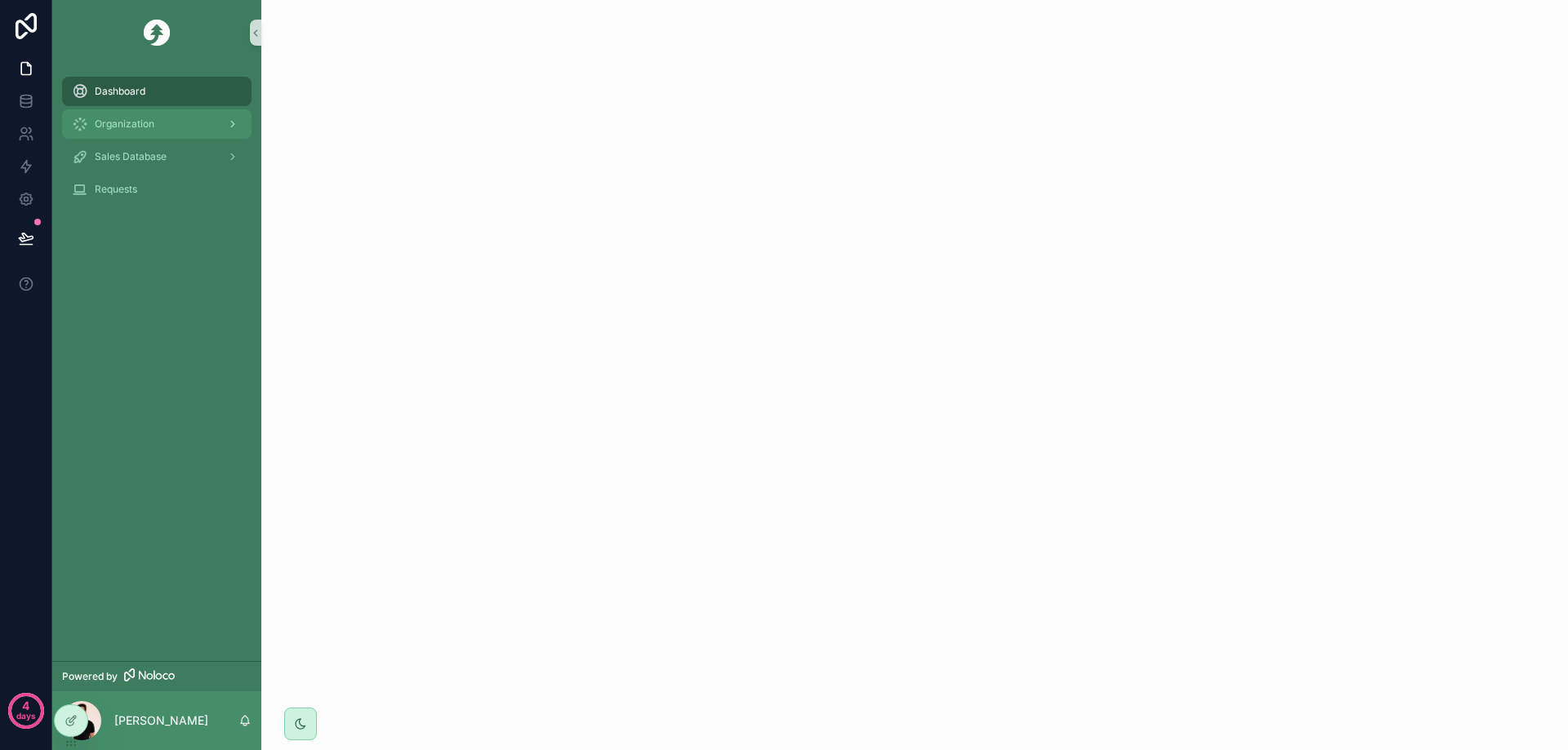
click at [134, 121] on span "Organization" at bounding box center [125, 124] width 60 height 13
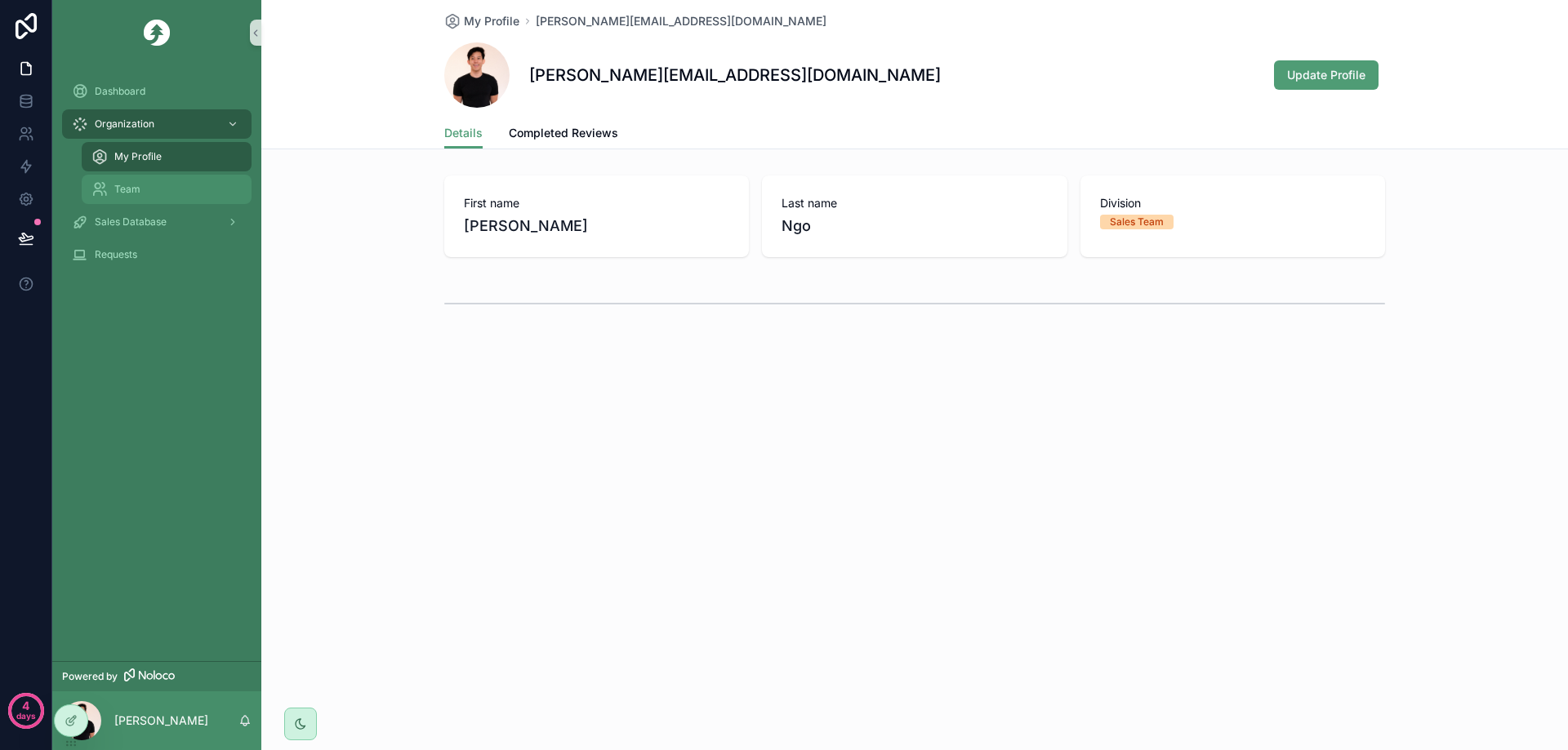
click at [162, 189] on div "Team" at bounding box center [166, 190] width 150 height 26
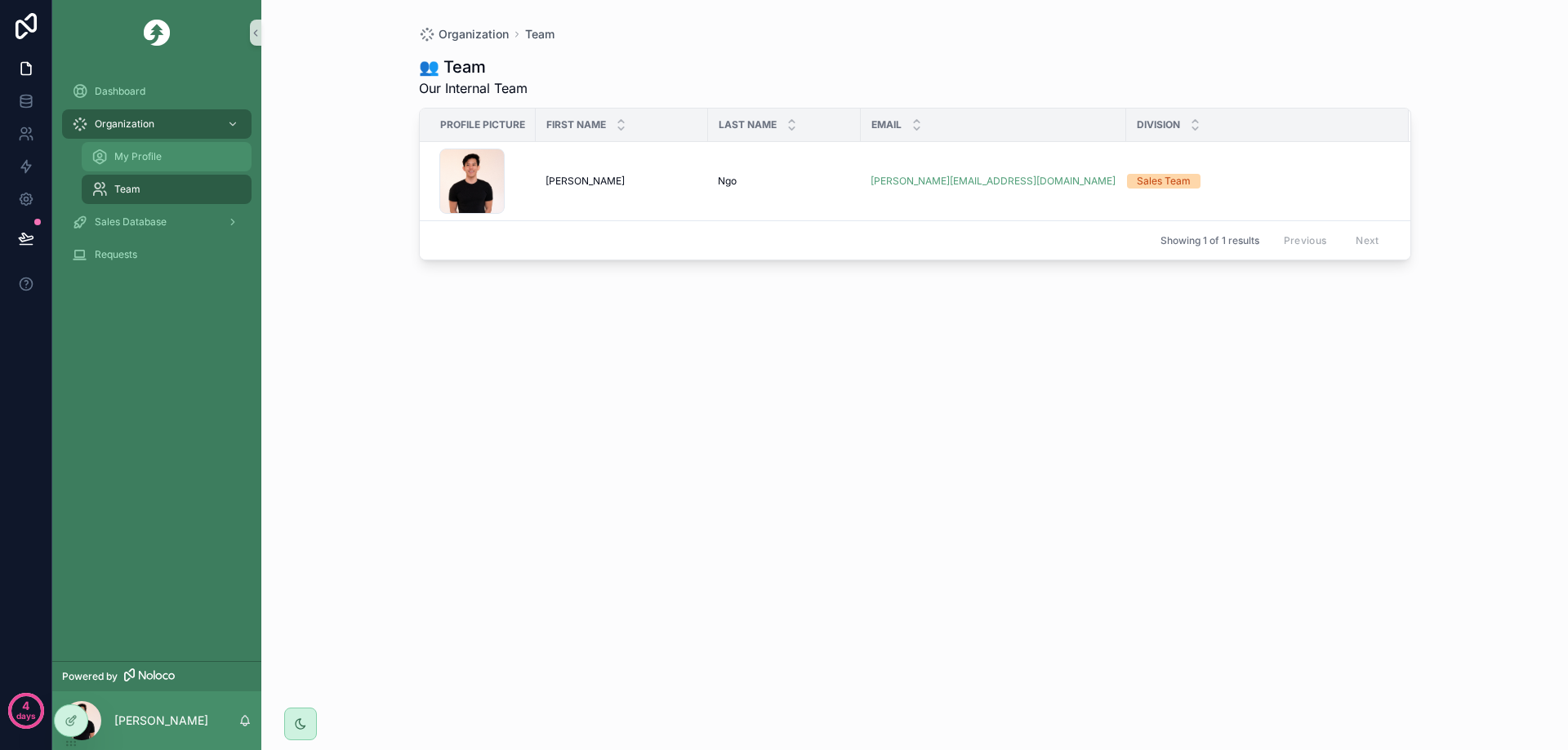
click at [164, 169] on div "My Profile" at bounding box center [166, 157] width 150 height 26
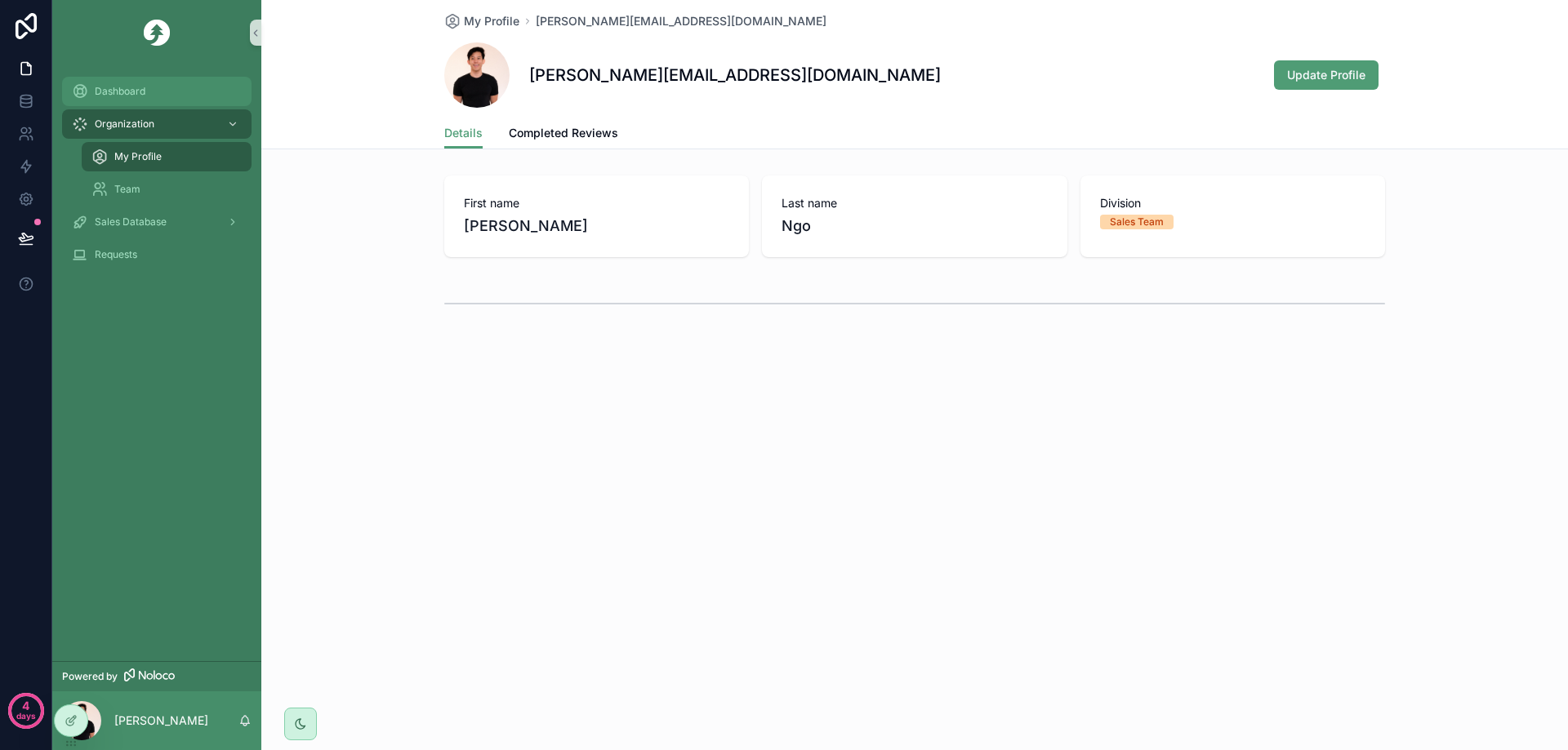
click at [125, 84] on div "Dashboard" at bounding box center [157, 91] width 170 height 26
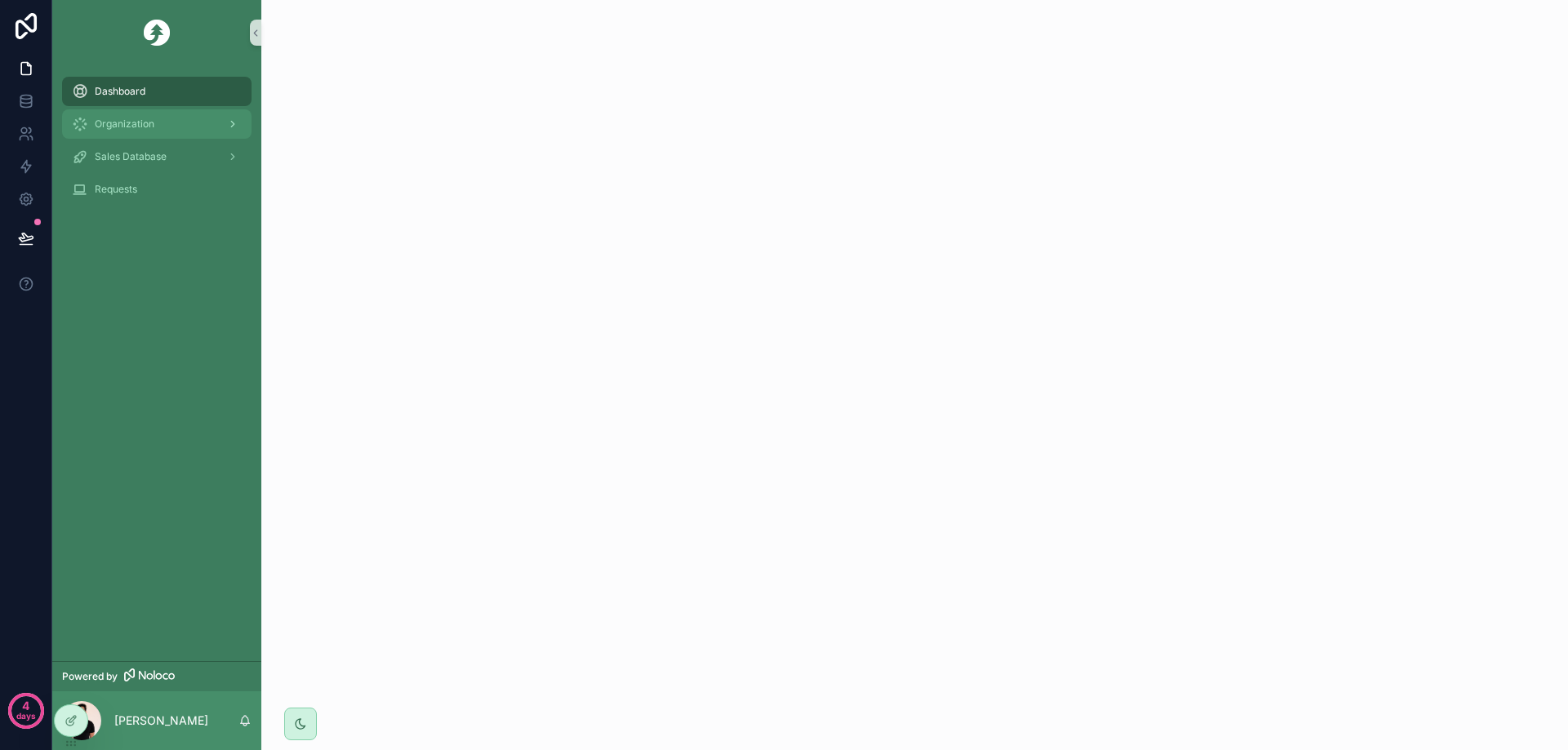
click at [148, 131] on div "Organization" at bounding box center [157, 124] width 170 height 26
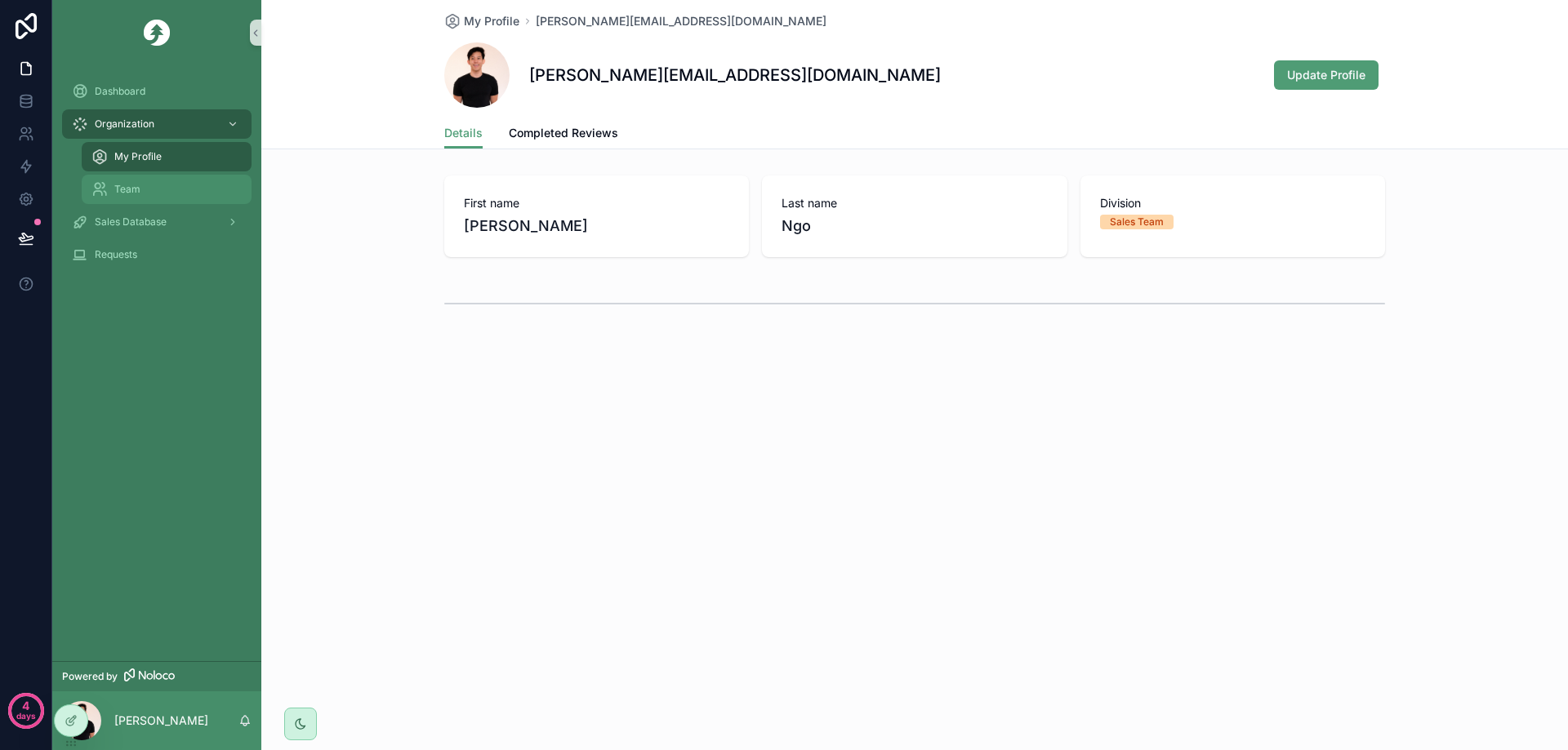
click at [183, 202] on link "Team" at bounding box center [166, 189] width 170 height 29
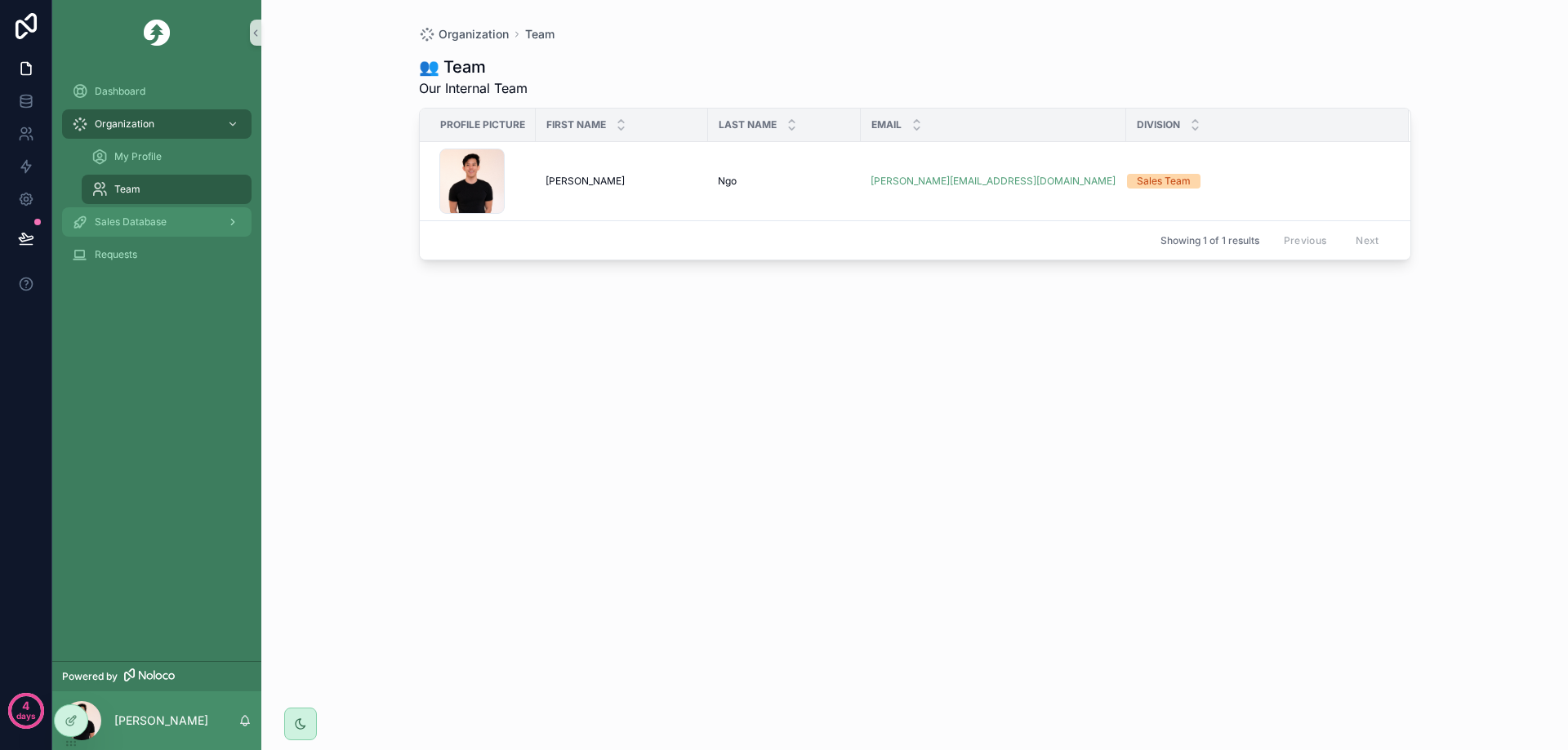
click at [154, 229] on div "Sales Database" at bounding box center [157, 222] width 170 height 26
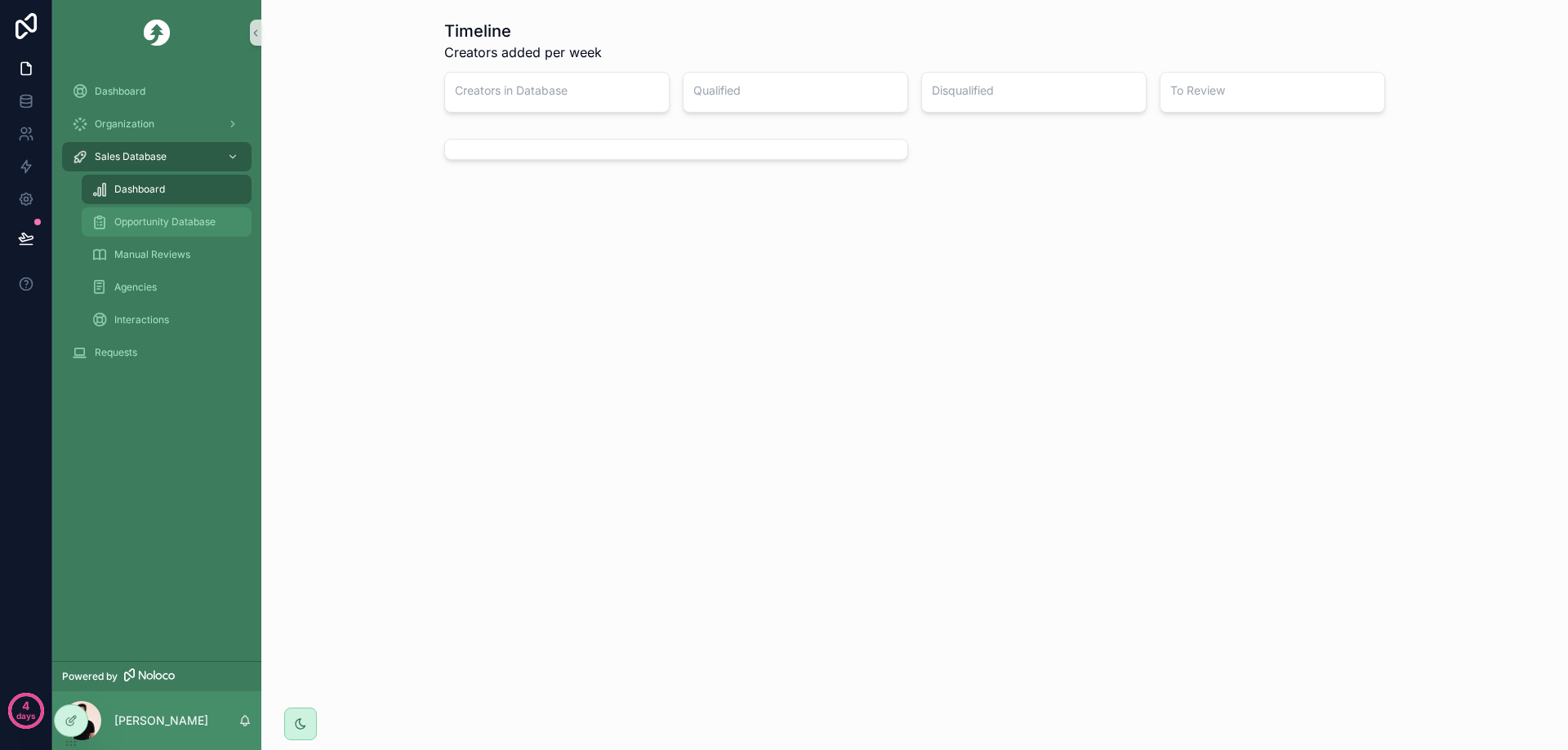
click at [193, 236] on link "Opportunity Database" at bounding box center [166, 222] width 170 height 29
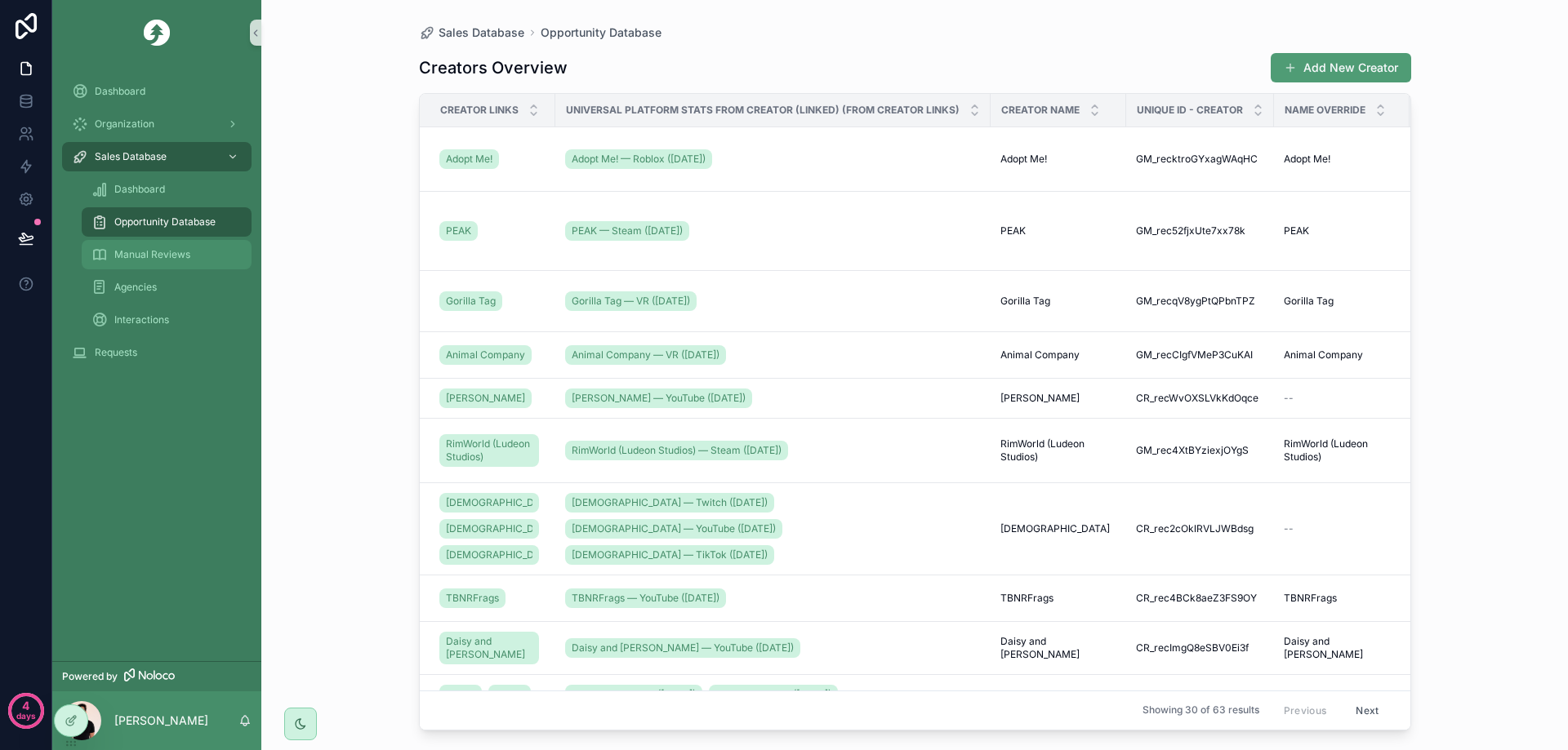
click at [175, 259] on span "Manual Reviews" at bounding box center [152, 254] width 76 height 13
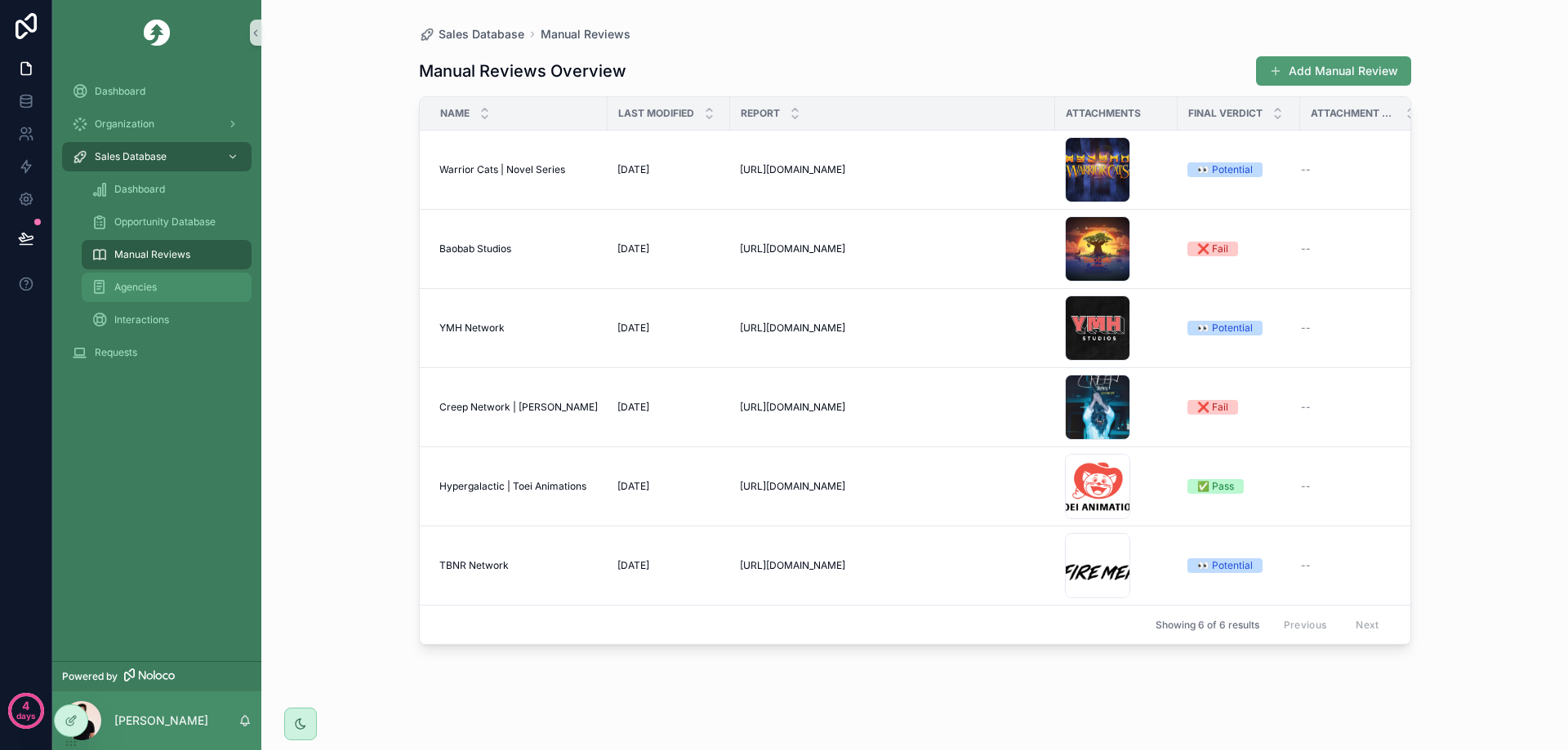
click at [170, 286] on div "Agencies" at bounding box center [166, 288] width 150 height 26
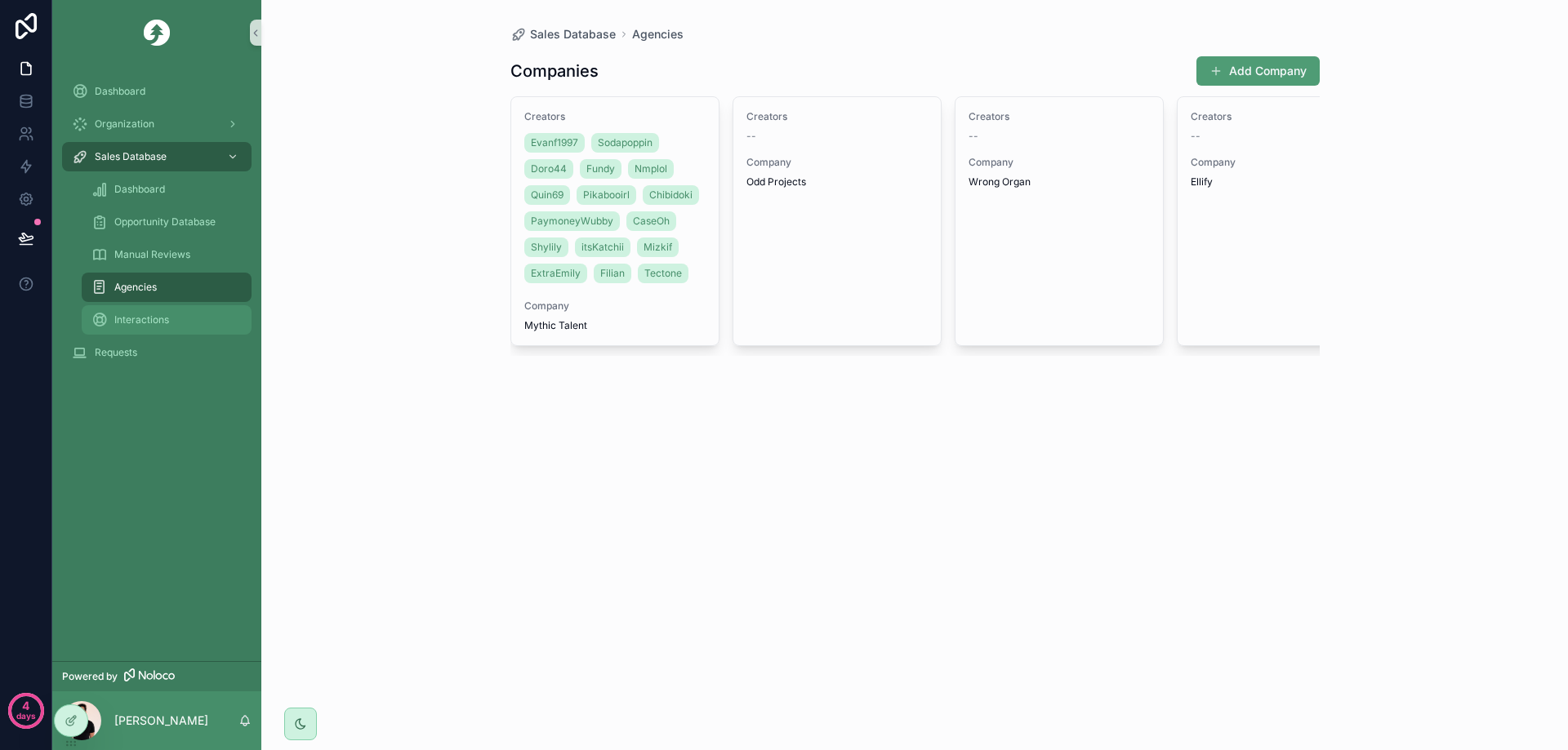
click at [161, 314] on span "Interactions" at bounding box center [142, 320] width 55 height 13
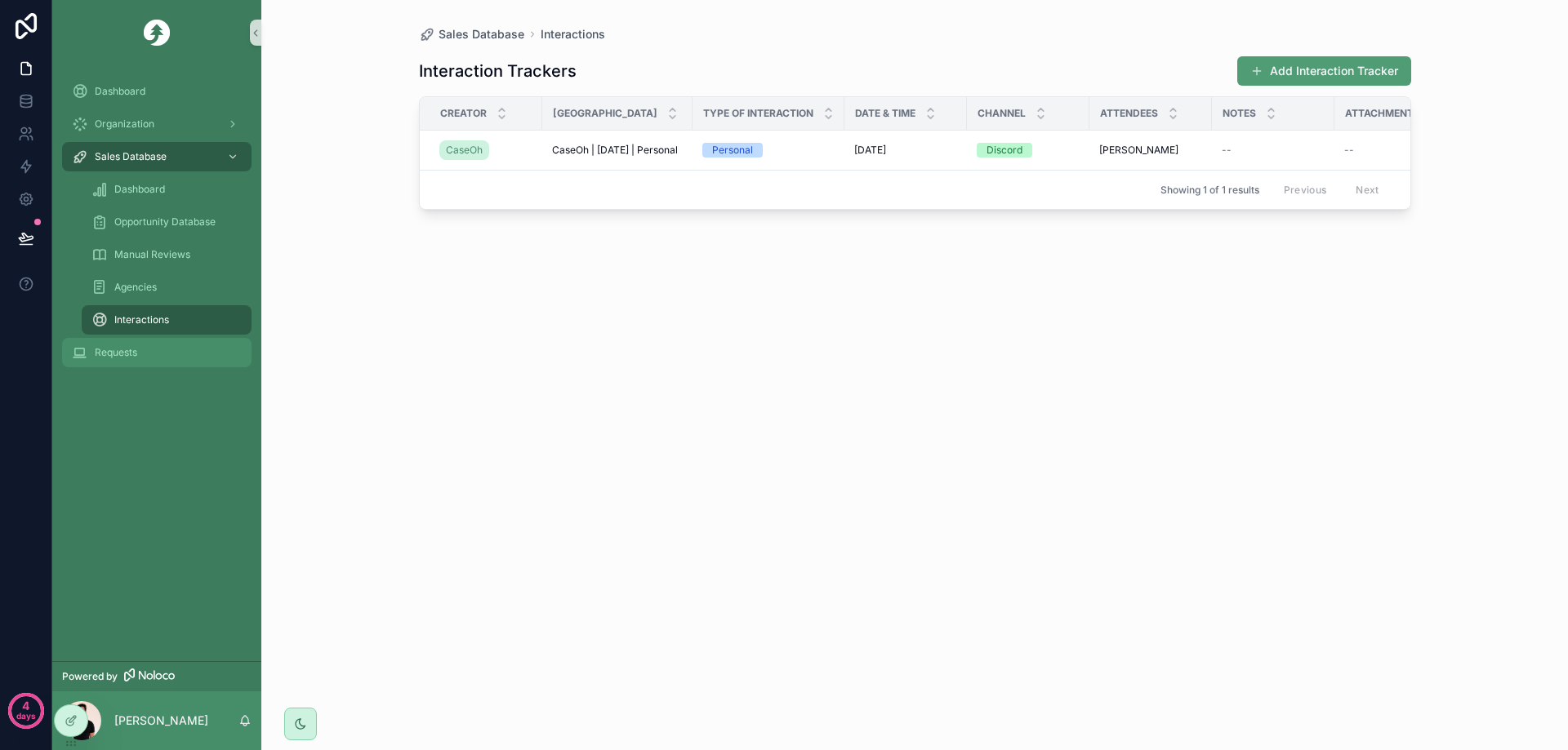
click at [171, 351] on div "Requests" at bounding box center [157, 353] width 170 height 26
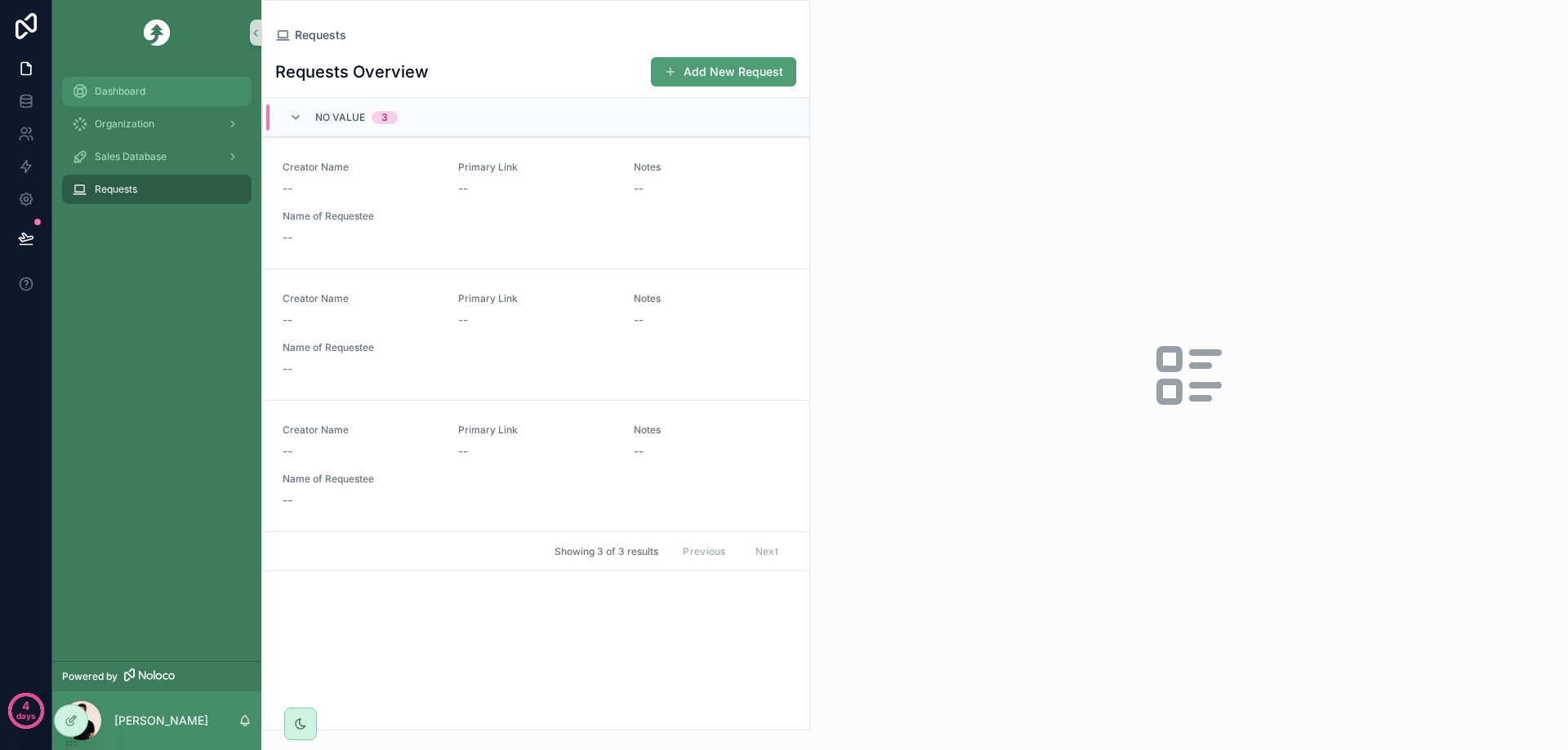
click at [135, 91] on span "Dashboard" at bounding box center [120, 91] width 51 height 13
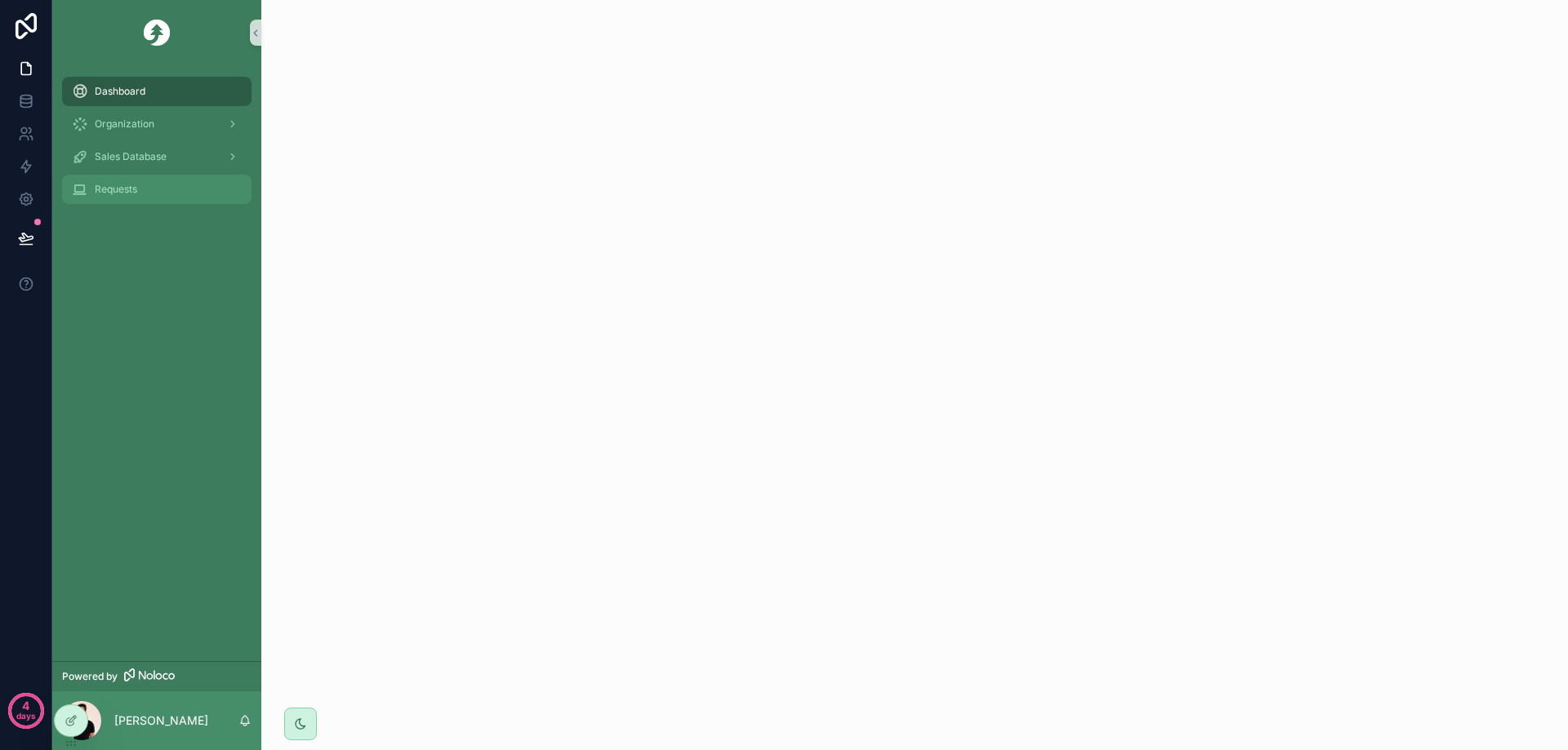
click at [129, 186] on span "Requests" at bounding box center [116, 189] width 42 height 13
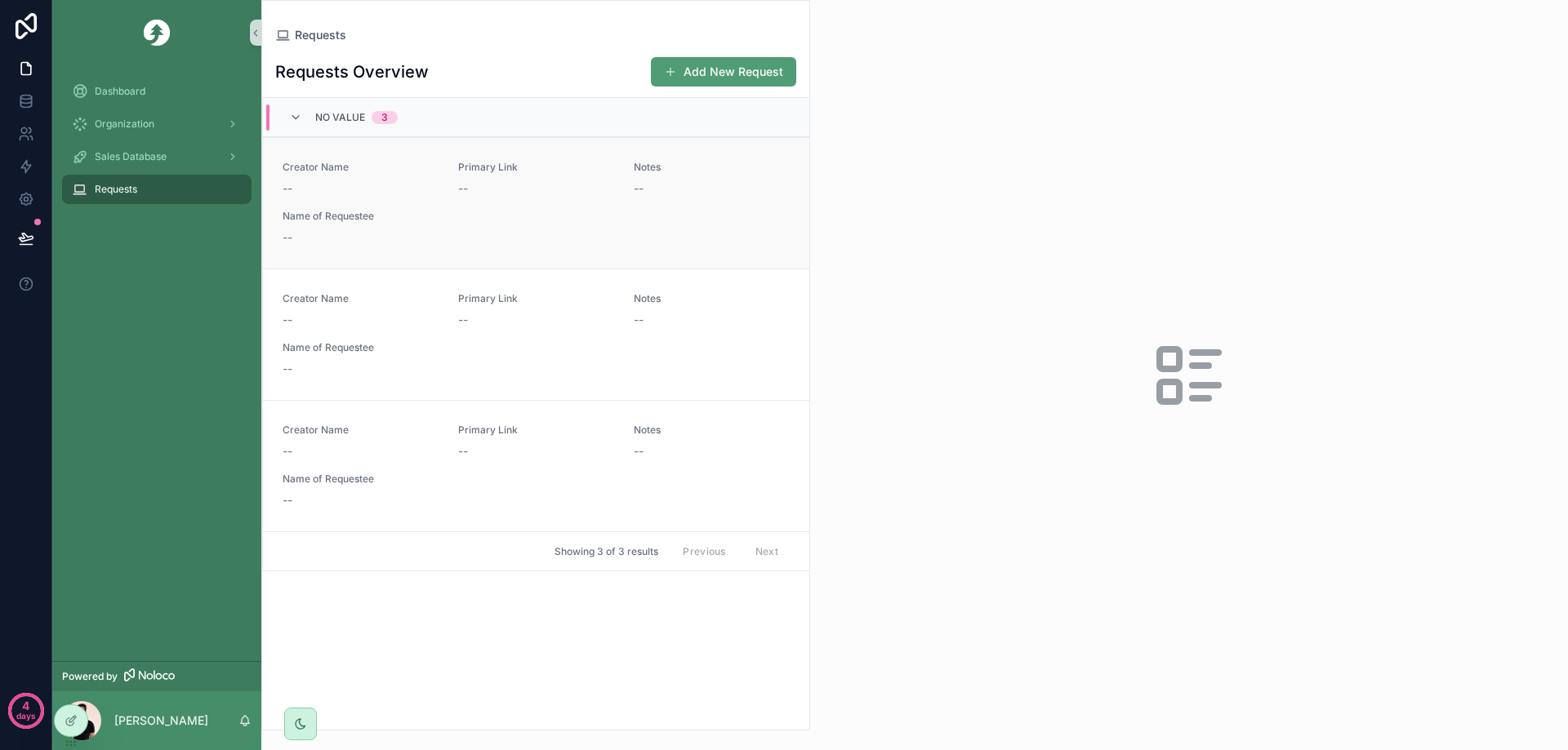
click at [532, 215] on div "Creator Name -- Primary Link -- Notes -- Name of Requestee --" at bounding box center [536, 203] width 507 height 85
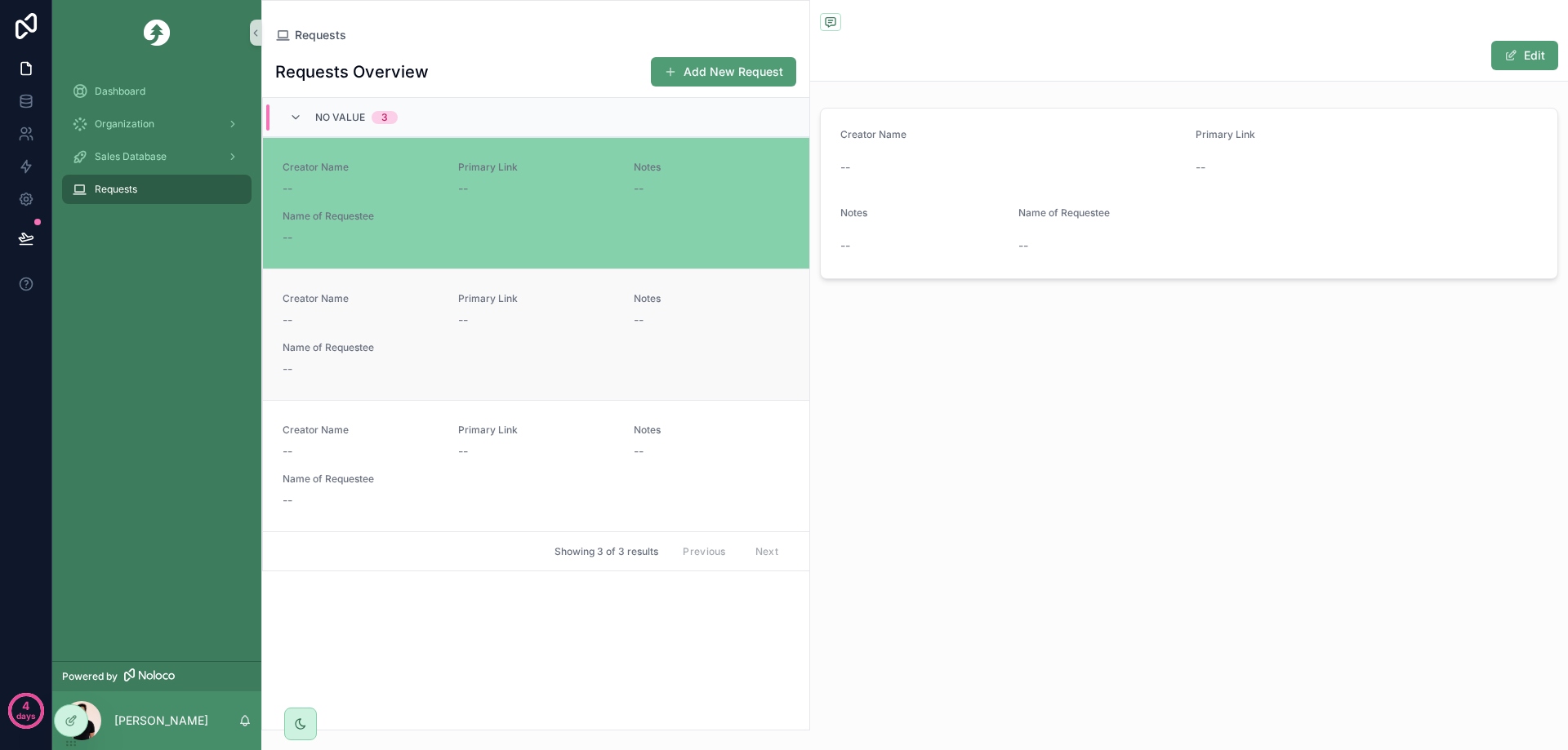
click at [495, 327] on div "--" at bounding box center [536, 320] width 156 height 17
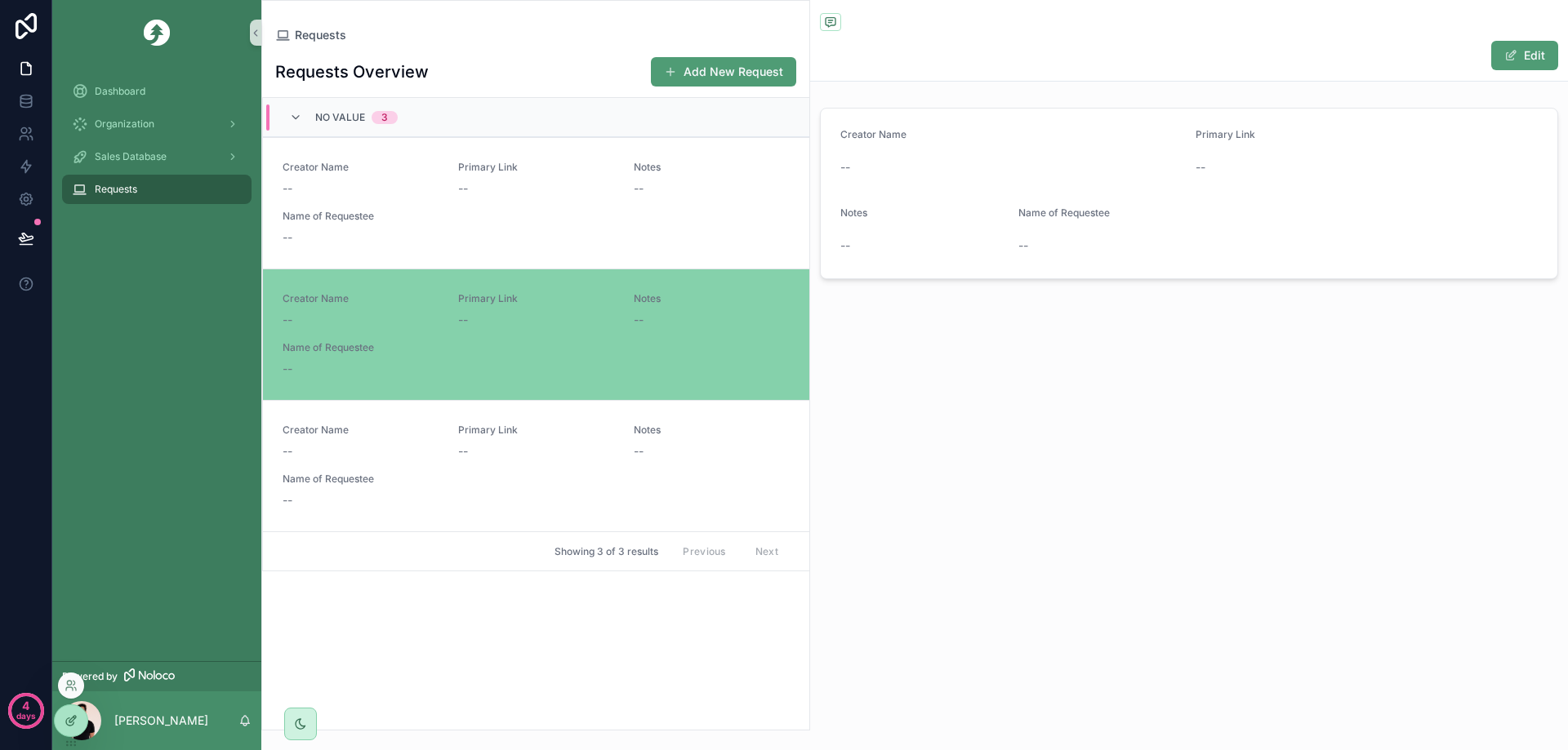
click at [73, 717] on icon at bounding box center [72, 718] width 6 height 6
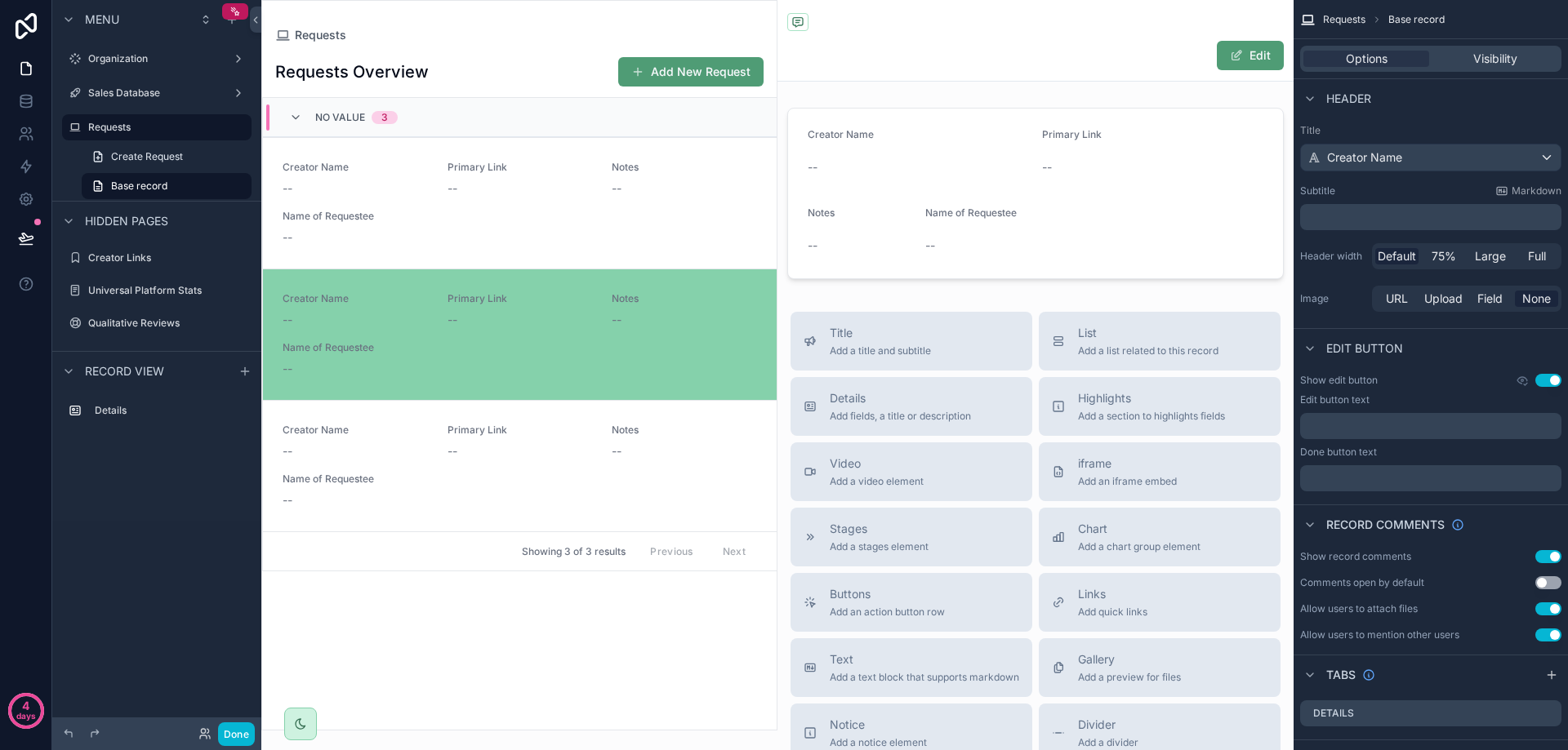
click at [514, 237] on div "scrollable content" at bounding box center [519, 365] width 514 height 729
click at [627, 613] on div "Requests Overview Add New Request No value 3 Creator Name -- Primary Link -- No…" at bounding box center [519, 386] width 514 height 687
click at [545, 172] on span "Primary Link" at bounding box center [520, 167] width 145 height 13
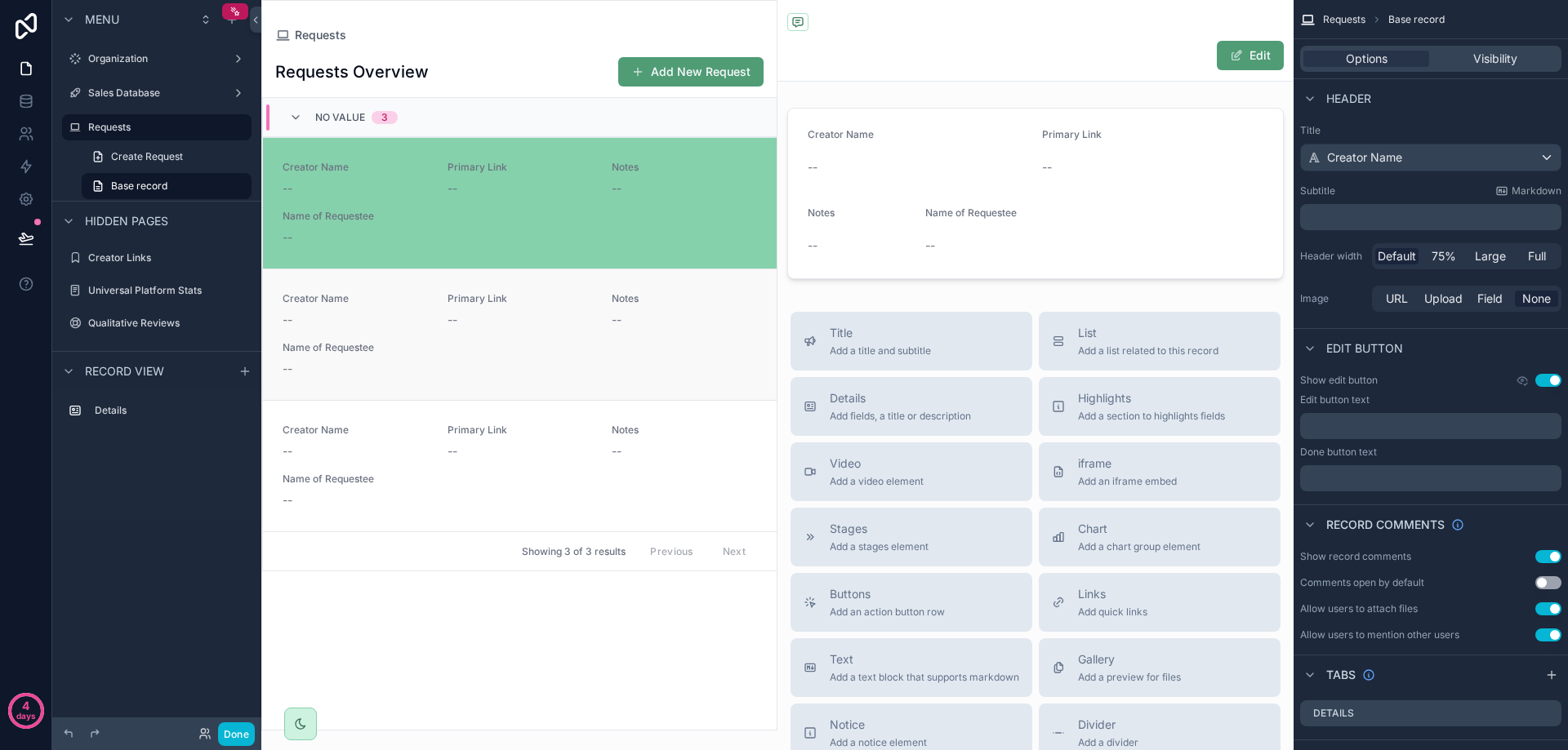
click at [559, 314] on div "--" at bounding box center [520, 320] width 145 height 17
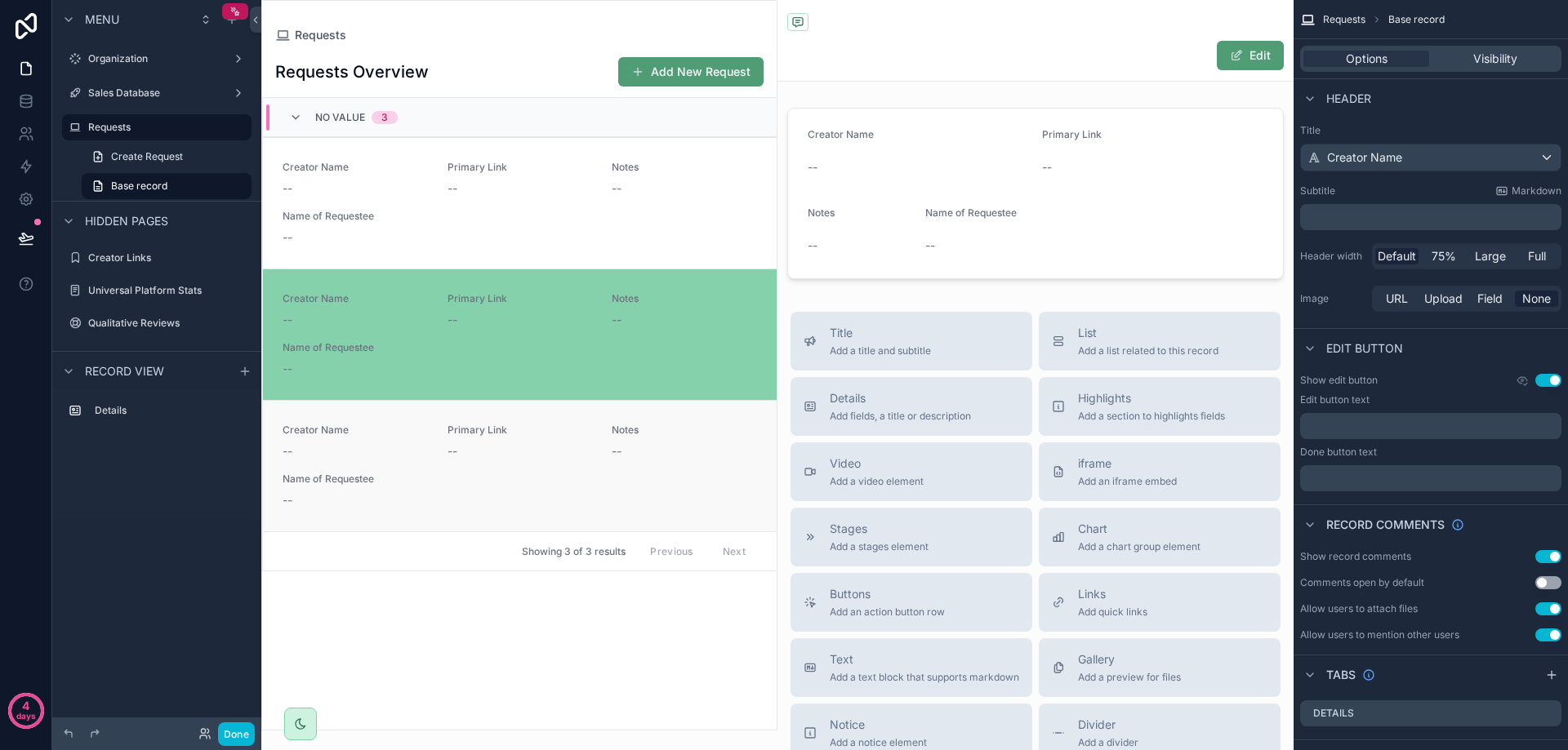
click at [594, 413] on link "Creator Name -- Primary Link -- Notes -- Name of Requestee --" at bounding box center [520, 465] width 514 height 131
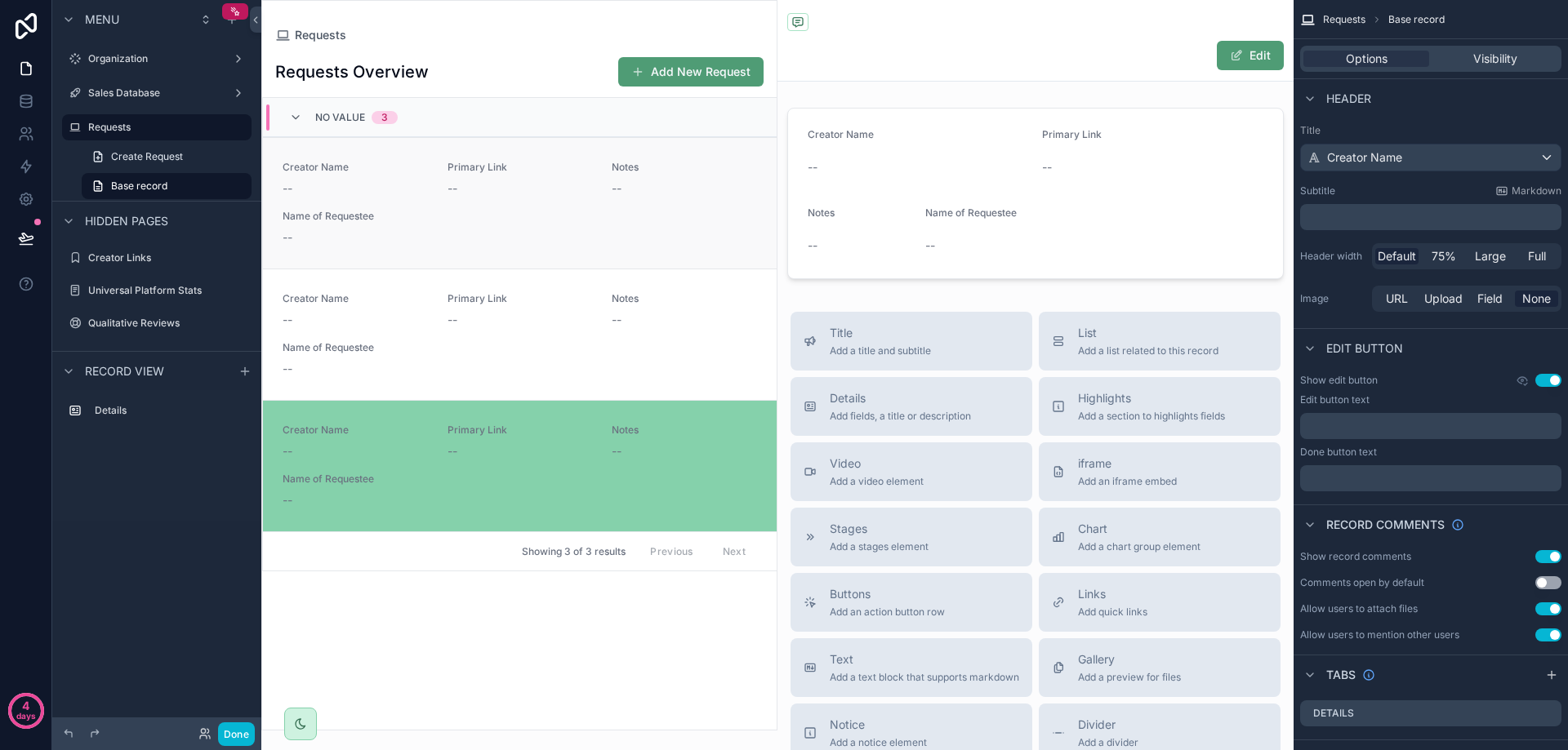
click at [497, 226] on div "Creator Name -- Primary Link -- Notes -- Name of Requestee --" at bounding box center [519, 203] width 474 height 85
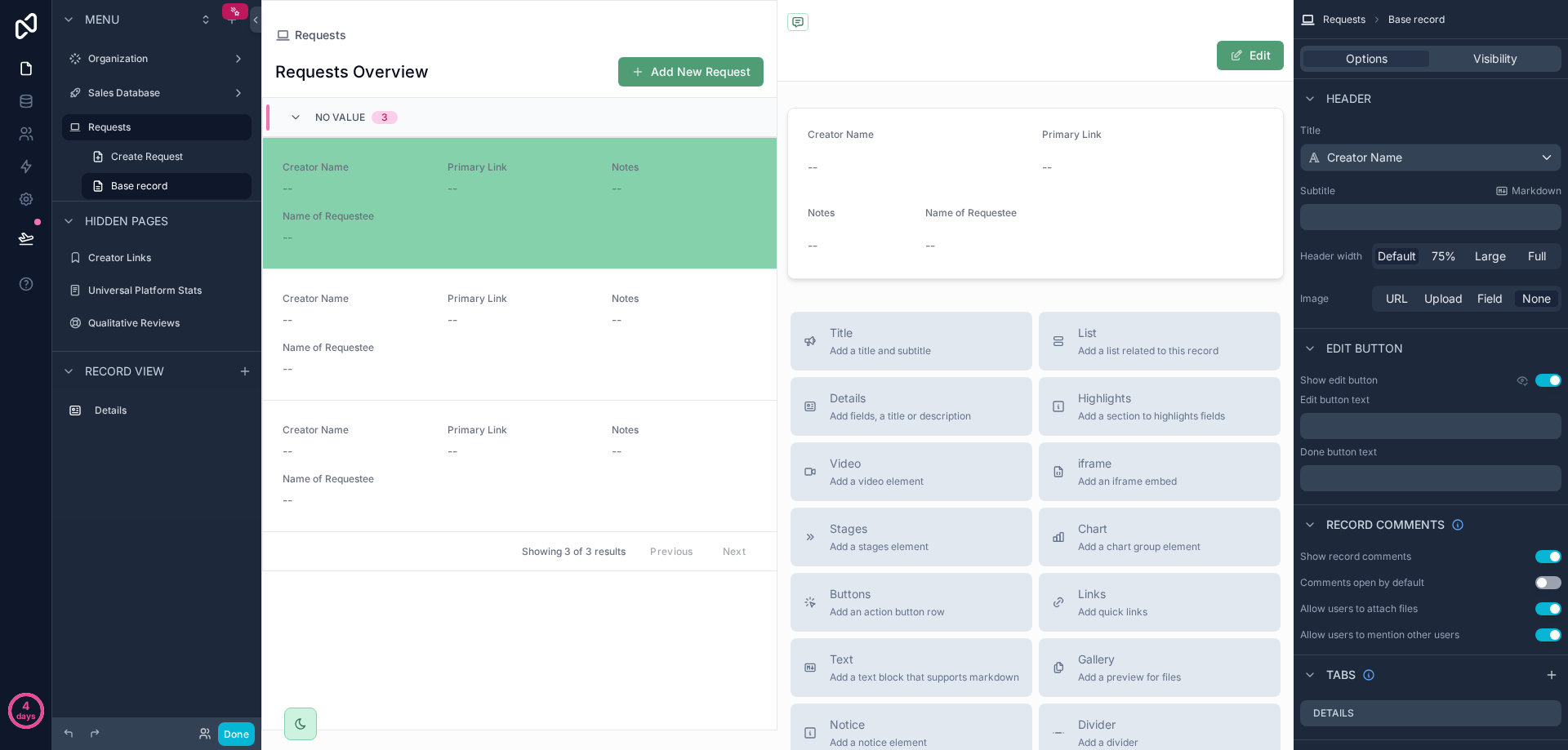
click at [405, 86] on div "Requests Overview Add New Request" at bounding box center [519, 71] width 488 height 31
click at [368, 601] on div "Requests Overview Add New Request No value 3 Creator Name -- Primary Link -- No…" at bounding box center [519, 386] width 514 height 687
click at [153, 134] on div "Requests" at bounding box center [157, 127] width 137 height 19
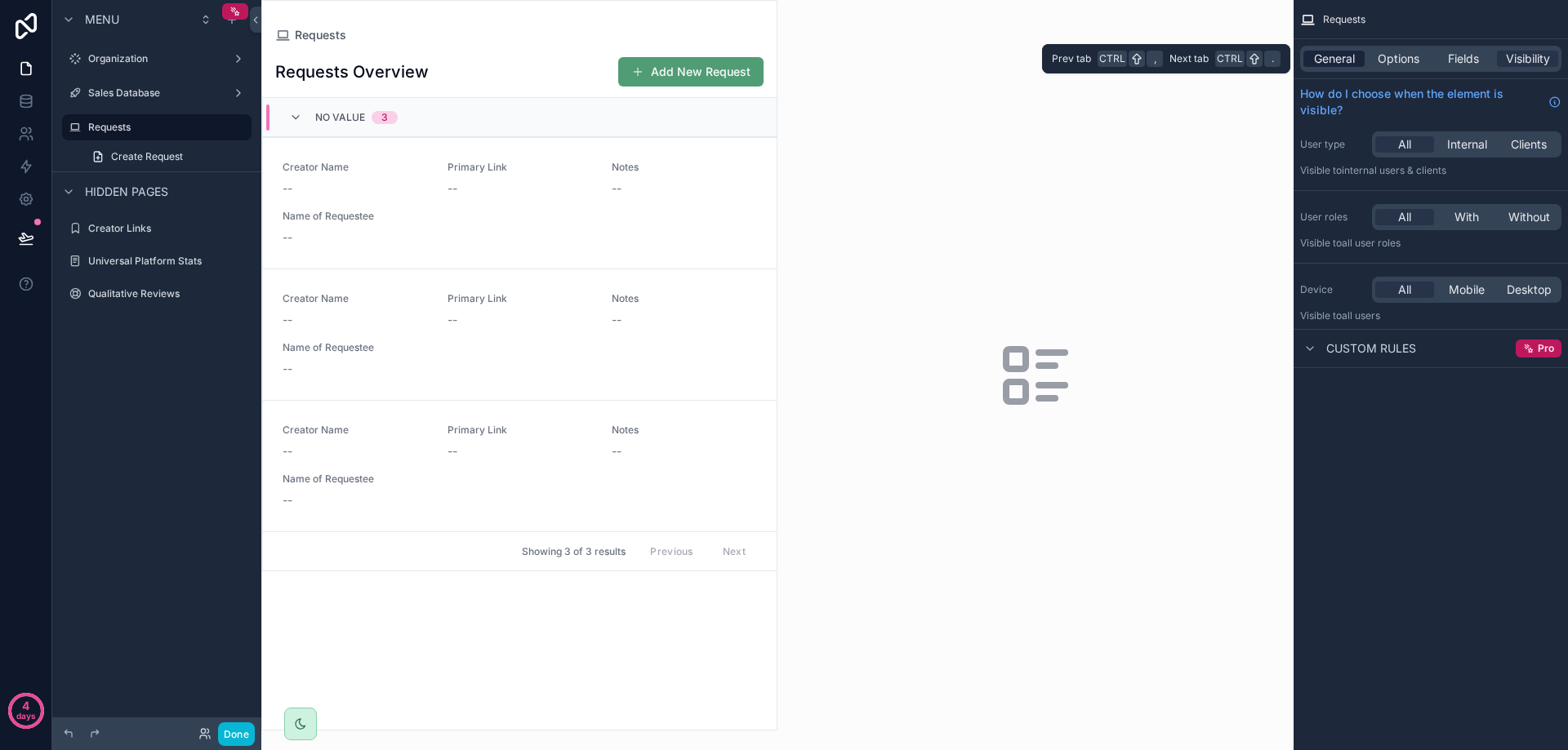
click at [1361, 58] on div "General" at bounding box center [1334, 59] width 62 height 17
click at [1342, 62] on span "General" at bounding box center [1334, 59] width 40 height 17
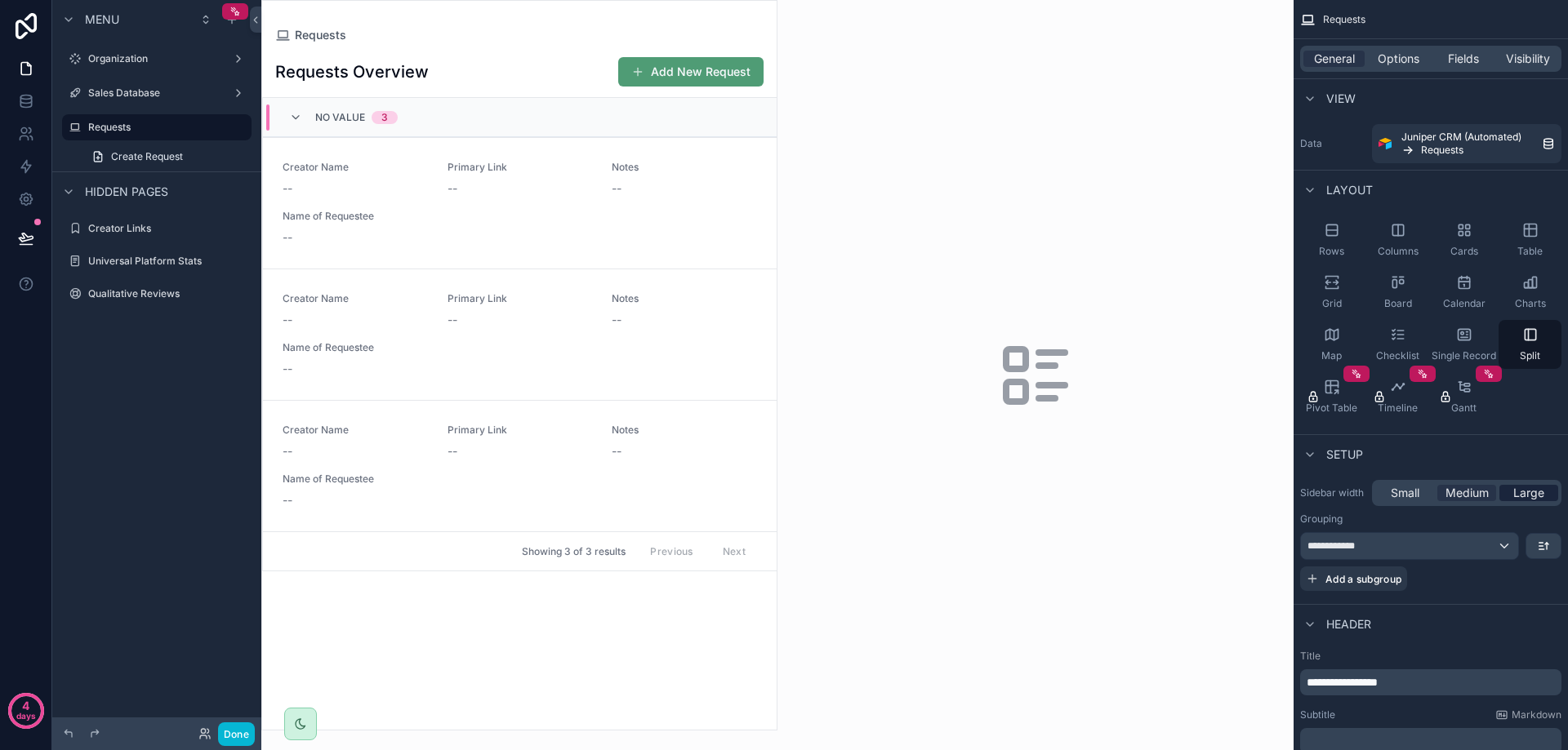
click at [1540, 492] on span "Large" at bounding box center [1528, 493] width 31 height 17
click at [1468, 493] on span "Medium" at bounding box center [1466, 493] width 43 height 17
click at [1530, 491] on span "Large" at bounding box center [1528, 493] width 31 height 17
click at [1479, 486] on span "Medium" at bounding box center [1466, 493] width 43 height 17
click at [443, 112] on div "No value 3" at bounding box center [520, 117] width 514 height 40
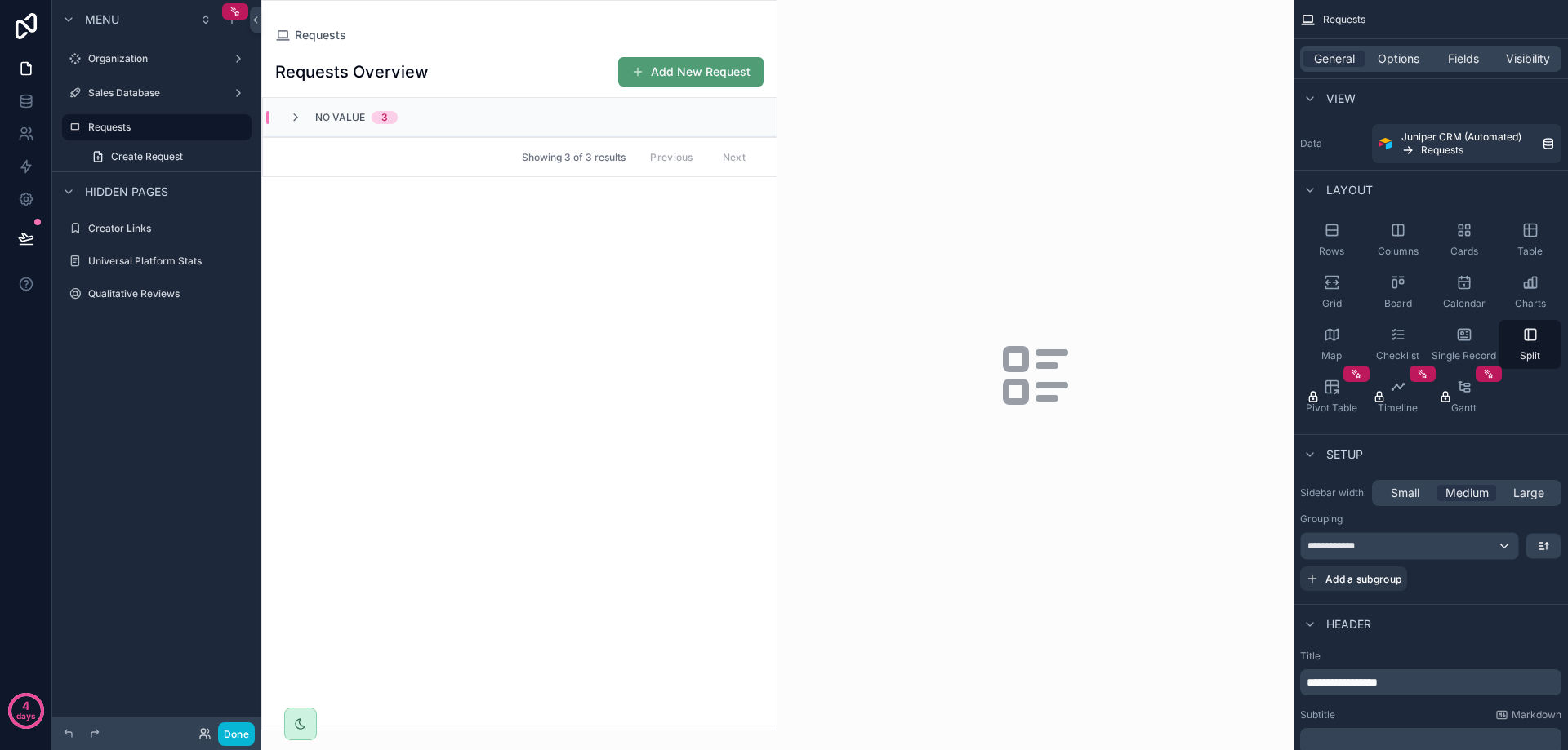
click at [443, 114] on div "No value 3" at bounding box center [520, 117] width 514 height 40
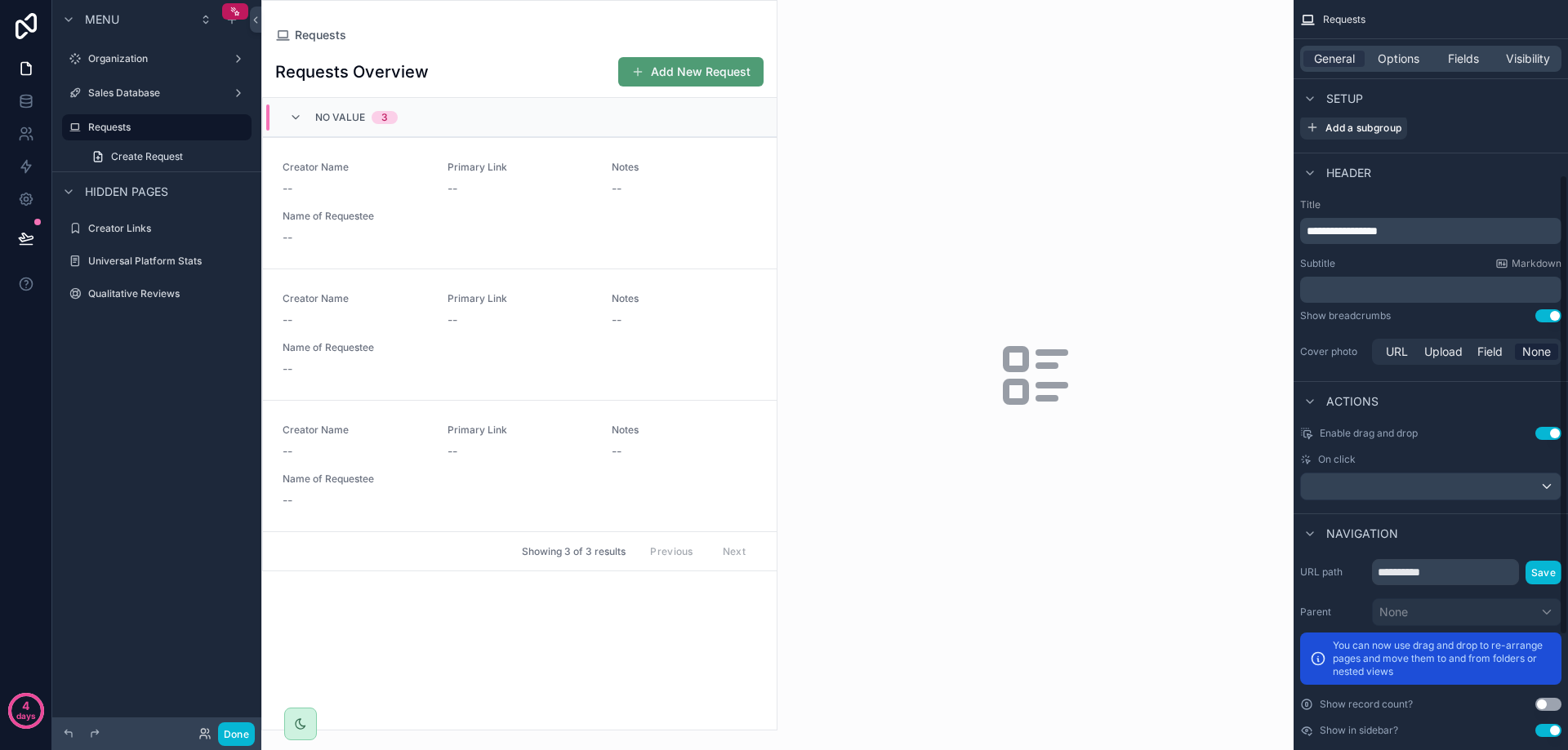
scroll to position [471, 0]
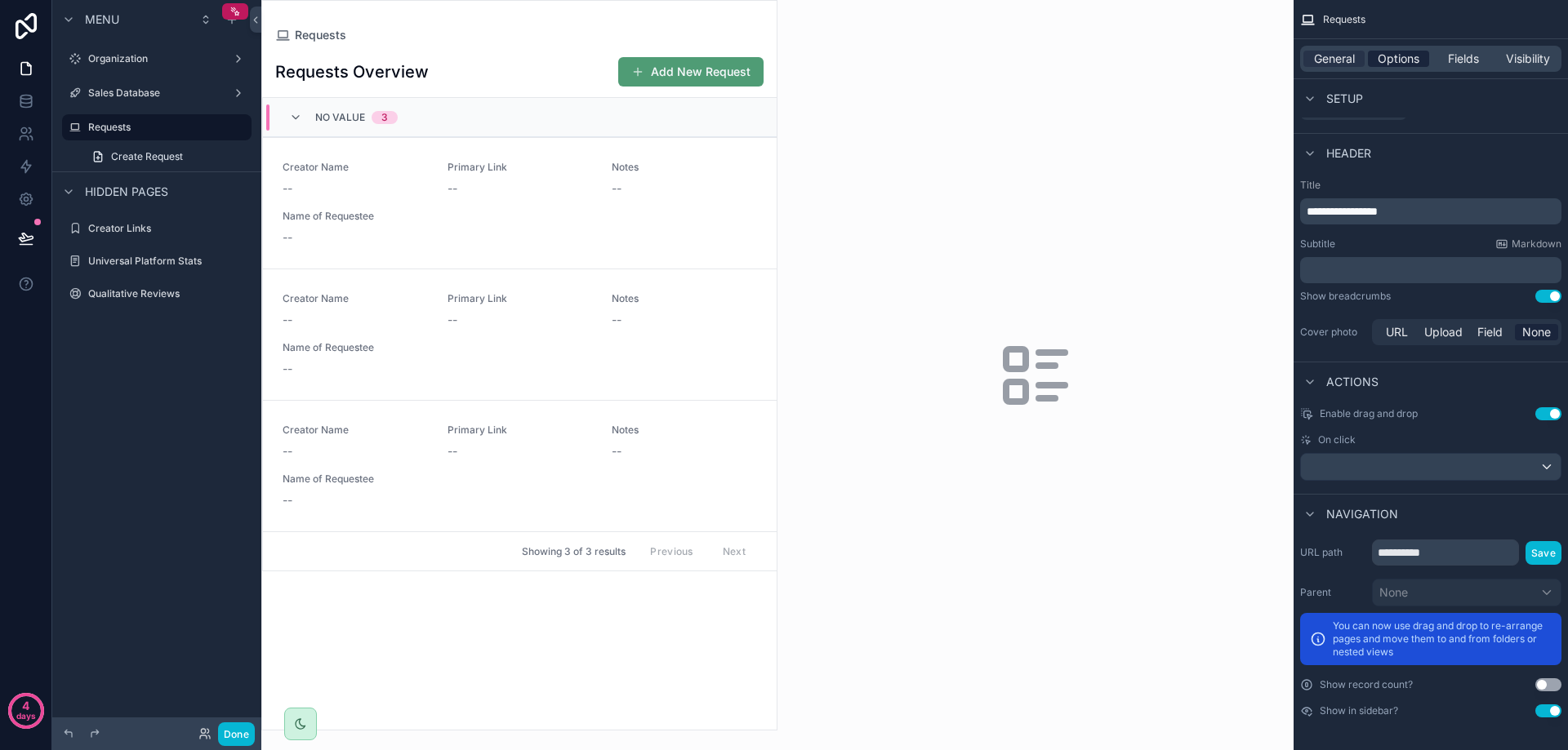
click at [1395, 64] on span "Options" at bounding box center [1397, 59] width 41 height 17
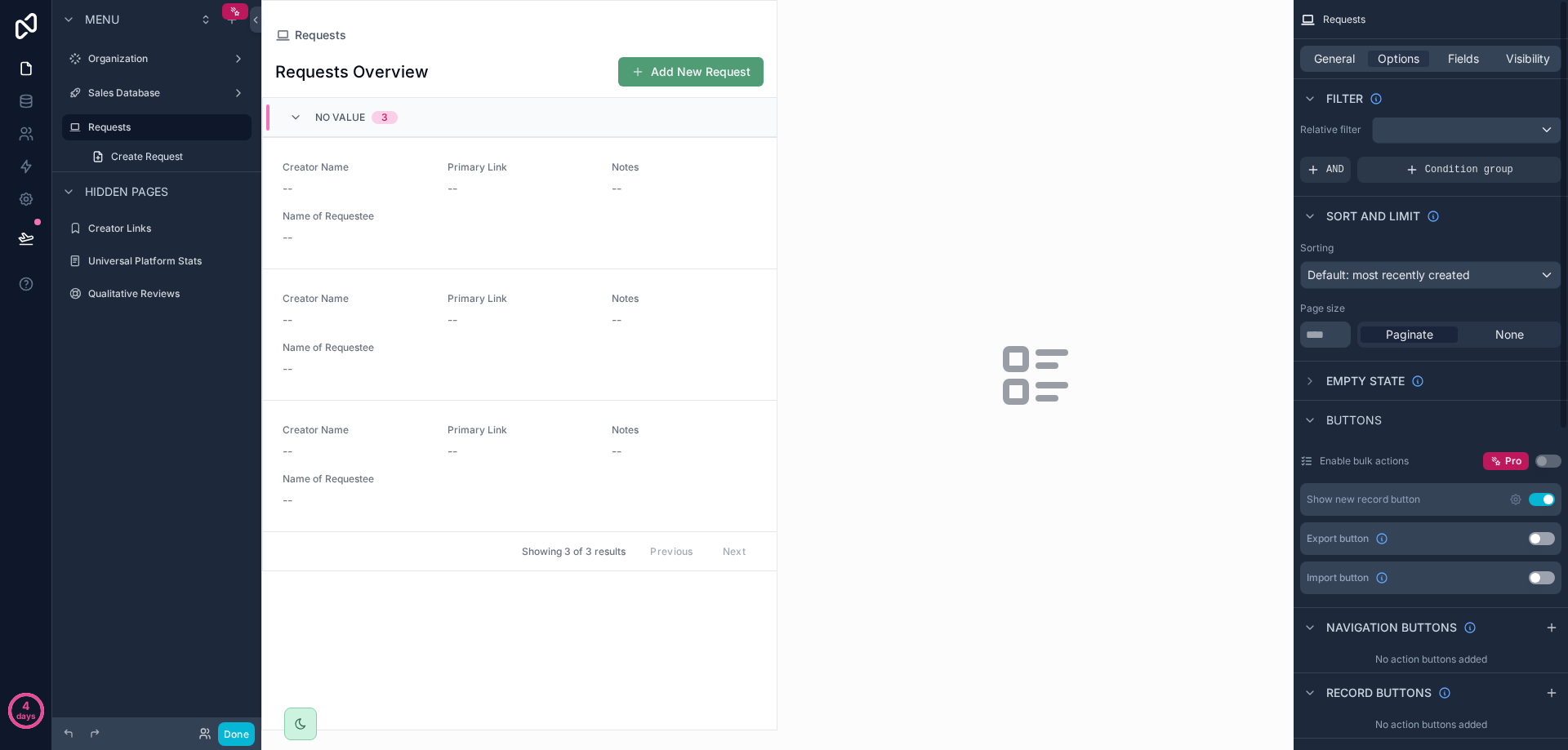
scroll to position [0, 0]
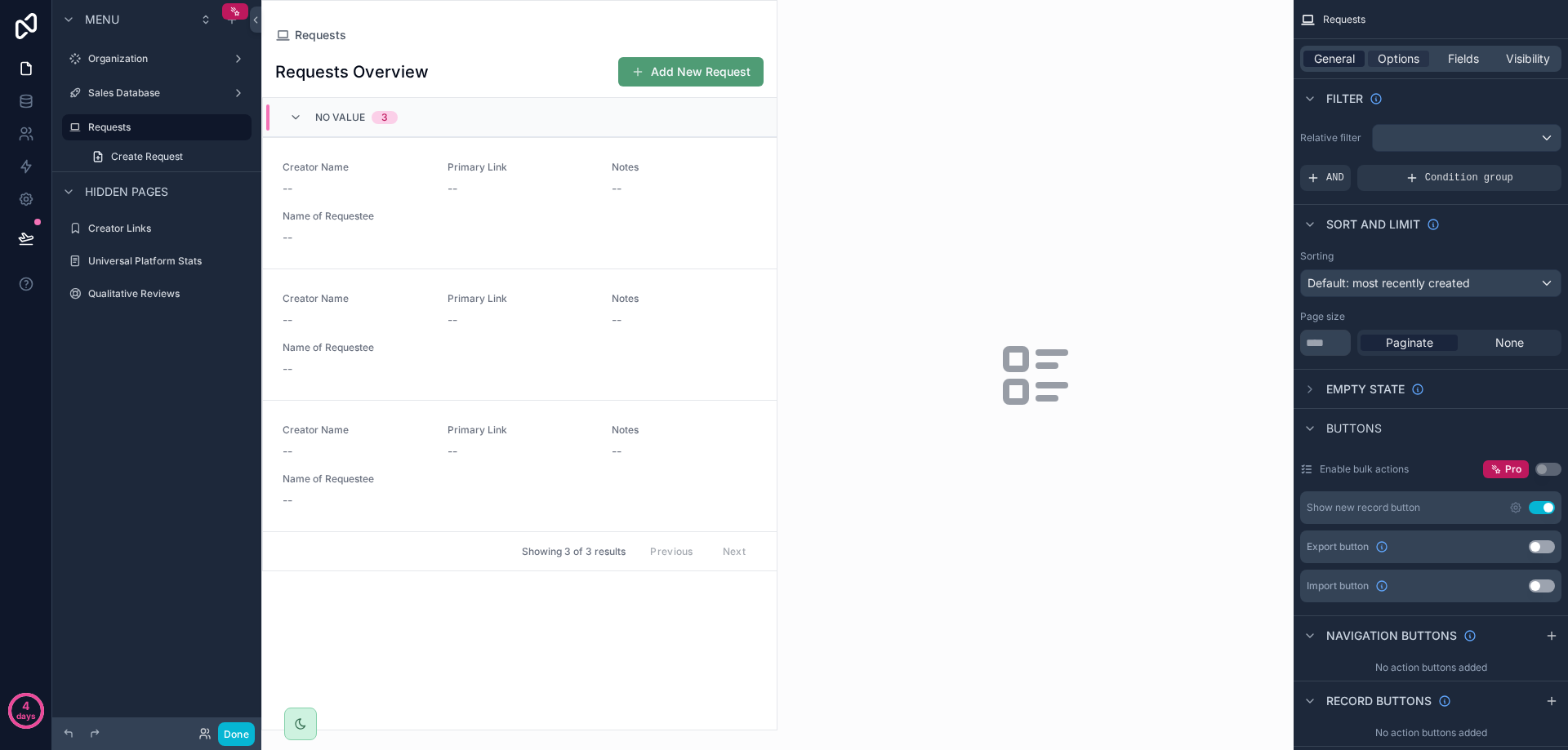
click at [1325, 60] on span "General" at bounding box center [1334, 59] width 40 height 17
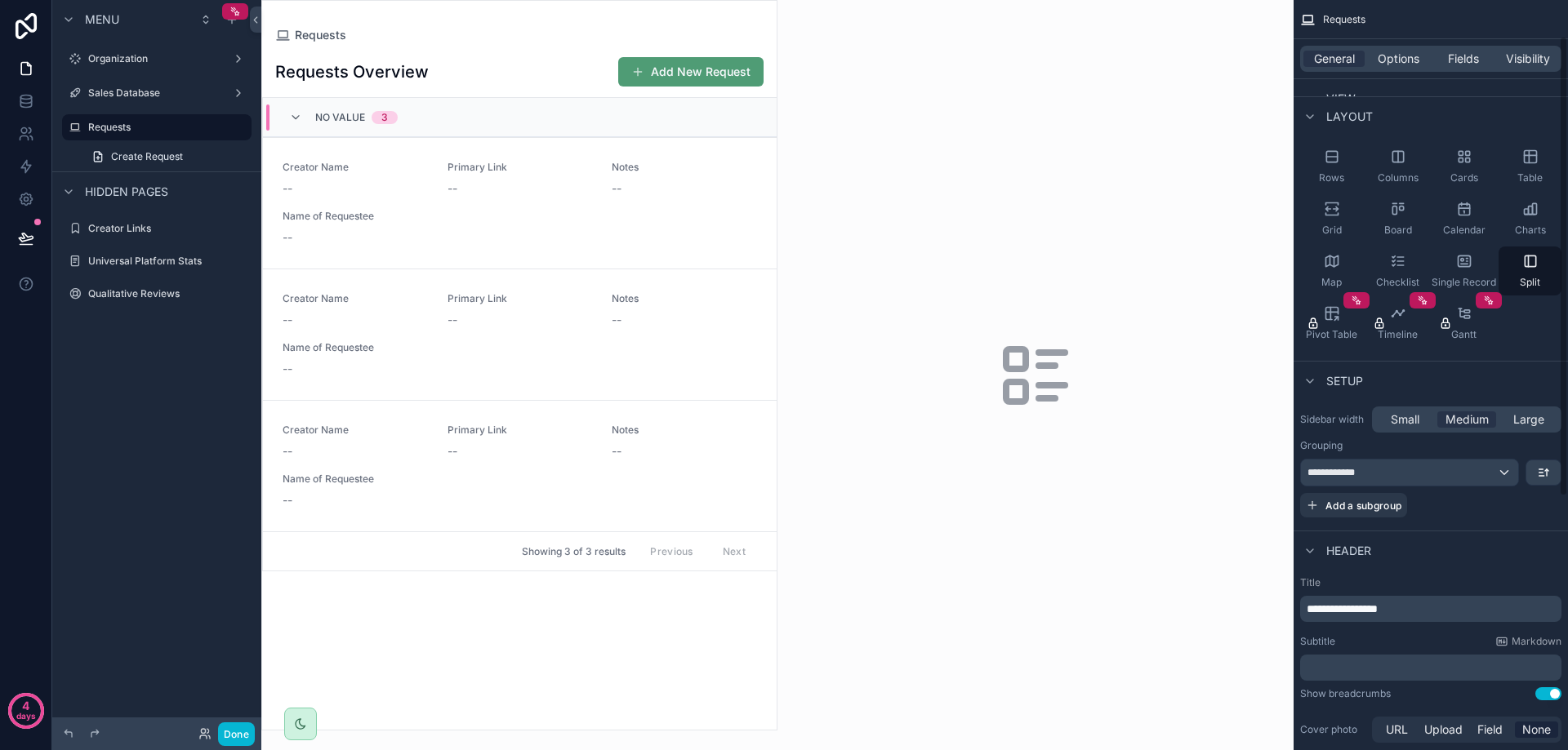
scroll to position [164, 0]
